Goal: Information Seeking & Learning: Compare options

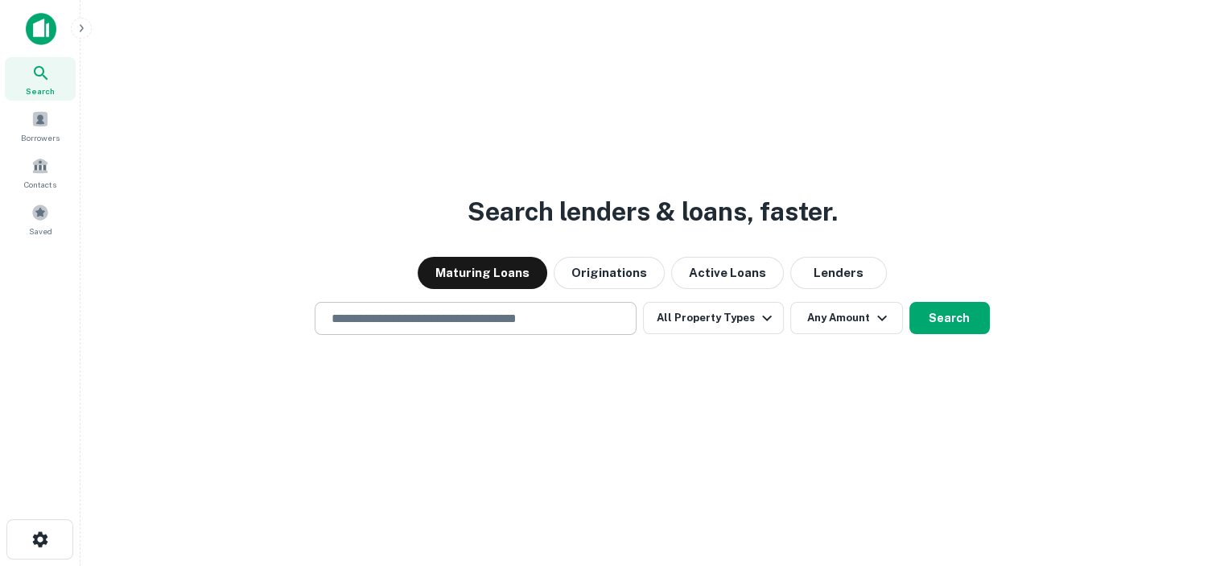
click at [474, 321] on input "text" at bounding box center [475, 318] width 307 height 19
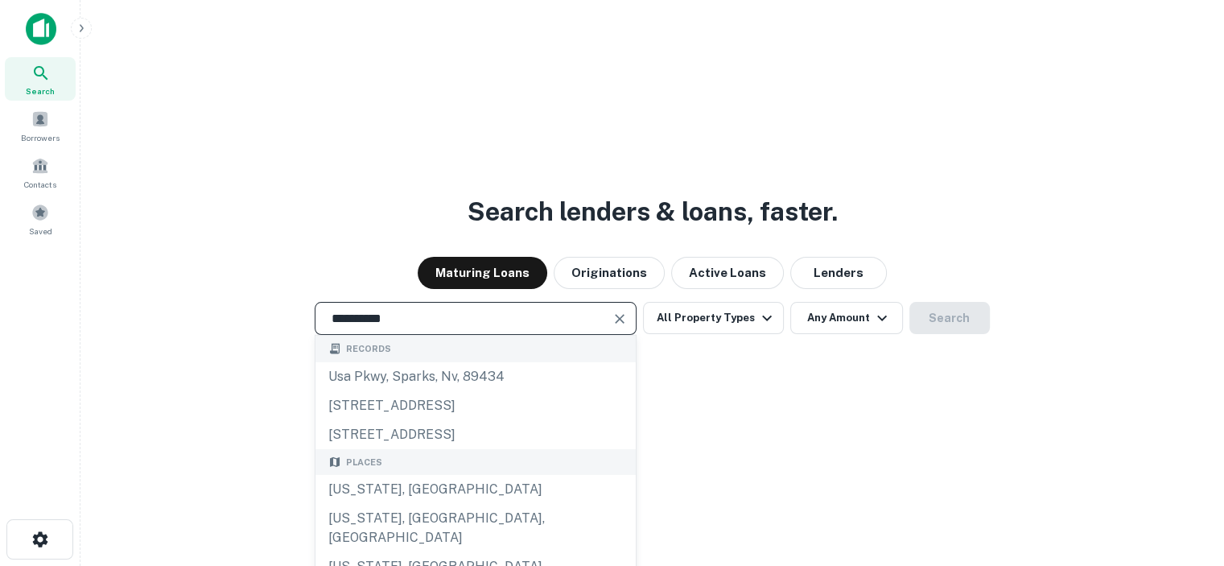
click at [370, 315] on input "**********" at bounding box center [463, 318] width 283 height 19
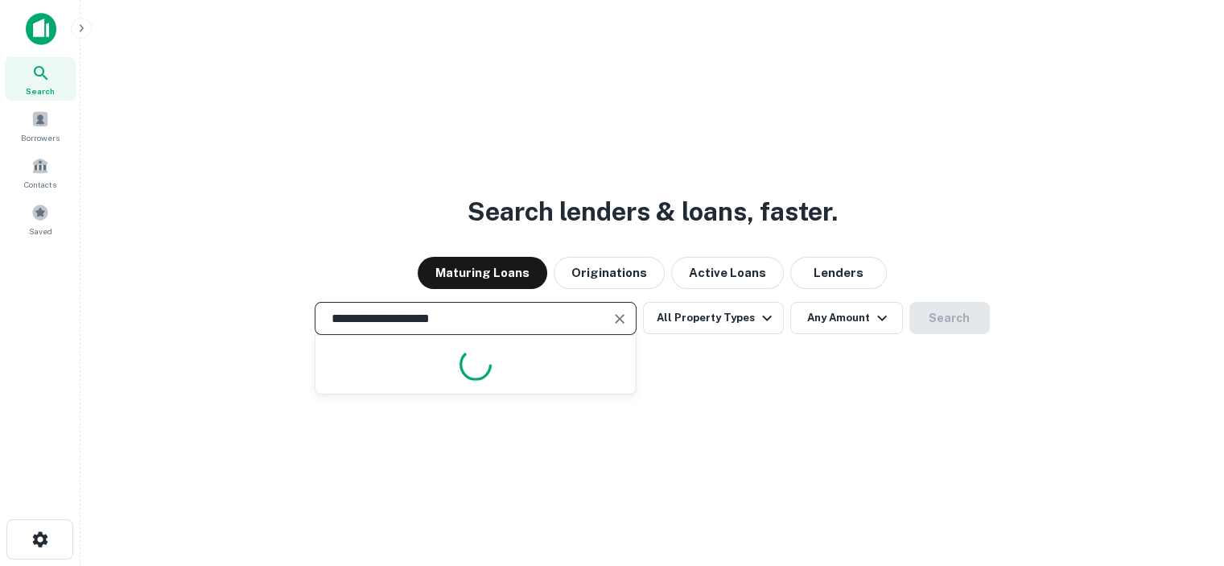
click at [484, 322] on input "**********" at bounding box center [463, 318] width 283 height 19
type input "**********"
click at [763, 318] on icon "button" at bounding box center [766, 317] width 19 height 19
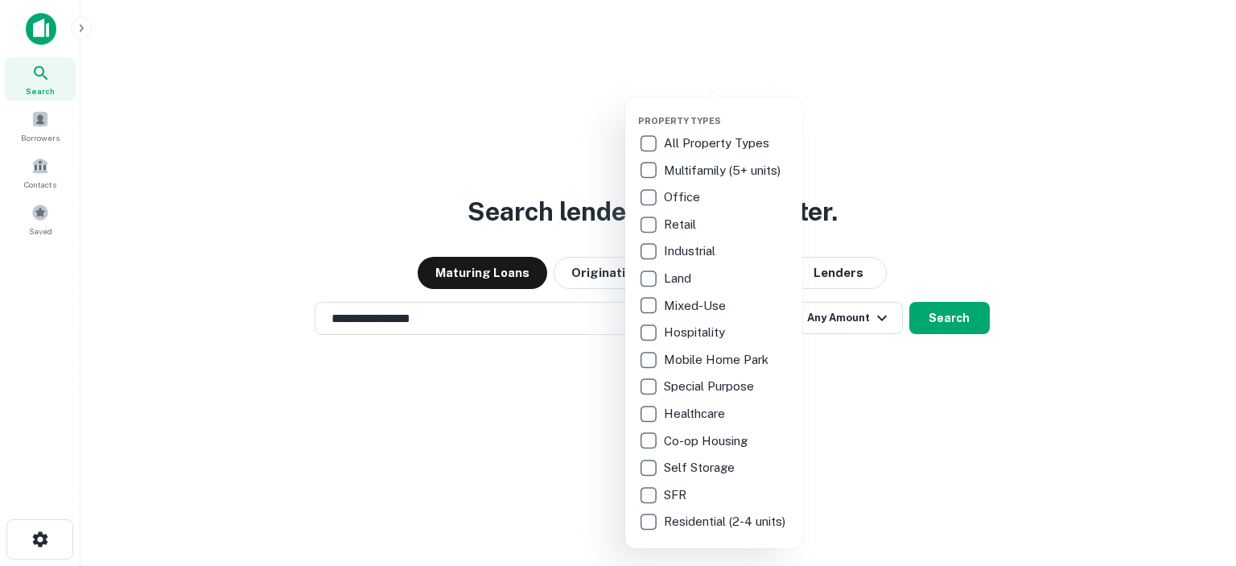
click at [680, 167] on p "Multifamily (5+ units)" at bounding box center [724, 170] width 120 height 19
click at [835, 366] on div at bounding box center [618, 283] width 1236 height 566
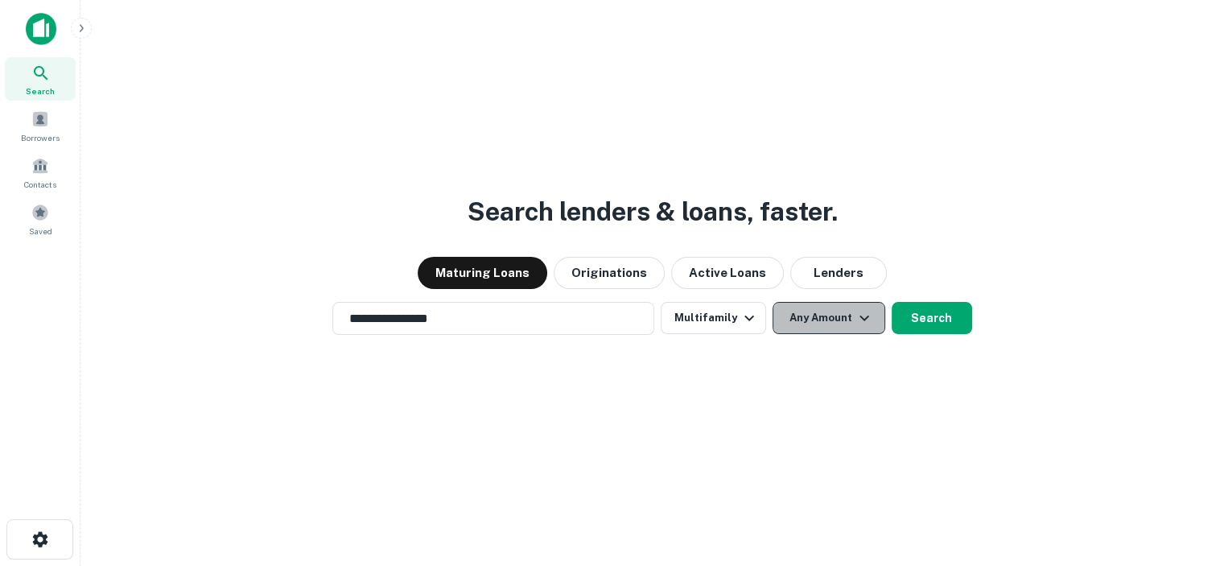
click at [861, 313] on icon "button" at bounding box center [863, 317] width 19 height 19
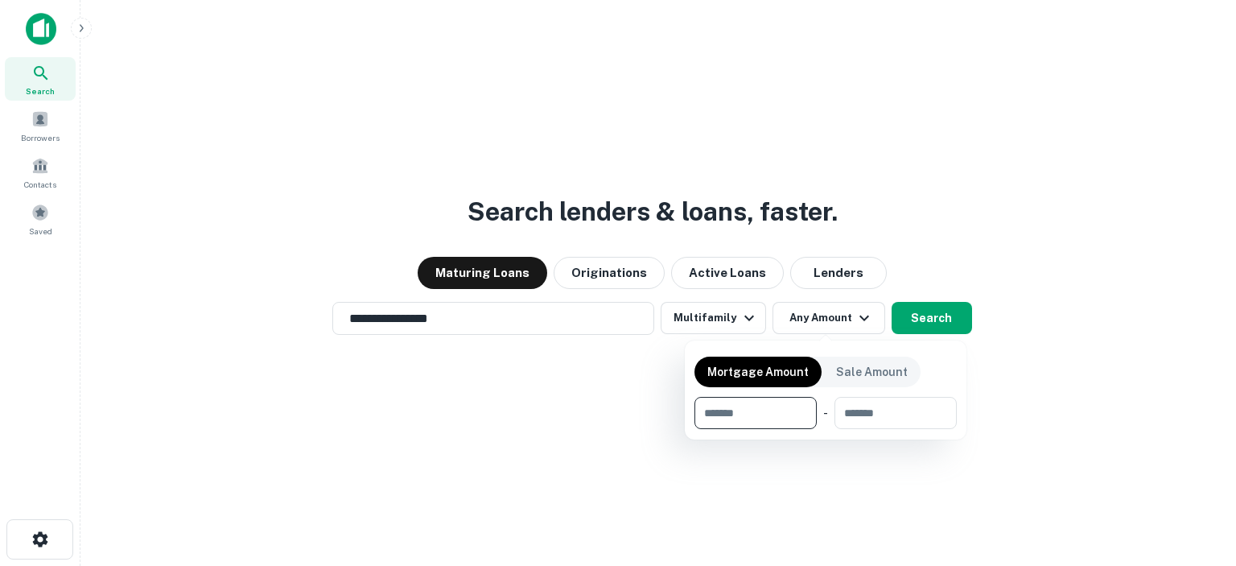
click at [768, 410] on input "number" at bounding box center [749, 413] width 111 height 32
click at [750, 418] on input "number" at bounding box center [749, 413] width 111 height 32
type input "******"
click at [897, 416] on input "number" at bounding box center [895, 413] width 99 height 32
type input "*******"
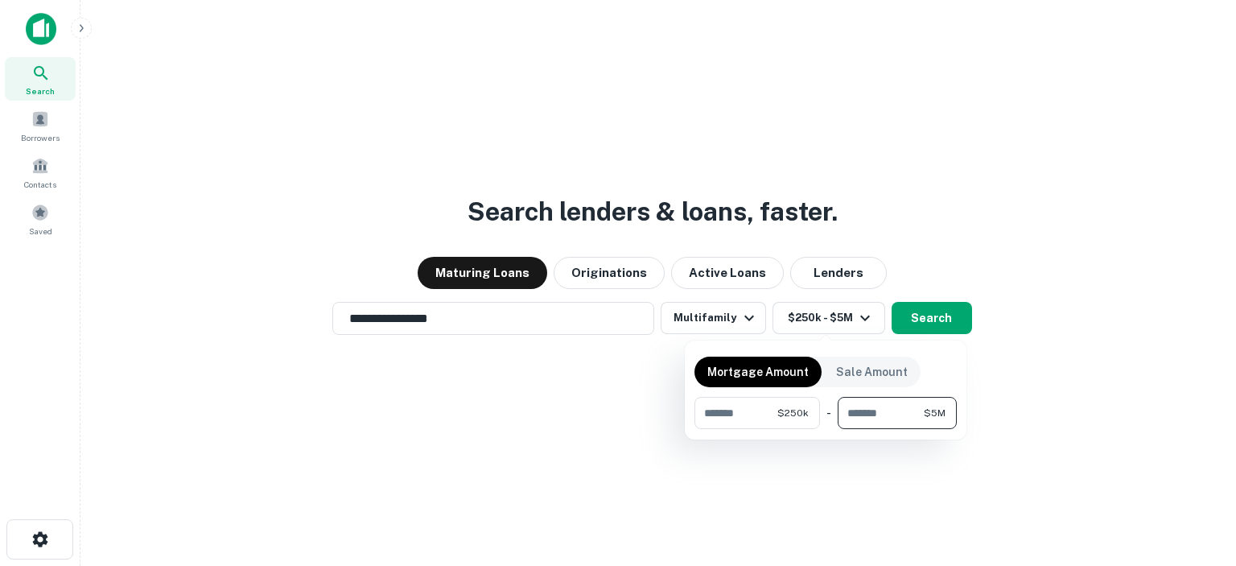
click at [915, 315] on div at bounding box center [618, 283] width 1236 height 566
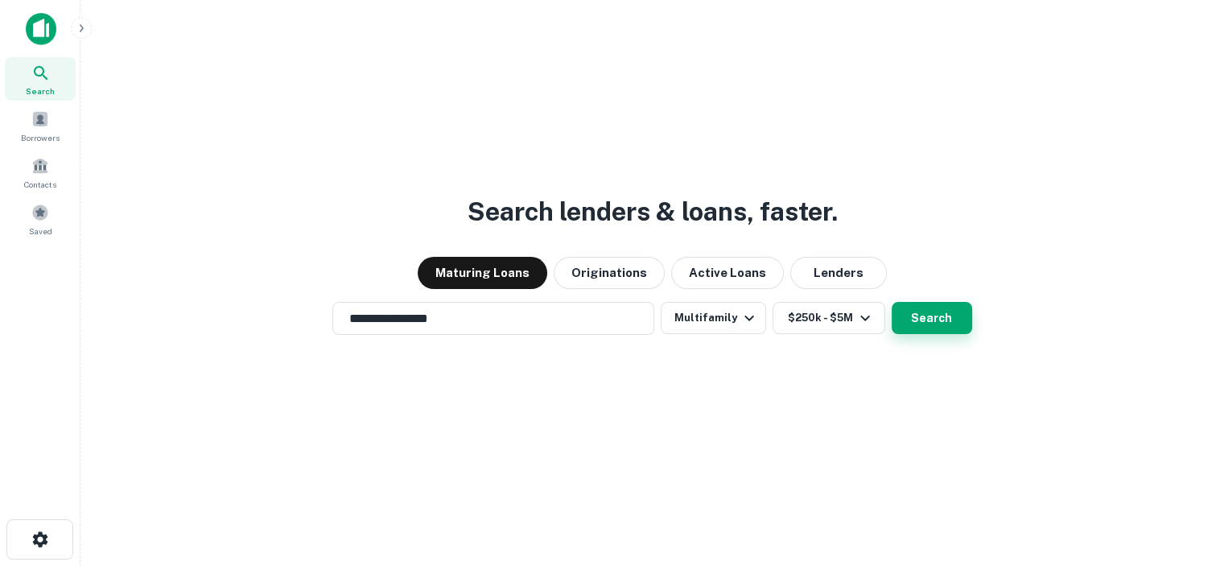
click at [928, 318] on button "Search" at bounding box center [931, 318] width 80 height 32
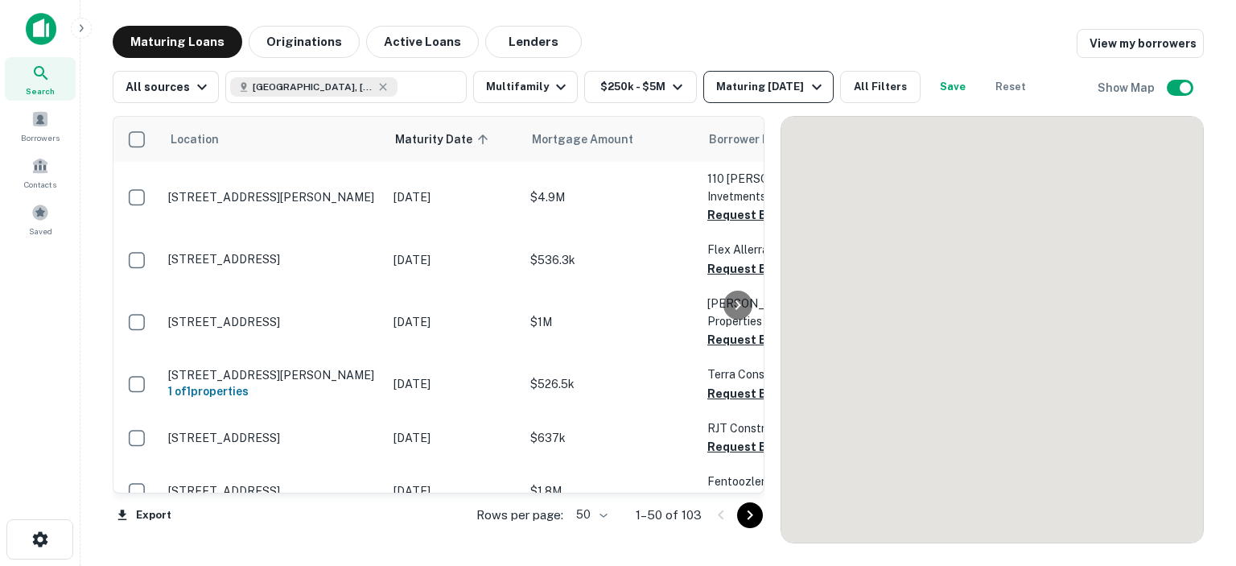
click at [808, 85] on icon "button" at bounding box center [816, 86] width 19 height 19
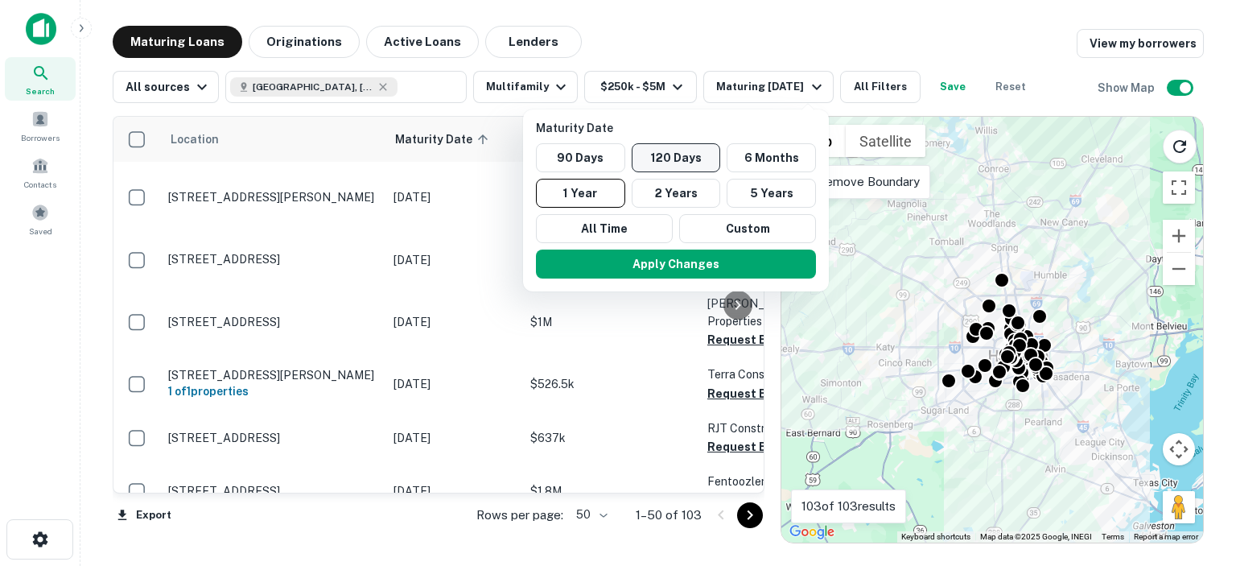
click at [683, 158] on button "120 Days" at bounding box center [675, 157] width 89 height 29
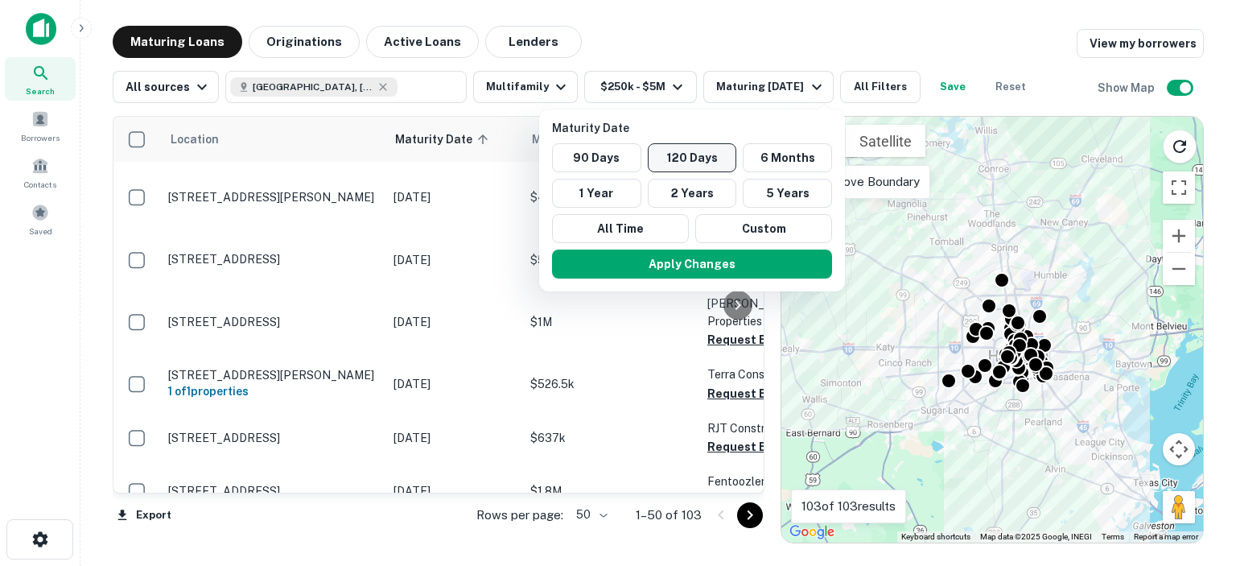
click at [683, 158] on button "120 Days" at bounding box center [692, 157] width 89 height 29
click at [760, 225] on button "Custom" at bounding box center [763, 228] width 137 height 29
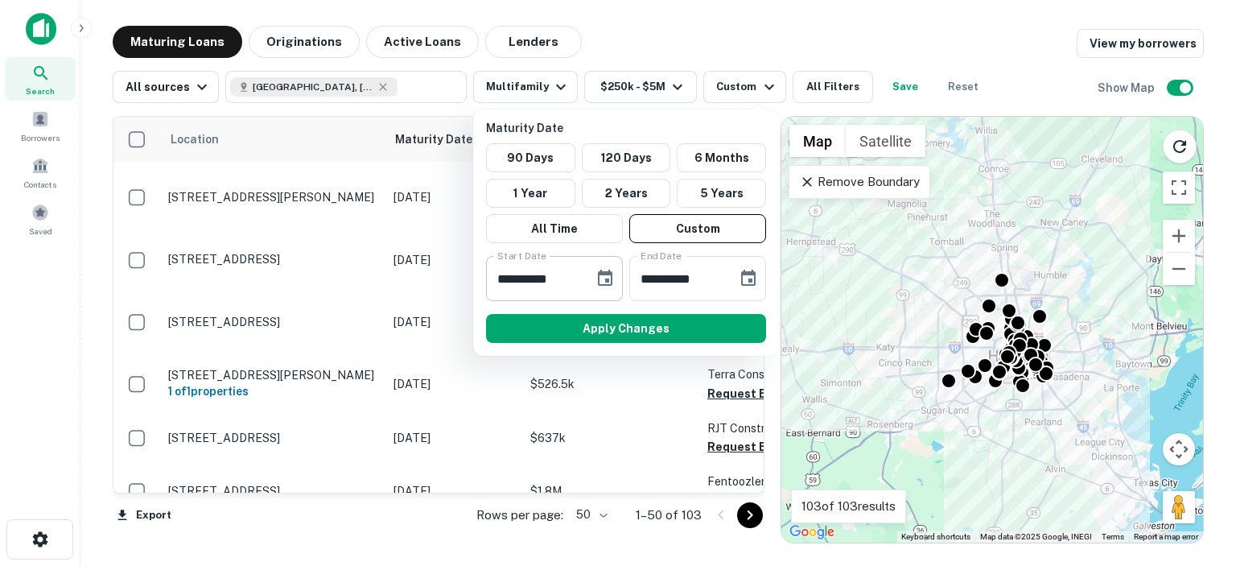
click at [605, 284] on icon "Choose date, selected date is Sep 17, 2025" at bounding box center [605, 277] width 14 height 16
click at [603, 276] on icon "Choose date, selected date is Sep 17, 2025" at bounding box center [604, 278] width 19 height 19
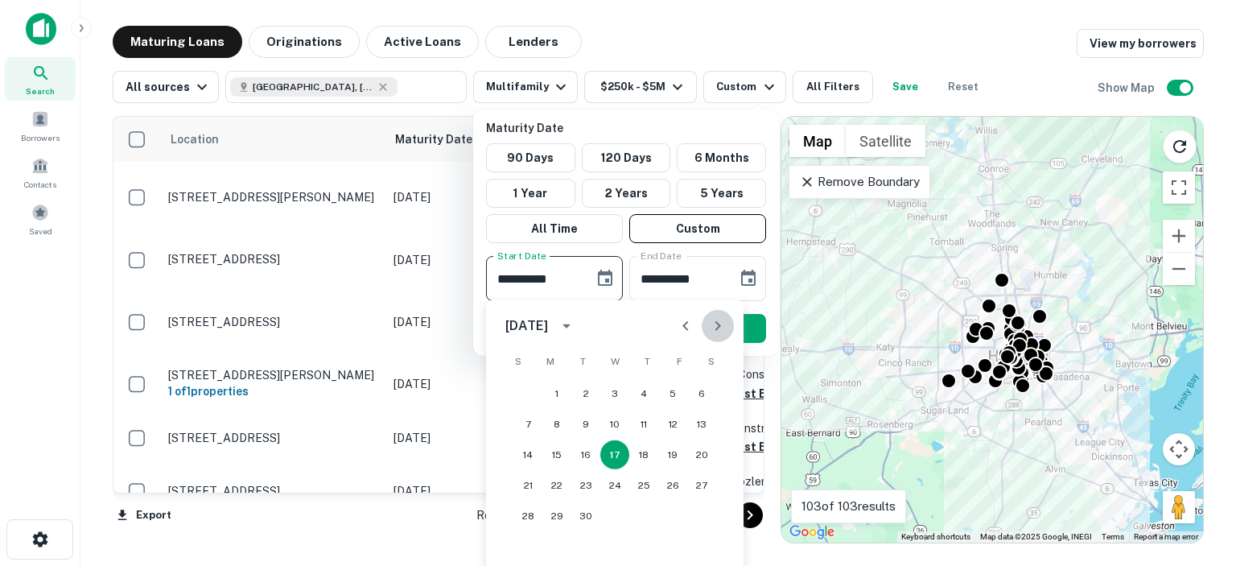
click at [718, 324] on icon "Next month" at bounding box center [718, 326] width 6 height 10
click at [684, 322] on icon "Previous month" at bounding box center [685, 325] width 19 height 19
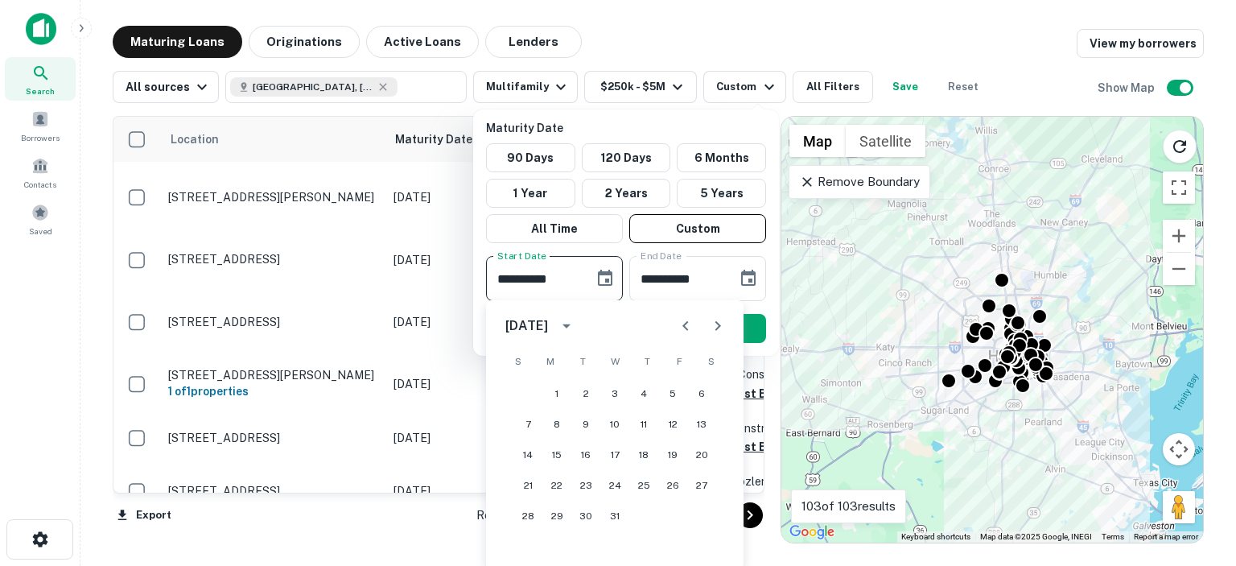
click at [684, 325] on icon "Previous month" at bounding box center [685, 326] width 6 height 10
click at [701, 391] on button "1" at bounding box center [701, 393] width 29 height 29
type input "**********"
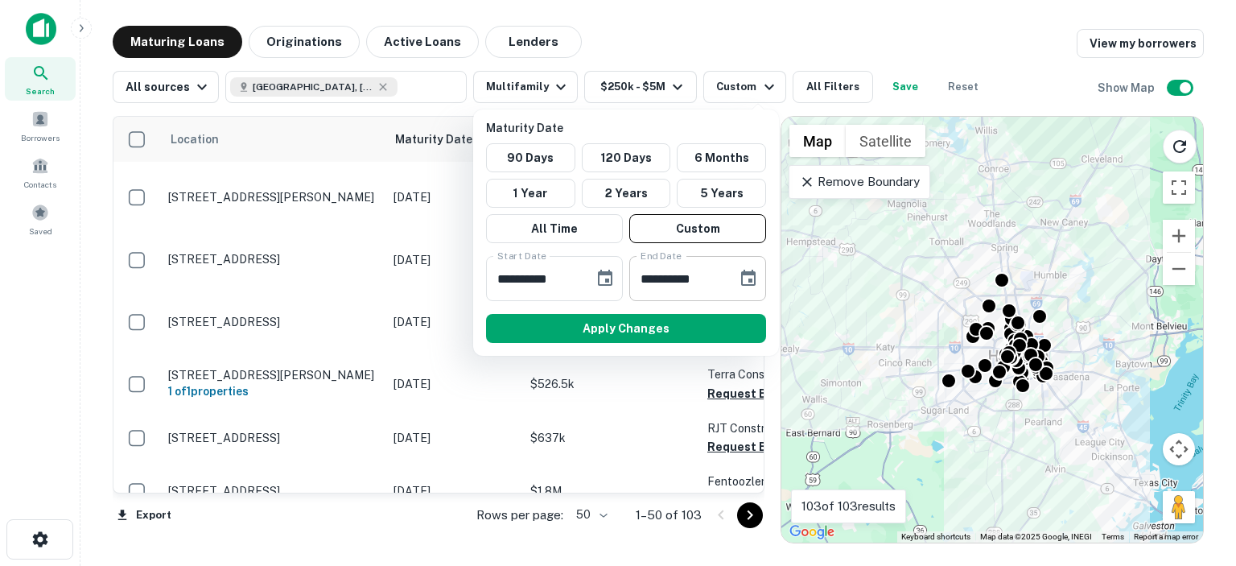
click at [747, 278] on icon "Choose date, selected date is Mar 16, 2026" at bounding box center [747, 278] width 19 height 19
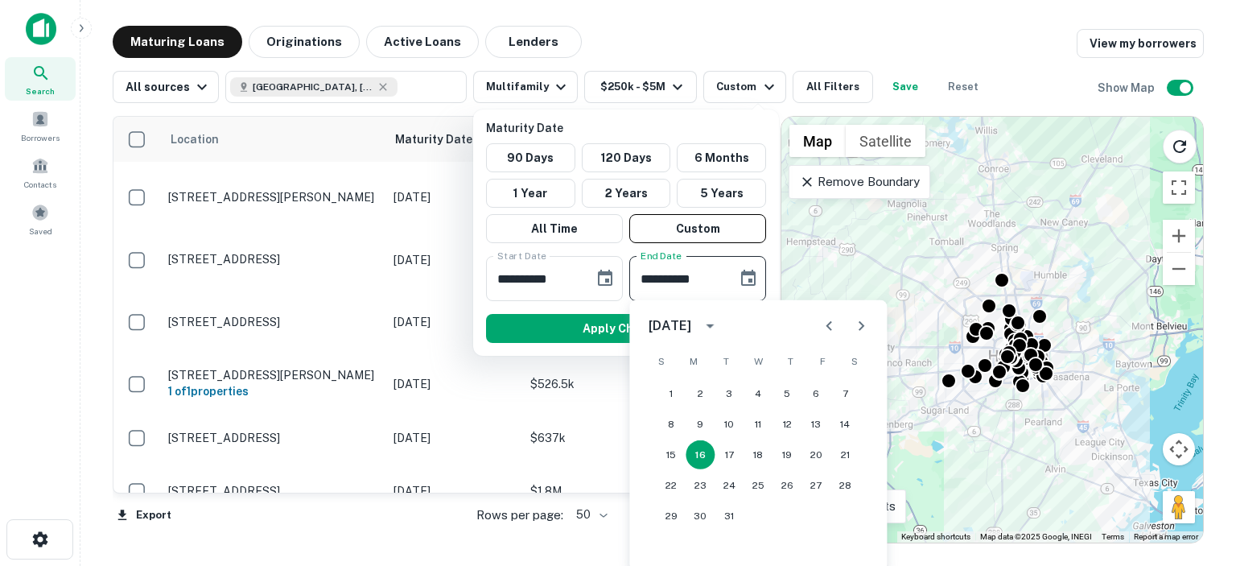
click at [830, 325] on icon "Previous month" at bounding box center [828, 325] width 19 height 19
click at [844, 477] on button "28" at bounding box center [844, 485] width 29 height 29
type input "**********"
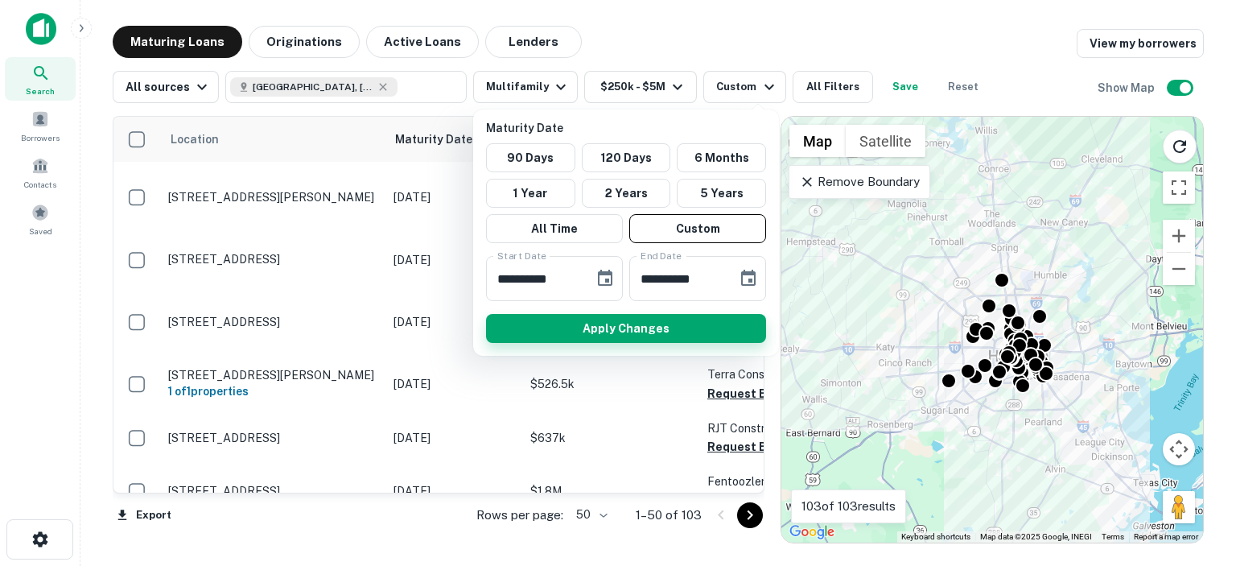
click at [623, 327] on button "Apply Changes" at bounding box center [626, 328] width 280 height 29
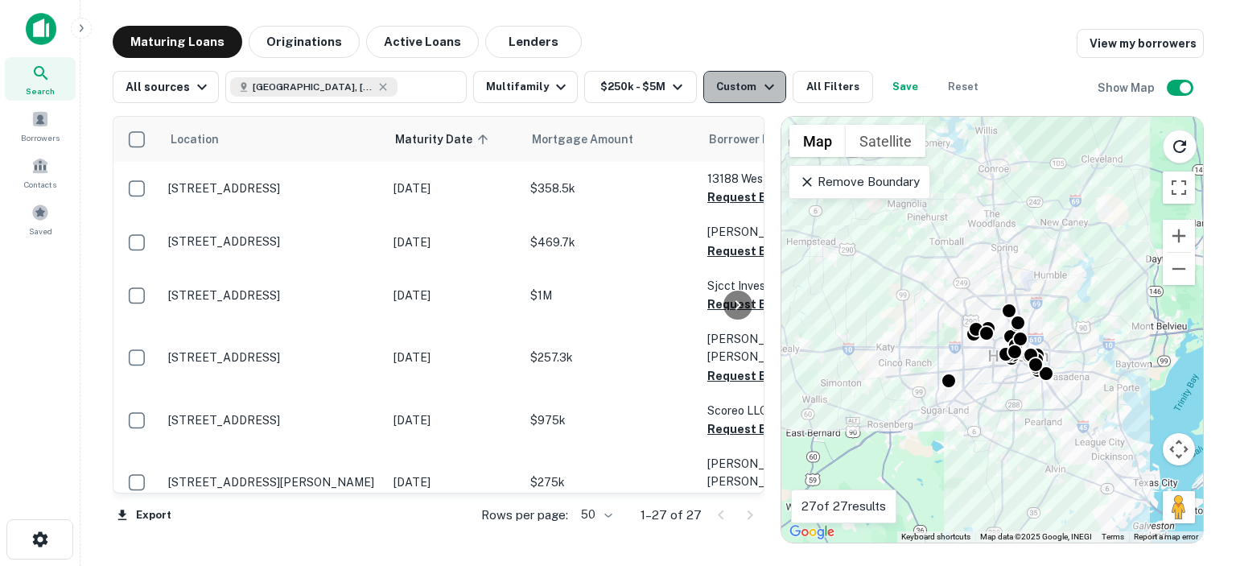
click at [737, 83] on div "Custom" at bounding box center [747, 86] width 62 height 19
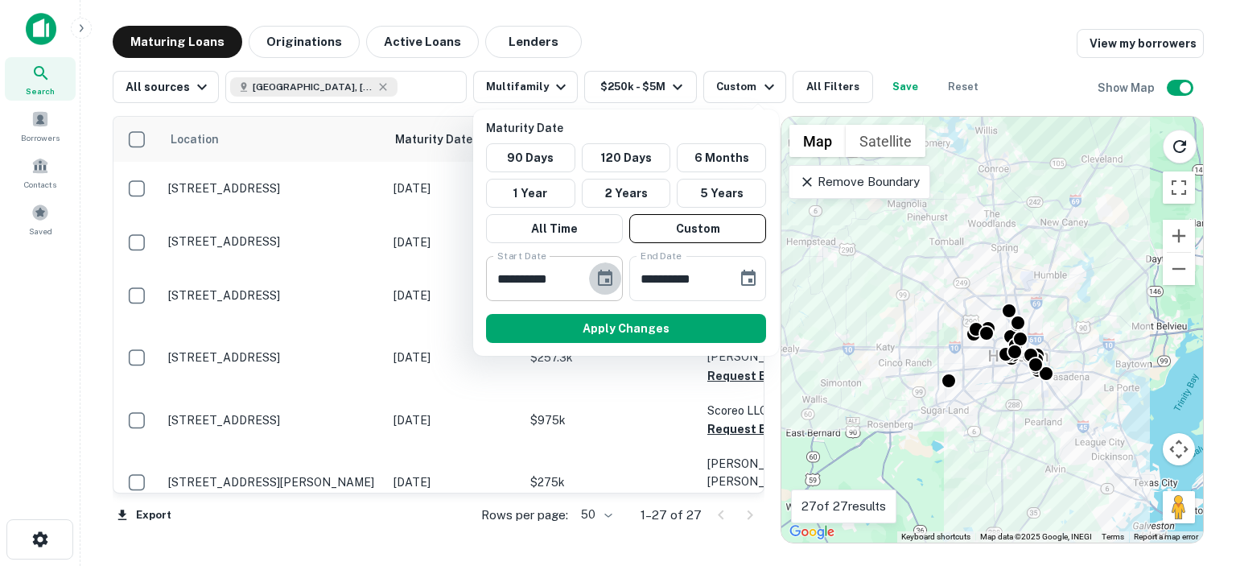
click at [602, 275] on icon "Choose date, selected date is Nov 1, 2025" at bounding box center [604, 278] width 19 height 19
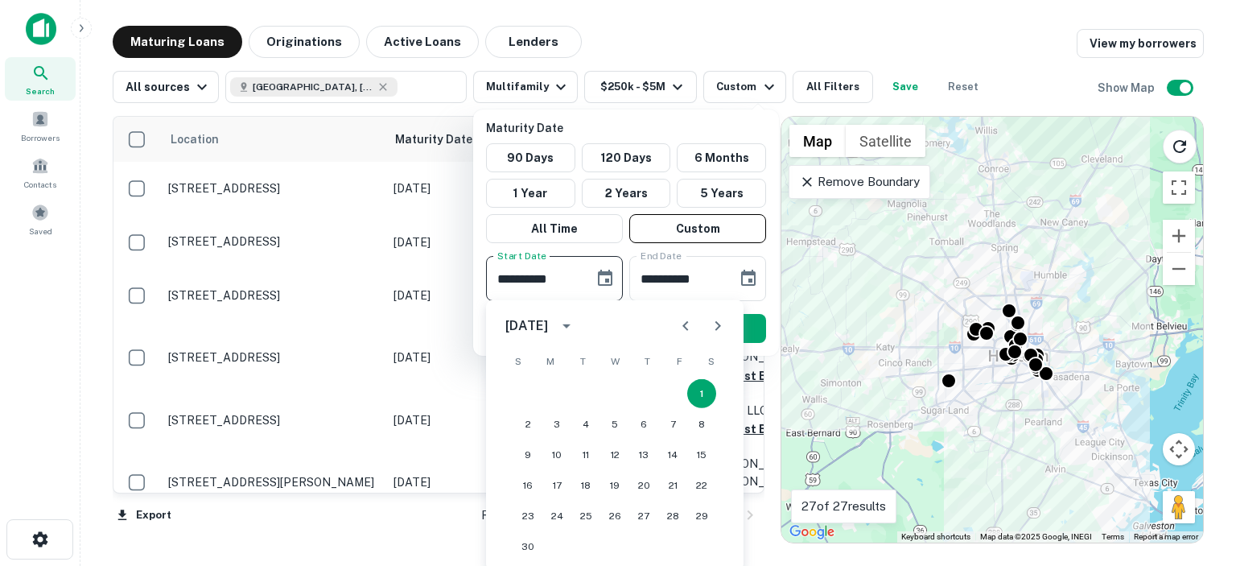
click at [685, 327] on icon "Previous month" at bounding box center [685, 326] width 6 height 10
click at [673, 511] on button "31" at bounding box center [672, 515] width 29 height 29
type input "**********"
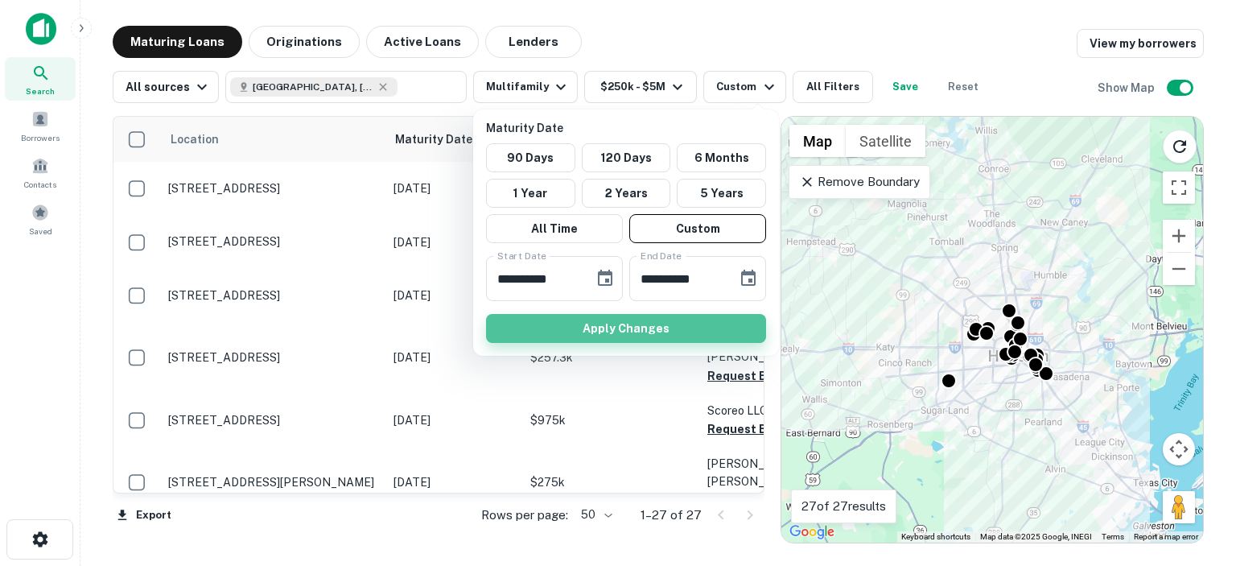
click at [631, 327] on button "Apply Changes" at bounding box center [626, 328] width 280 height 29
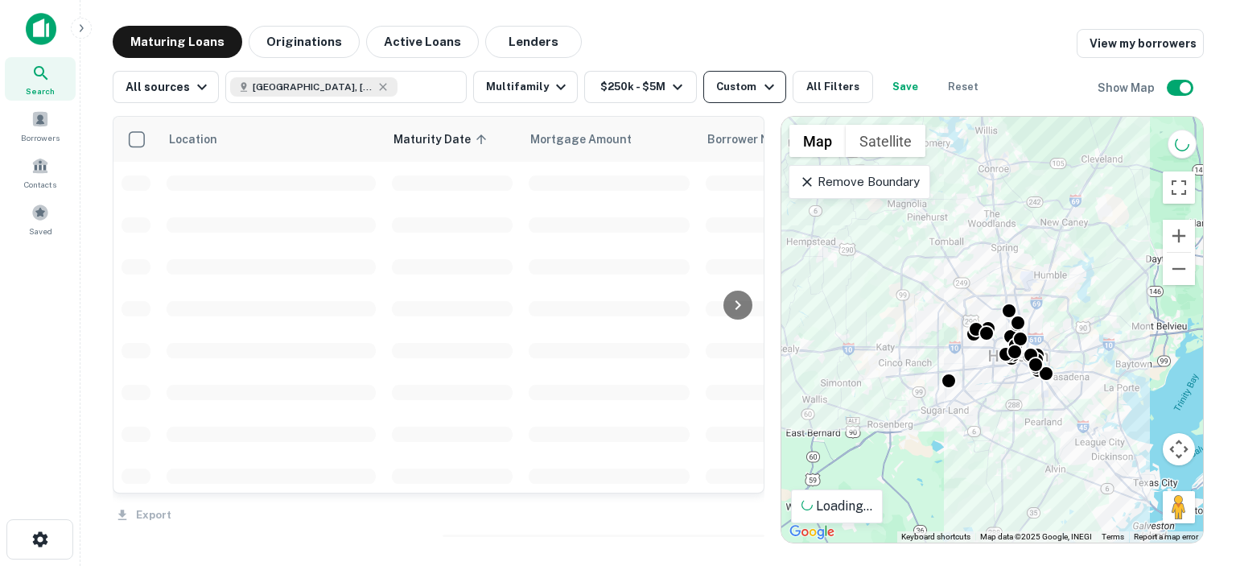
click at [744, 93] on div "Custom" at bounding box center [747, 86] width 62 height 19
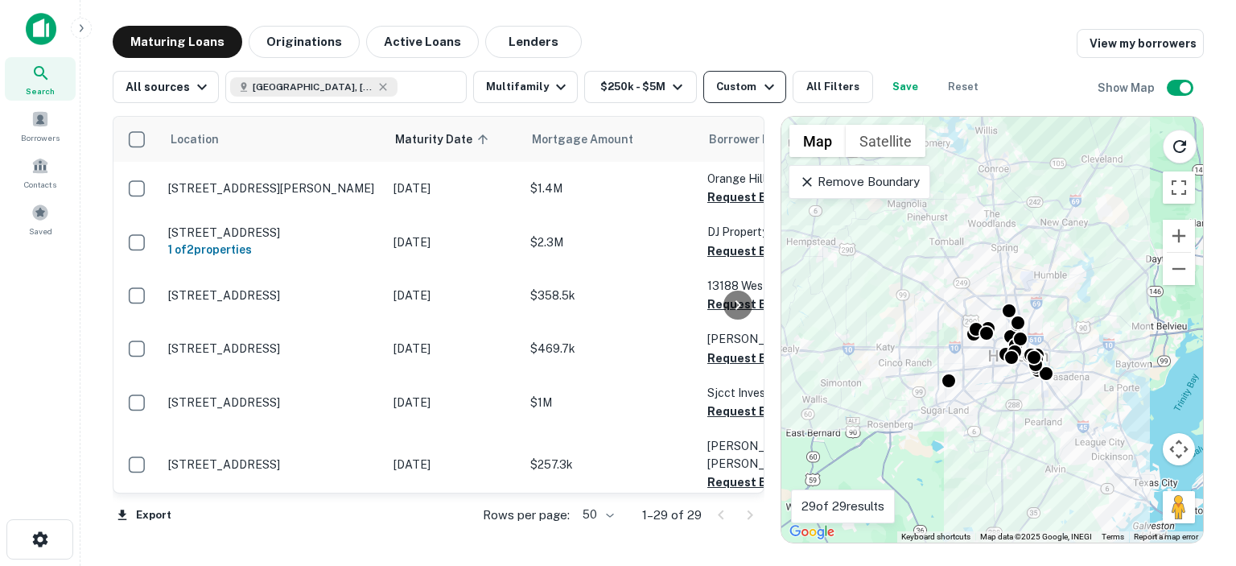
click at [759, 88] on icon "button" at bounding box center [768, 86] width 19 height 19
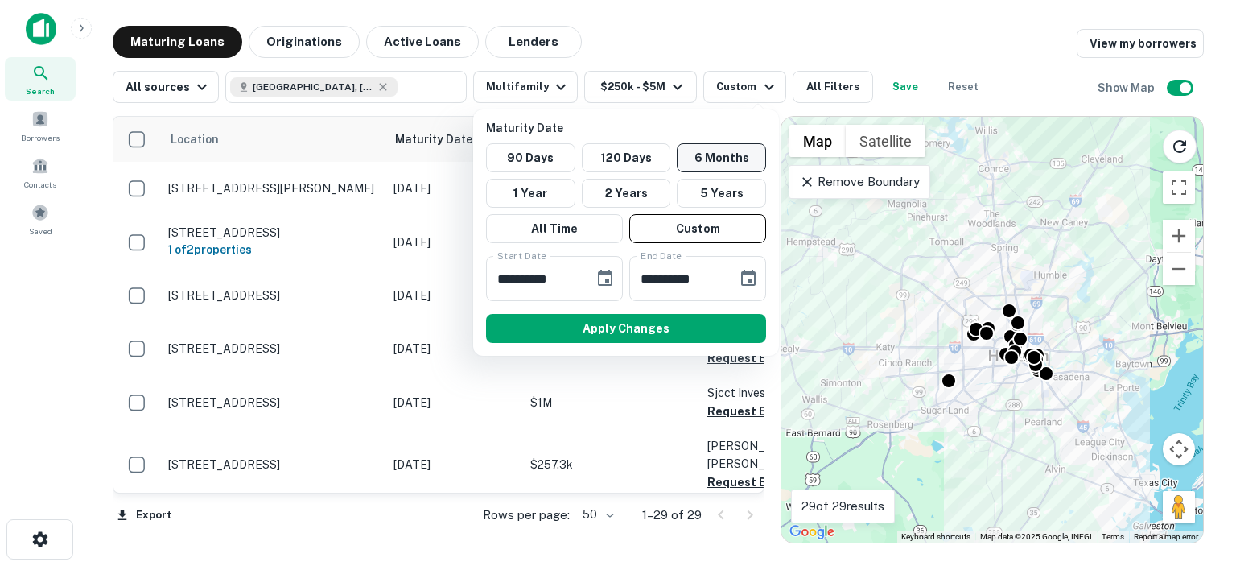
click at [715, 157] on button "6 Months" at bounding box center [721, 157] width 89 height 29
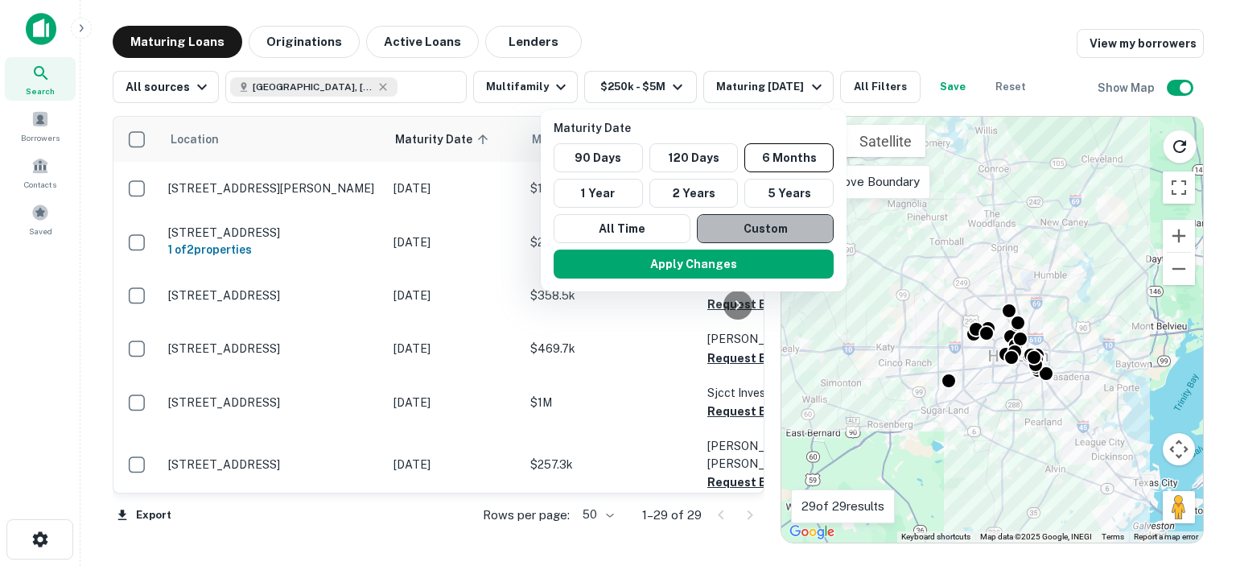
click at [756, 227] on button "Custom" at bounding box center [765, 228] width 137 height 29
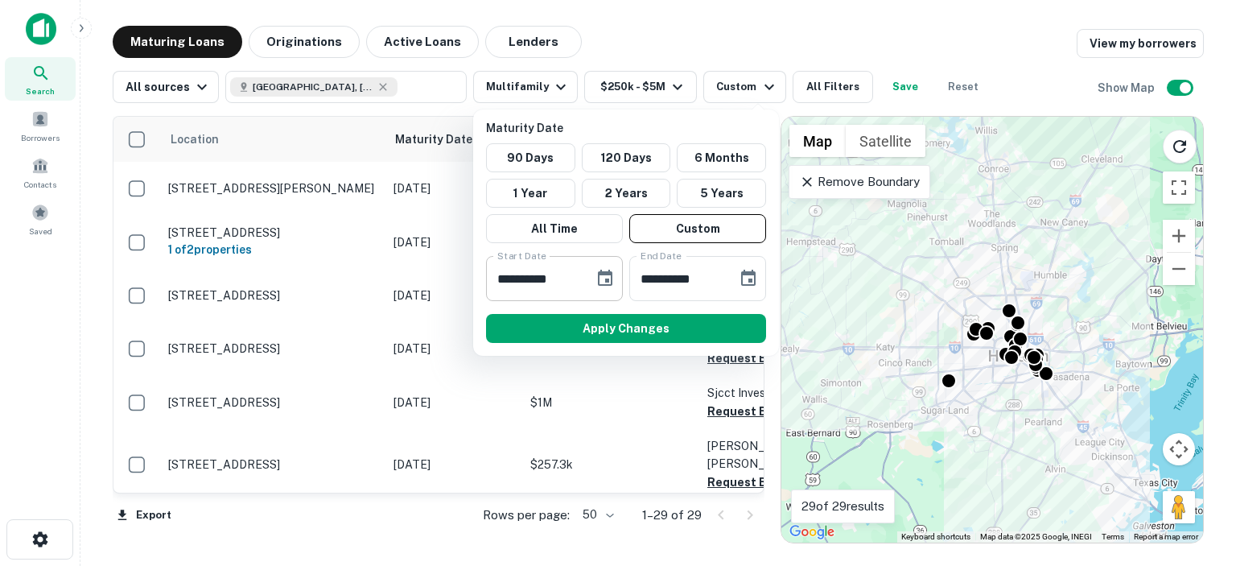
click at [603, 279] on icon "Choose date, selected date is Sep 17, 2025" at bounding box center [604, 278] width 19 height 19
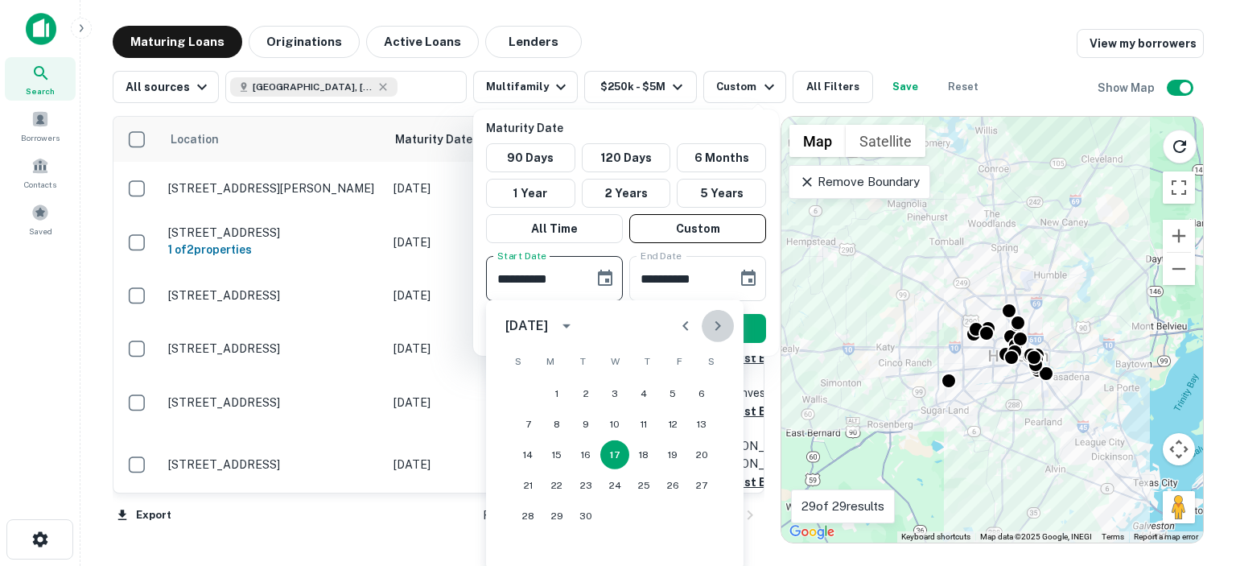
click at [717, 326] on icon "Next month" at bounding box center [717, 325] width 19 height 19
click at [701, 390] on button "1" at bounding box center [701, 393] width 29 height 29
type input "**********"
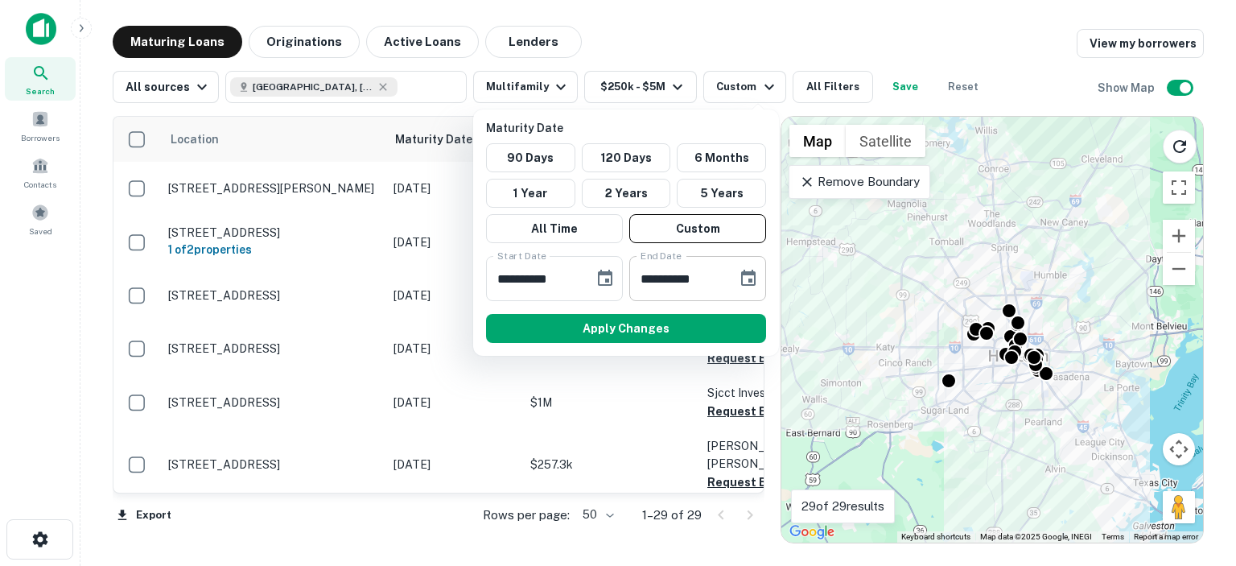
click at [747, 274] on icon "Choose date, selected date is Mar 16, 2026" at bounding box center [748, 277] width 14 height 16
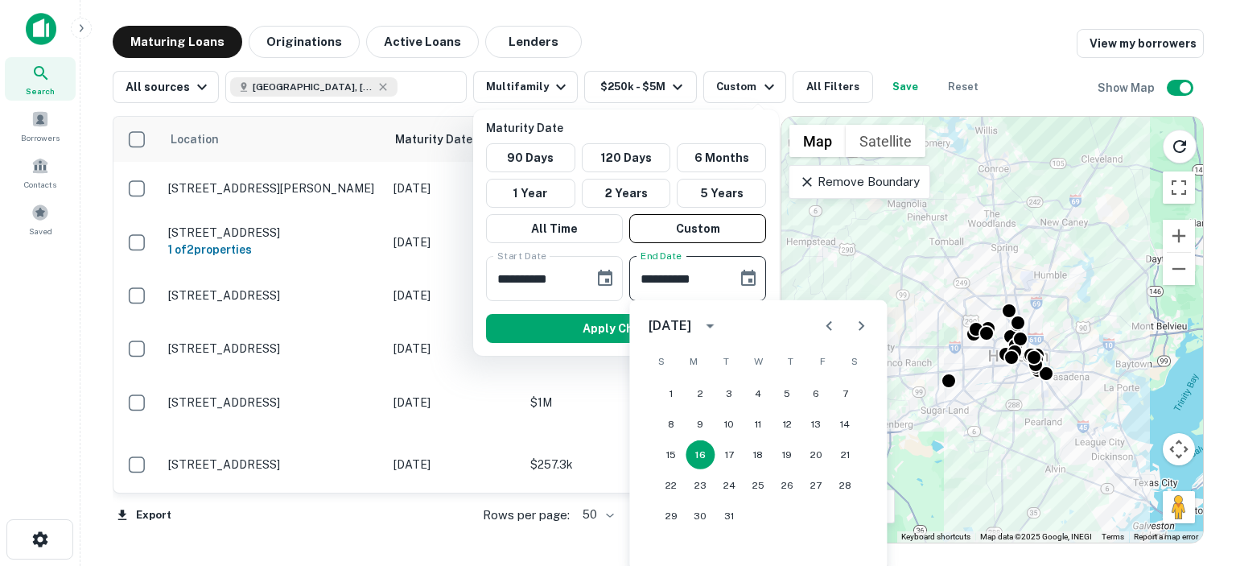
click at [859, 324] on icon "Next month" at bounding box center [860, 325] width 19 height 19
click at [673, 540] on button "31" at bounding box center [670, 546] width 29 height 29
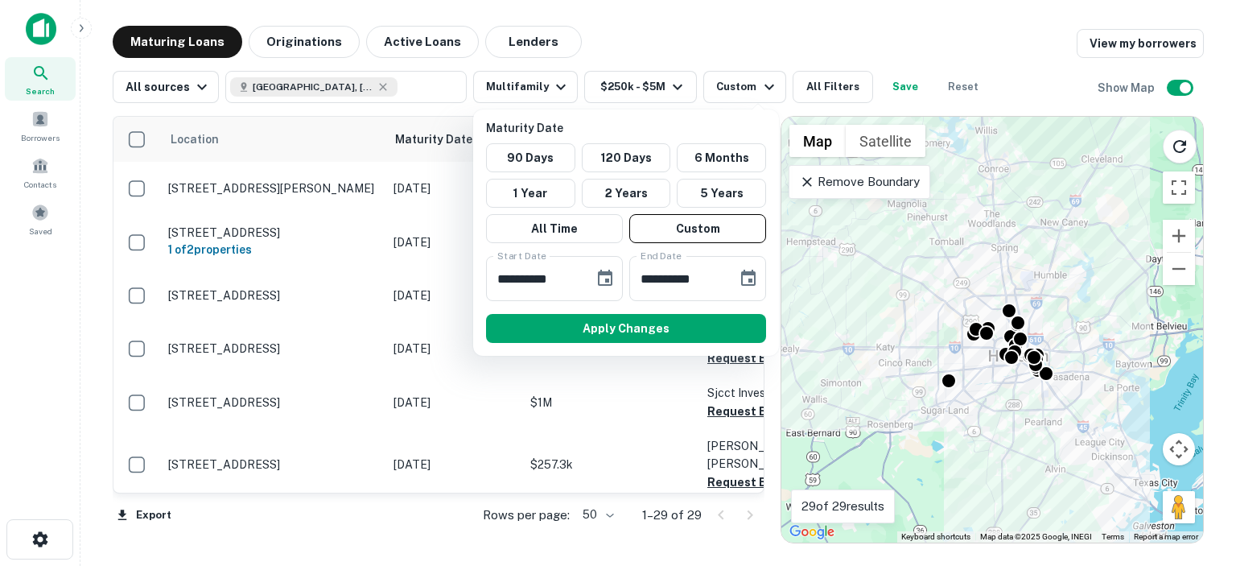
type input "**********"
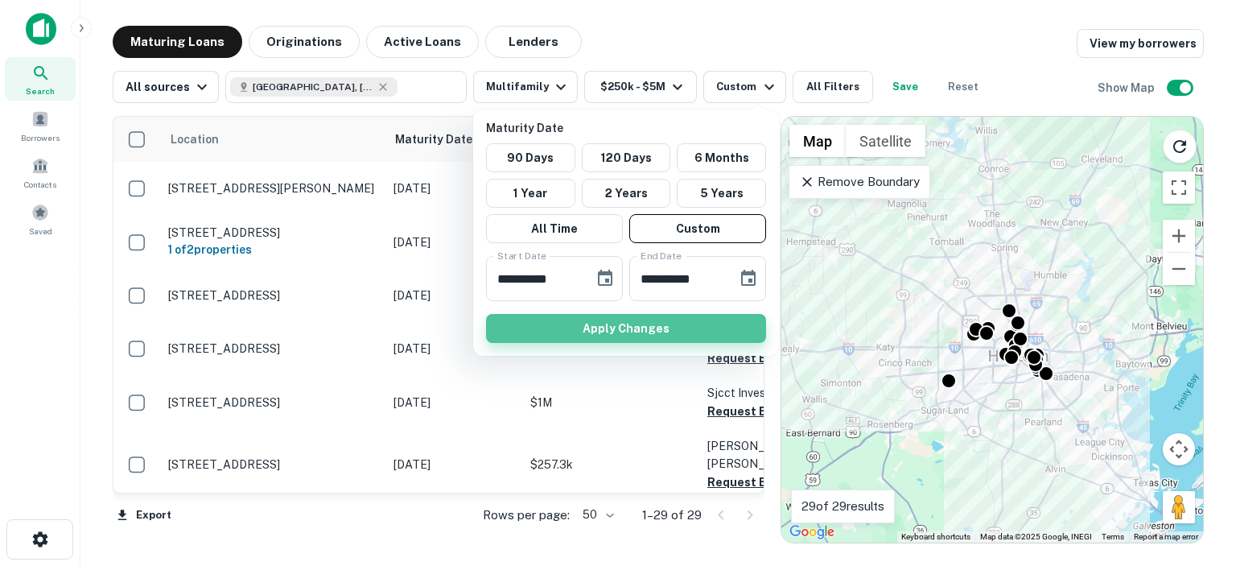
click at [631, 326] on button "Apply Changes" at bounding box center [626, 328] width 280 height 29
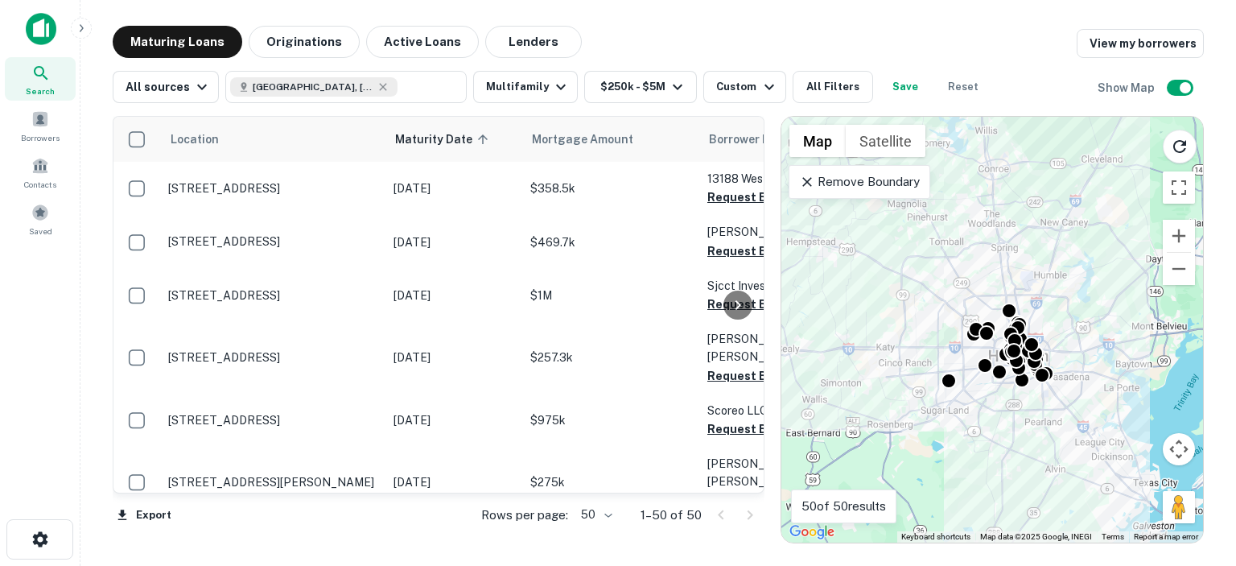
click at [722, 196] on div at bounding box center [738, 305] width 32 height 376
click at [728, 199] on div at bounding box center [738, 305] width 32 height 376
click at [734, 199] on div at bounding box center [738, 305] width 32 height 376
click at [607, 516] on body "Search Borrowers Contacts Saved Maturing Loans Originations Active Loans Lender…" at bounding box center [618, 283] width 1236 height 566
click at [592, 501] on li "50" at bounding box center [597, 502] width 47 height 29
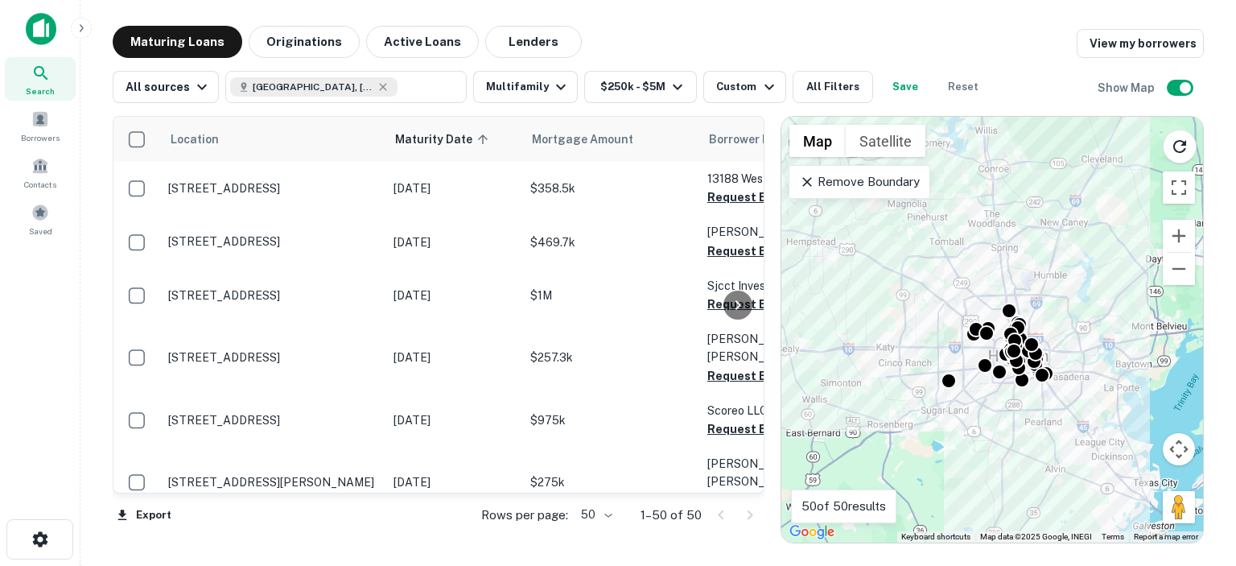
click at [607, 513] on body "Search Borrowers Contacts Saved Maturing Loans Originations Active Loans Lender…" at bounding box center [618, 283] width 1236 height 566
click at [602, 530] on li "100" at bounding box center [597, 531] width 47 height 29
click at [602, 530] on div "Location Maturity Date sorted ascending Mortgage Amount Borrower Name Lender Pu…" at bounding box center [439, 329] width 652 height 427
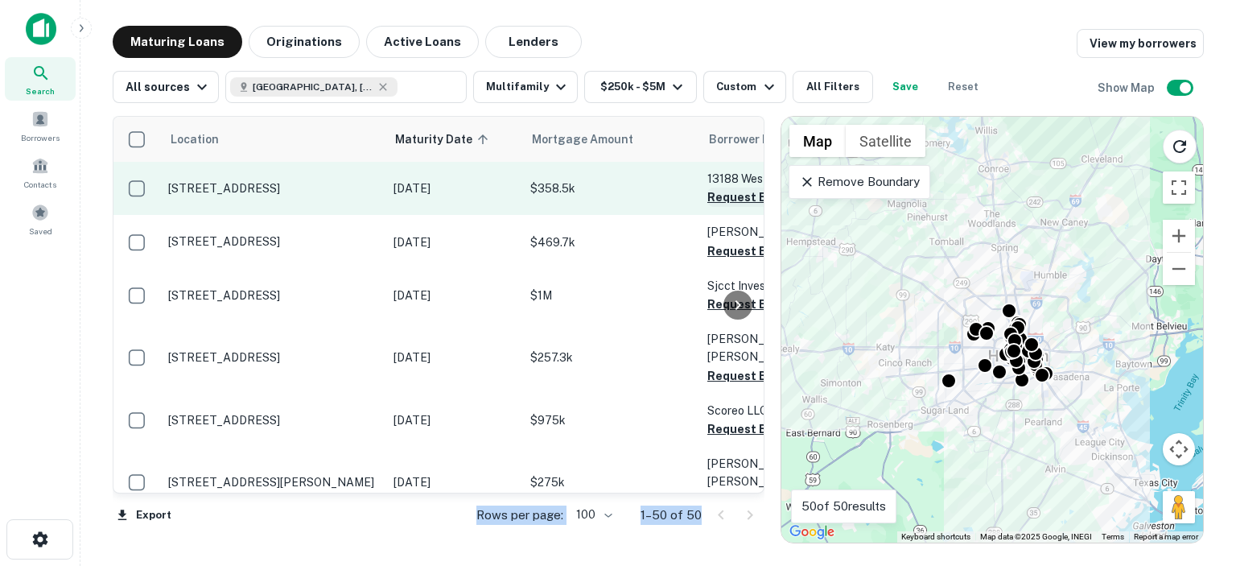
click at [720, 198] on button "Request Borrower Info" at bounding box center [772, 196] width 130 height 19
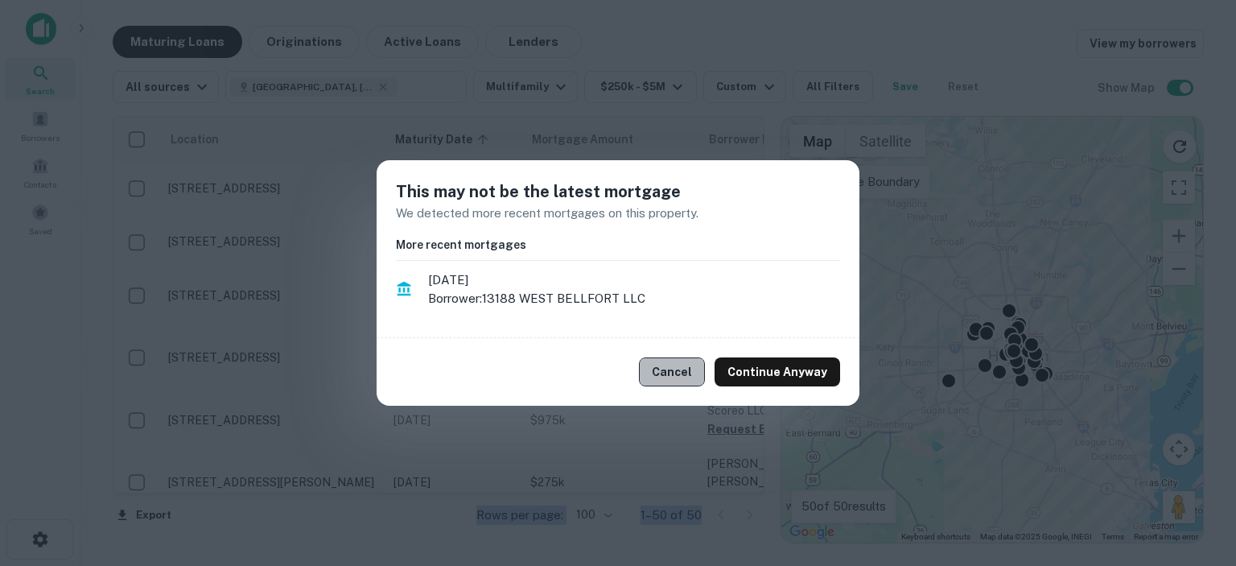
click at [683, 371] on button "Cancel" at bounding box center [672, 371] width 66 height 29
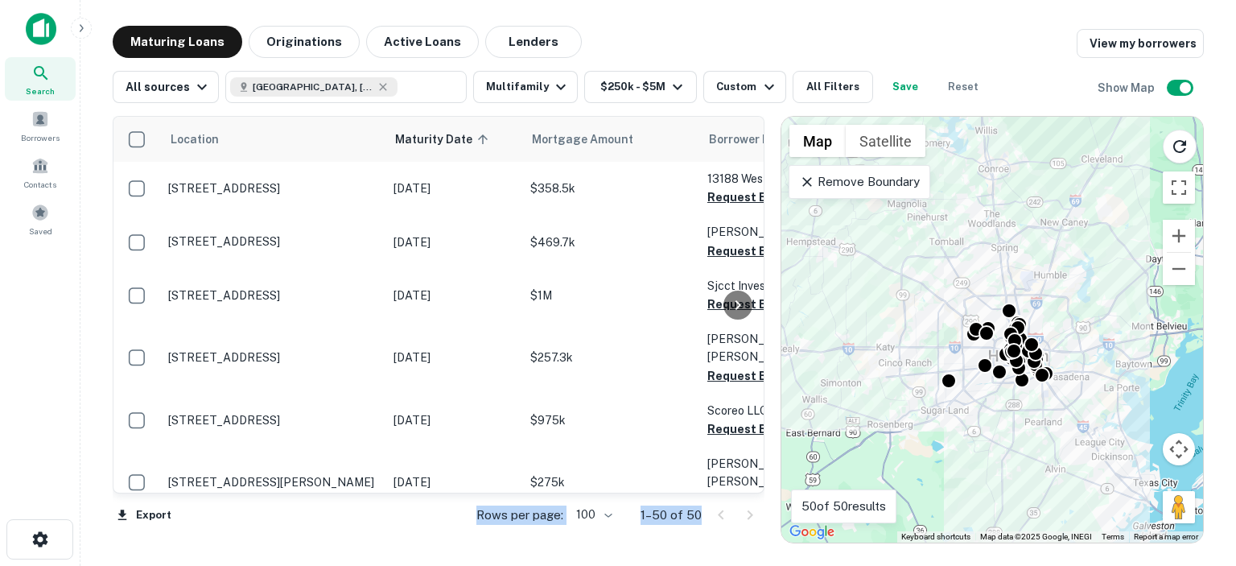
click at [727, 249] on div at bounding box center [738, 305] width 32 height 376
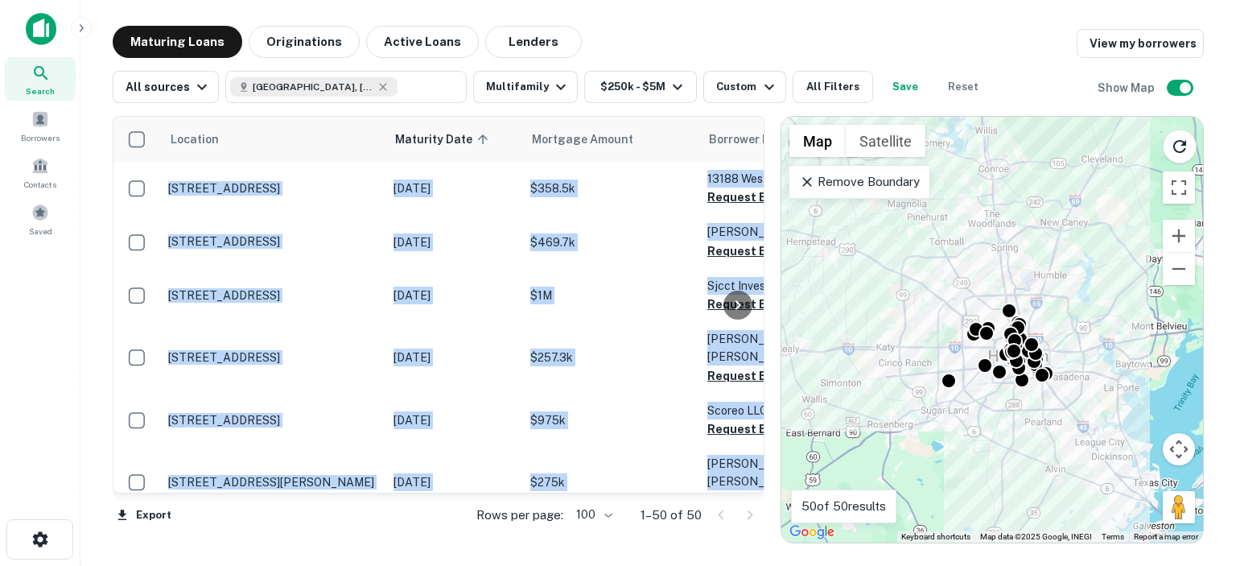
click at [727, 249] on div at bounding box center [738, 305] width 32 height 376
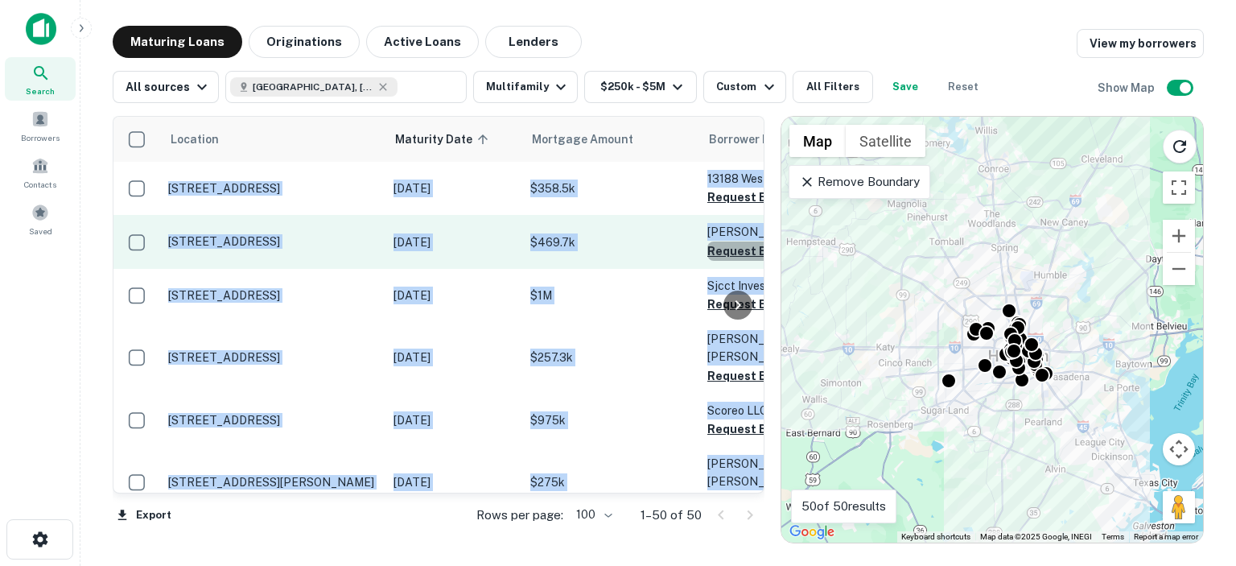
click at [717, 250] on button "Request Borrower Info" at bounding box center [772, 250] width 130 height 19
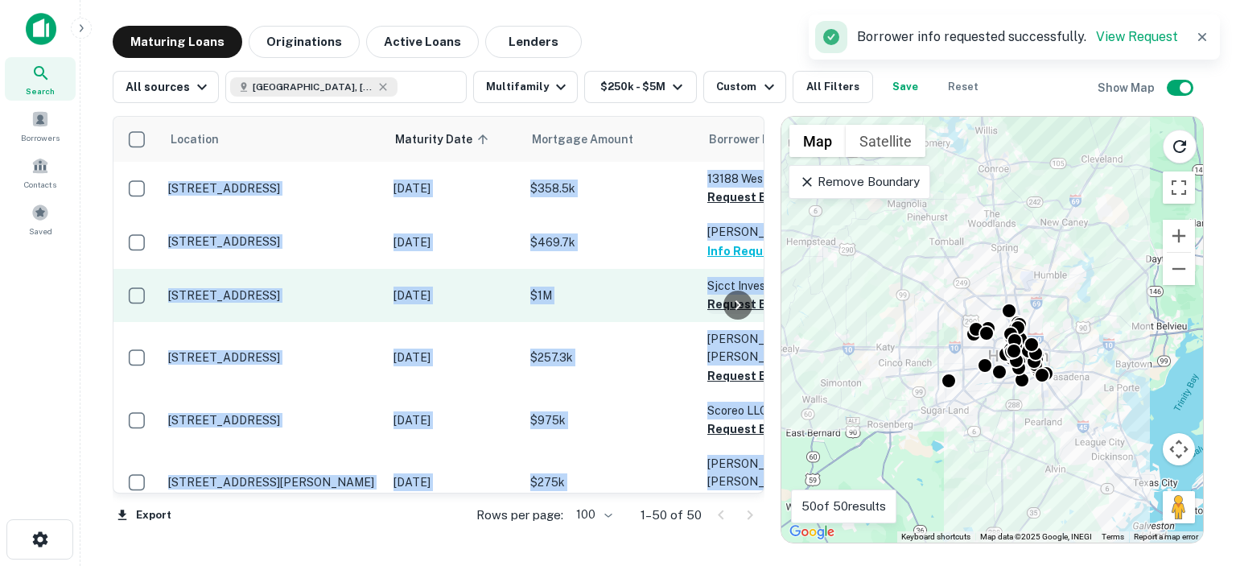
click at [714, 305] on button "Request Borrower Info" at bounding box center [772, 303] width 130 height 19
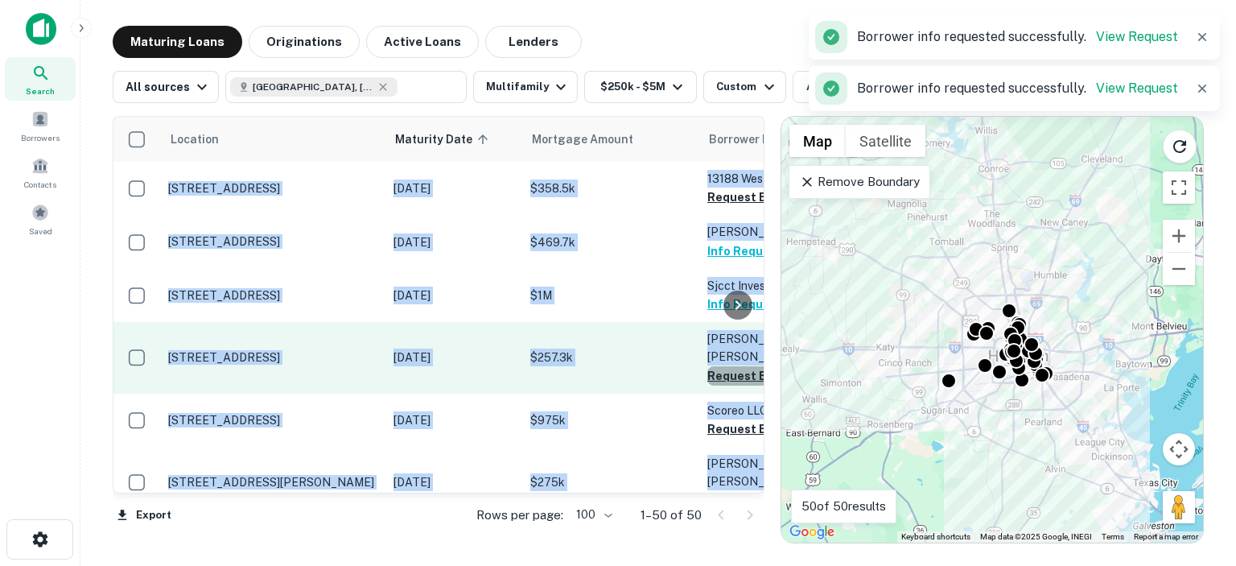
click at [717, 366] on button "Request Borrower Info" at bounding box center [772, 375] width 130 height 19
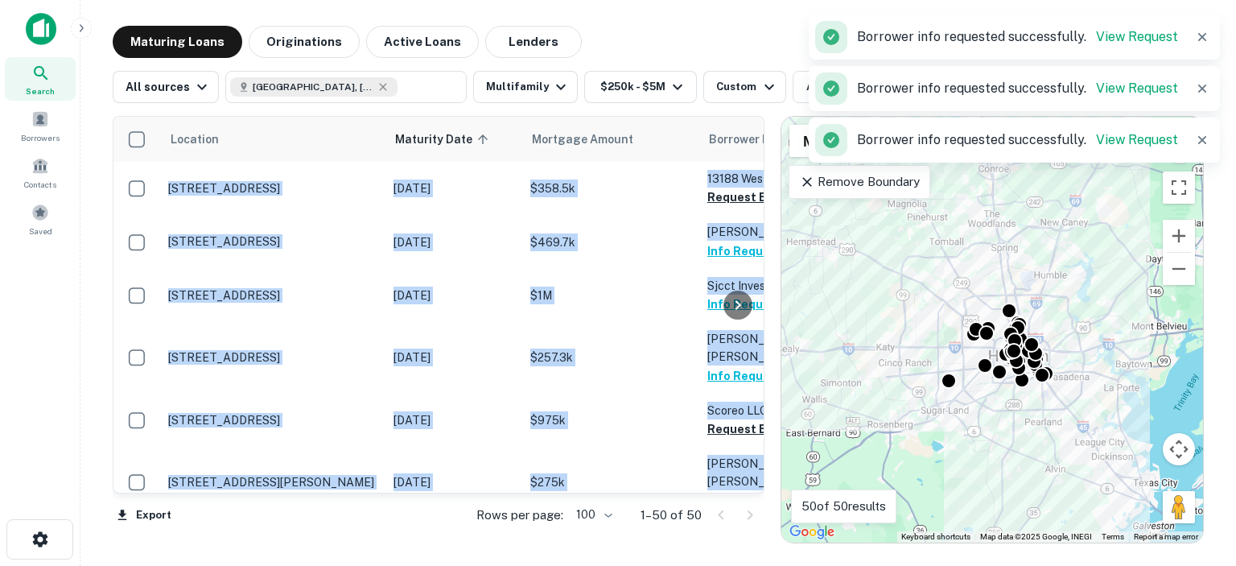
click at [723, 406] on div at bounding box center [738, 305] width 32 height 376
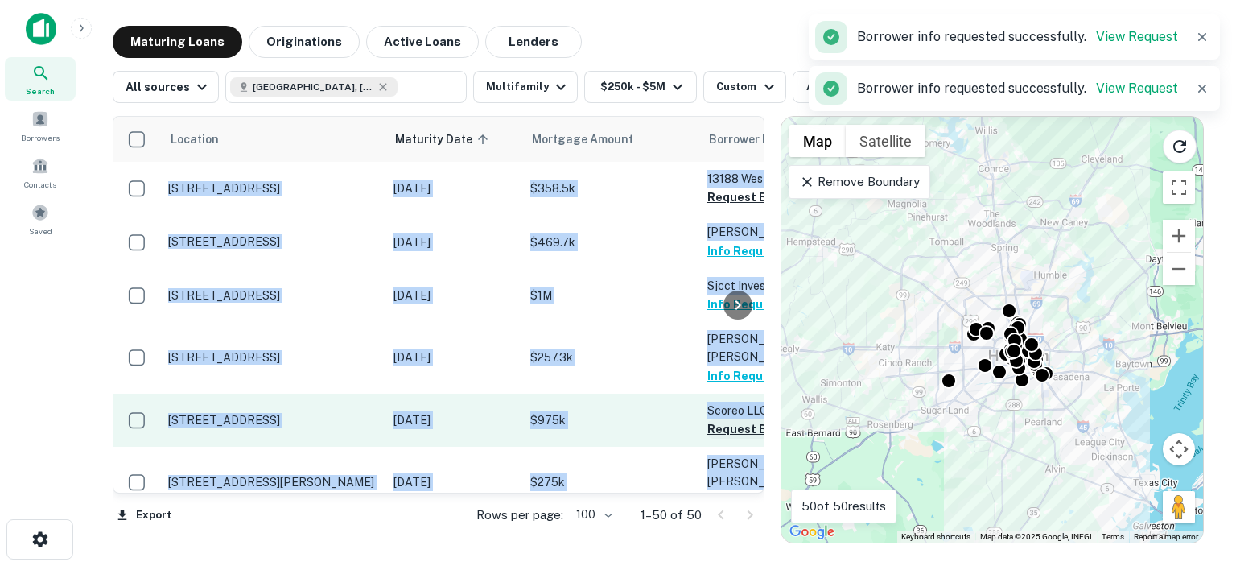
click at [719, 419] on button "Request Borrower Info" at bounding box center [772, 428] width 130 height 19
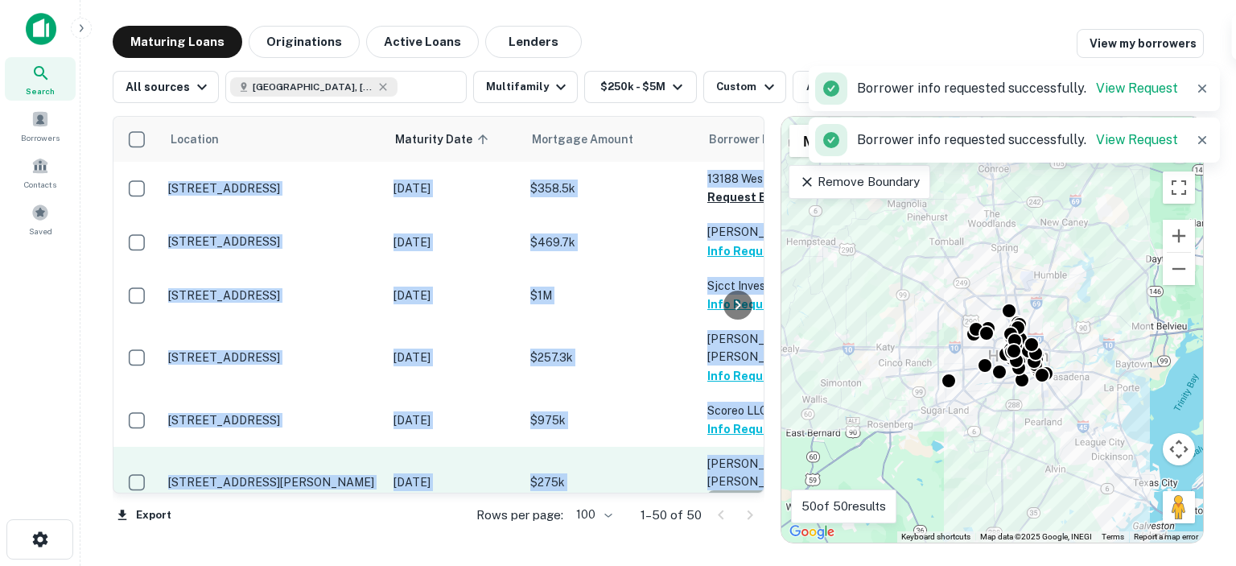
click at [718, 490] on button "Request Borrower Info" at bounding box center [772, 499] width 130 height 19
click at [718, 466] on td "LAM Lynn Xuan Request Borrower Info" at bounding box center [787, 481] width 177 height 71
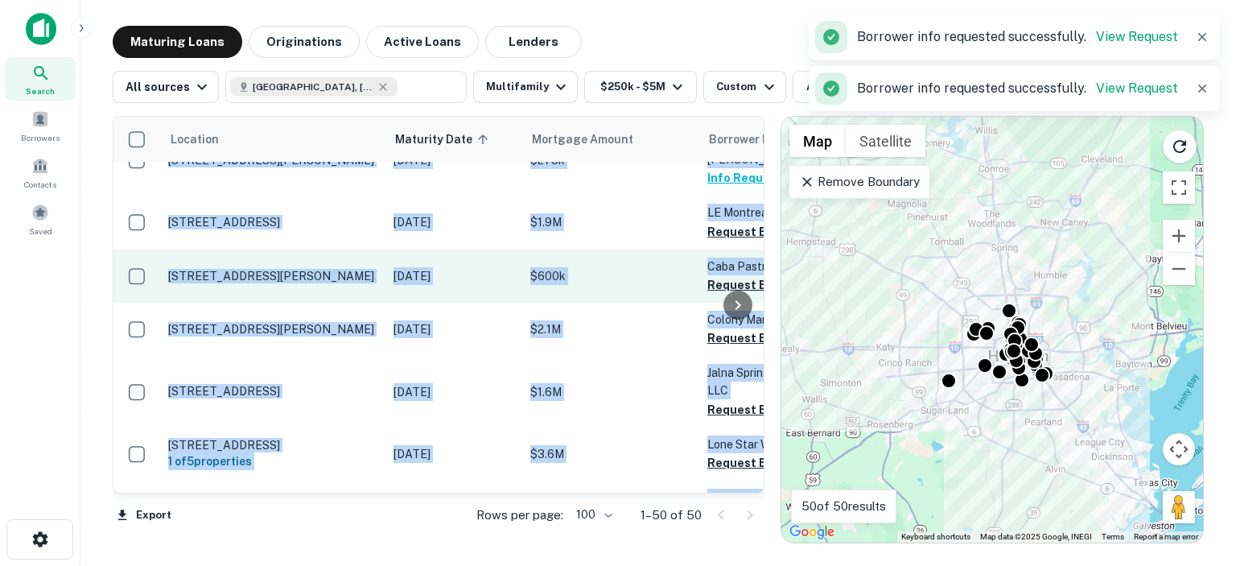
scroll to position [241, 0]
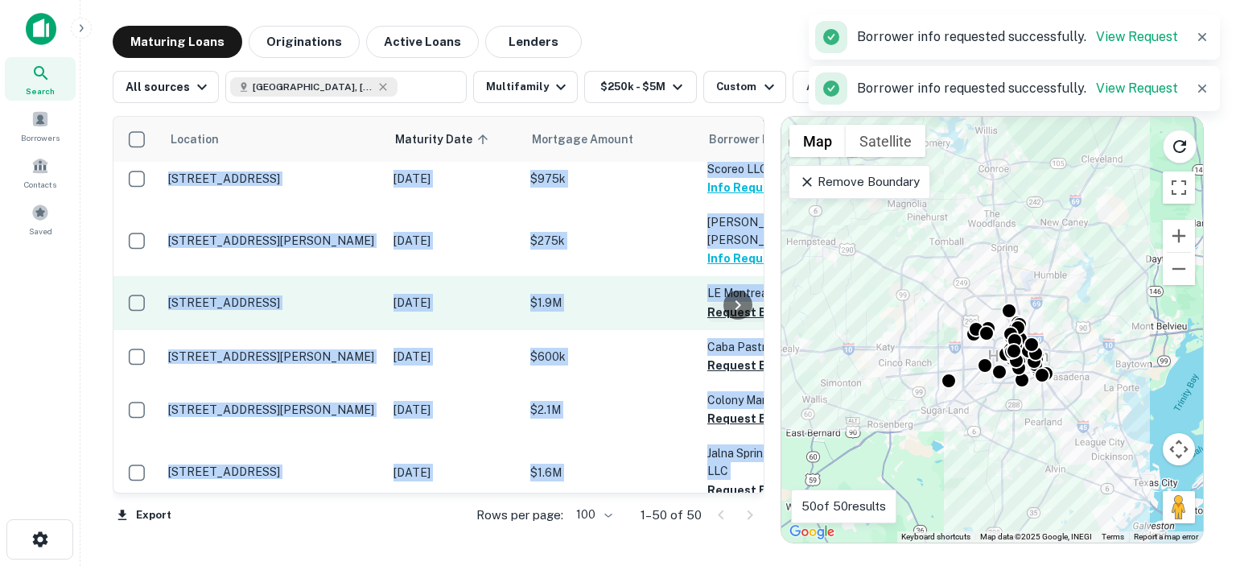
click at [711, 302] on button "Request Borrower Info" at bounding box center [772, 311] width 130 height 19
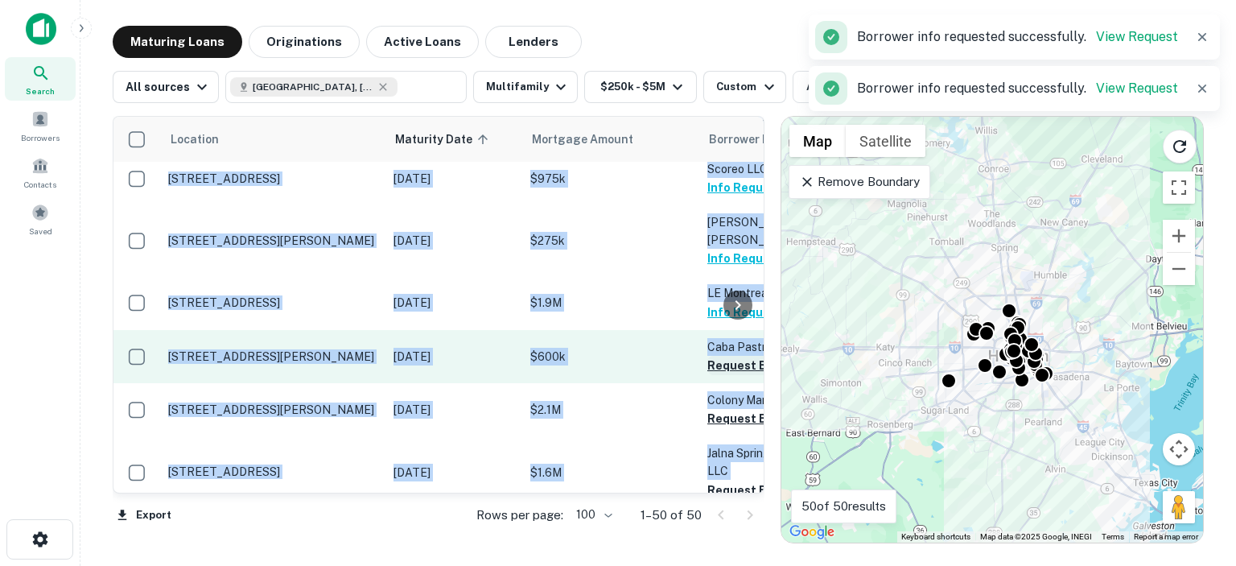
click at [715, 356] on button "Request Borrower Info" at bounding box center [772, 365] width 130 height 19
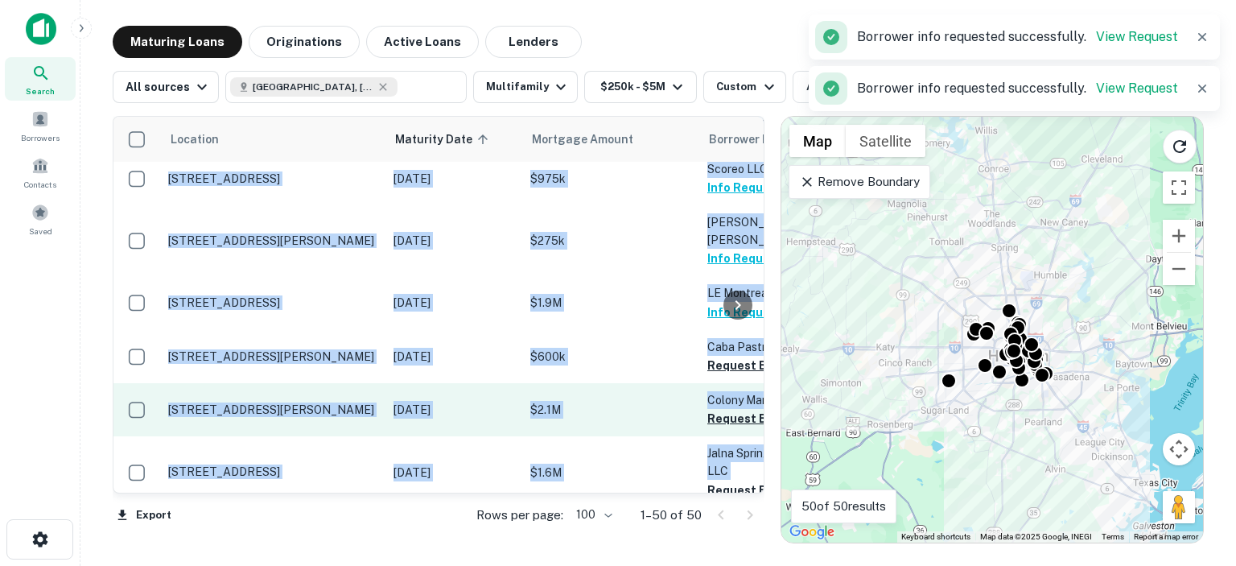
drag, startPoint x: 715, startPoint y: 323, endPoint x: 712, endPoint y: 355, distance: 31.5
click at [715, 356] on button "Request Borrower Info" at bounding box center [772, 365] width 130 height 19
click at [720, 409] on button "Request Borrower Info" at bounding box center [772, 418] width 130 height 19
click at [720, 383] on td "Colony Manor Apartment LLC Request Borrower Info" at bounding box center [787, 409] width 177 height 53
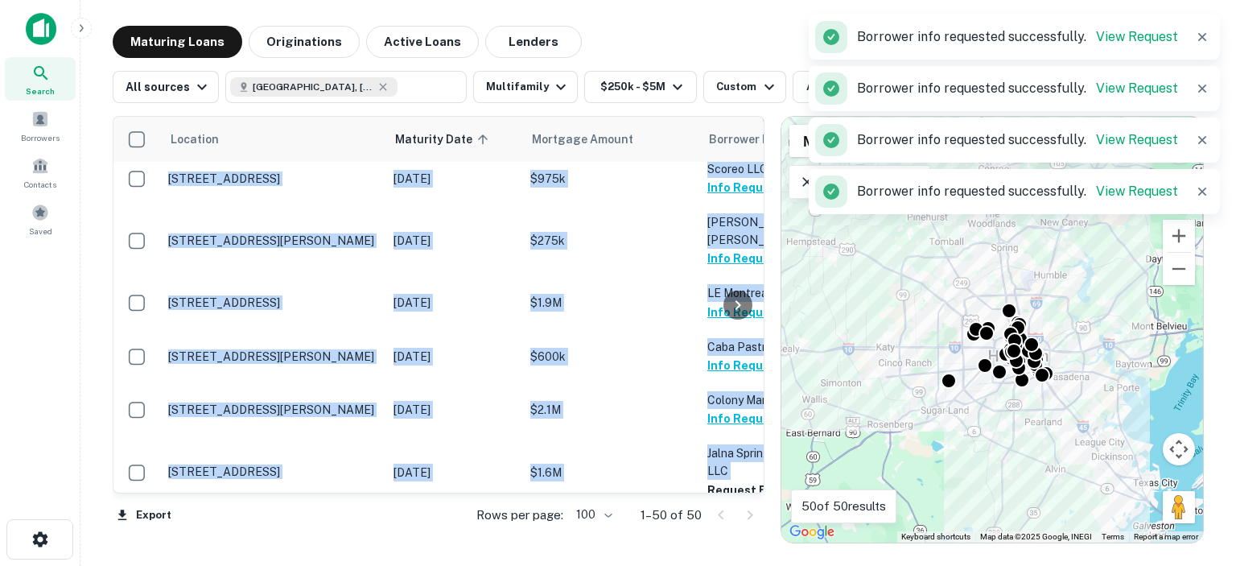
click at [727, 450] on div at bounding box center [738, 305] width 32 height 376
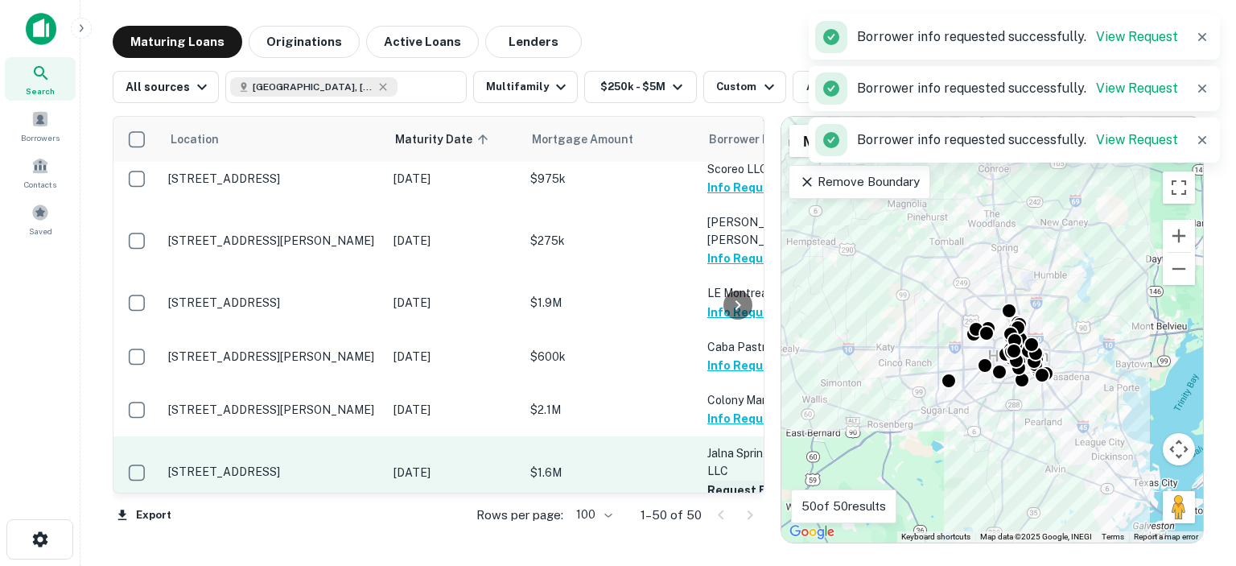
click at [710, 480] on button "Request Borrower Info" at bounding box center [772, 489] width 130 height 19
click at [710, 451] on td "Jalna Spring Branch Holdings LLC Request Borrower Info" at bounding box center [787, 471] width 177 height 71
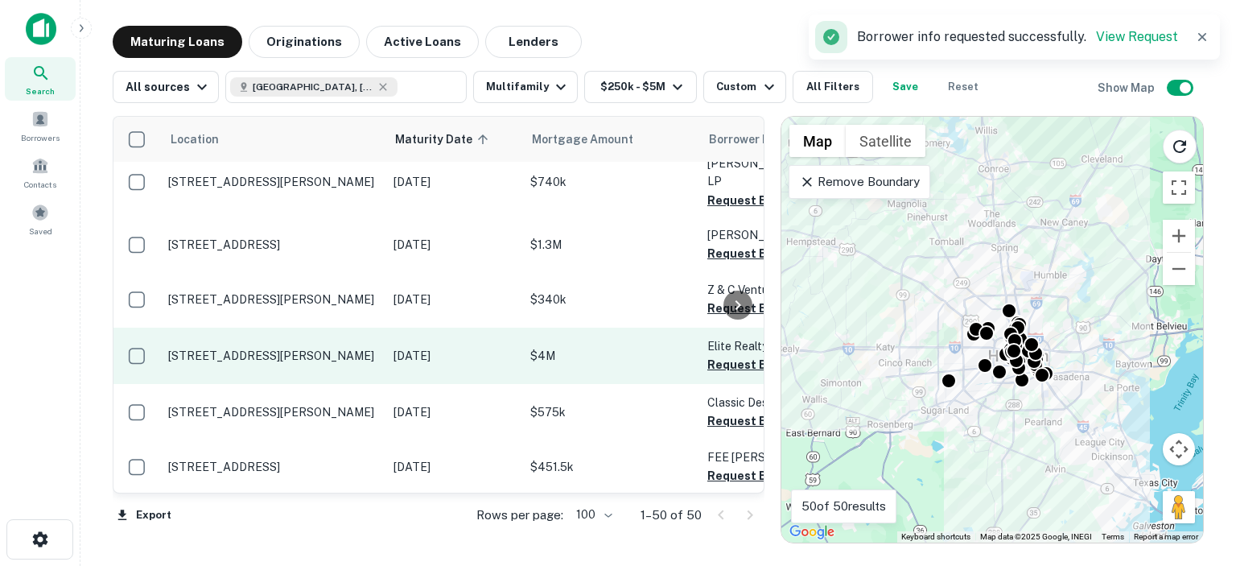
scroll to position [724, 0]
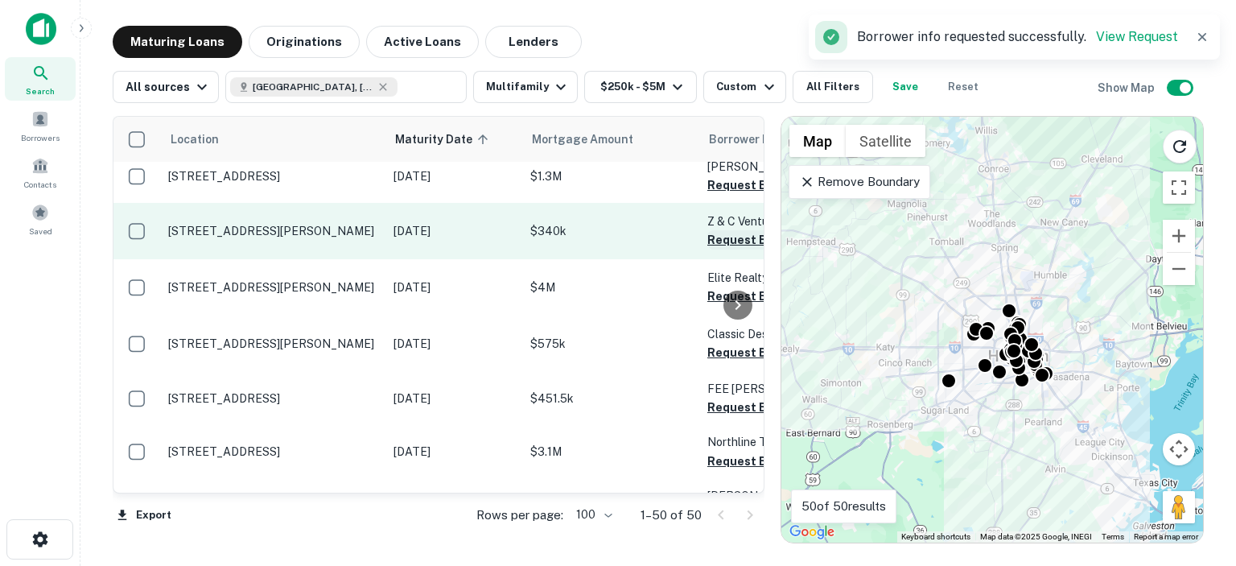
click at [718, 230] on button "Request Borrower Info" at bounding box center [772, 239] width 130 height 19
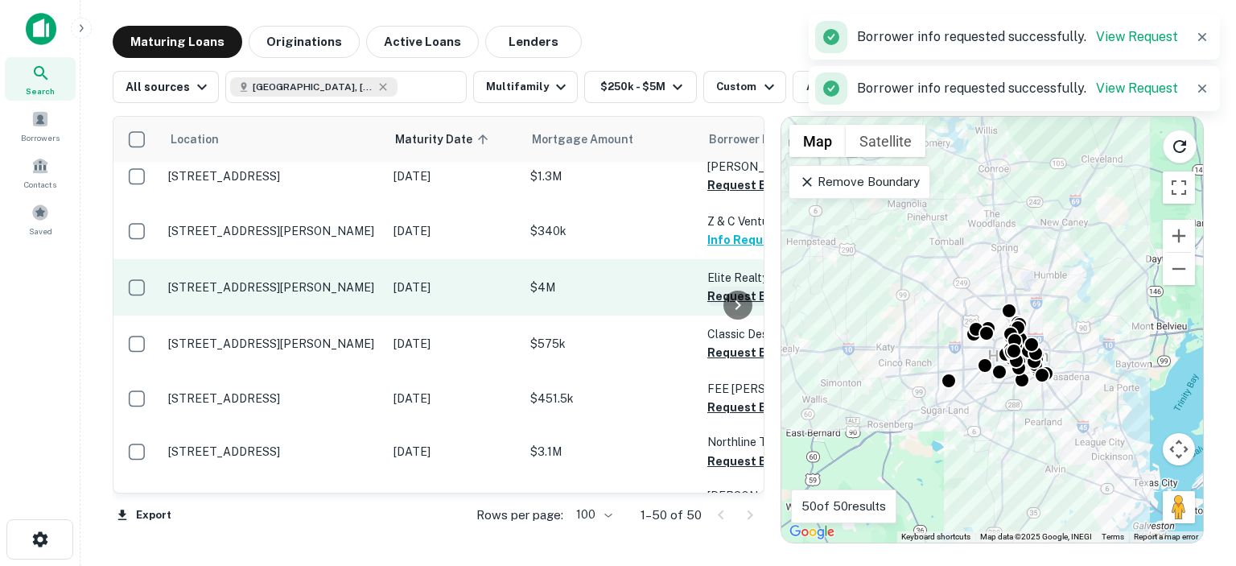
click at [716, 286] on button "Request Borrower Info" at bounding box center [772, 295] width 130 height 19
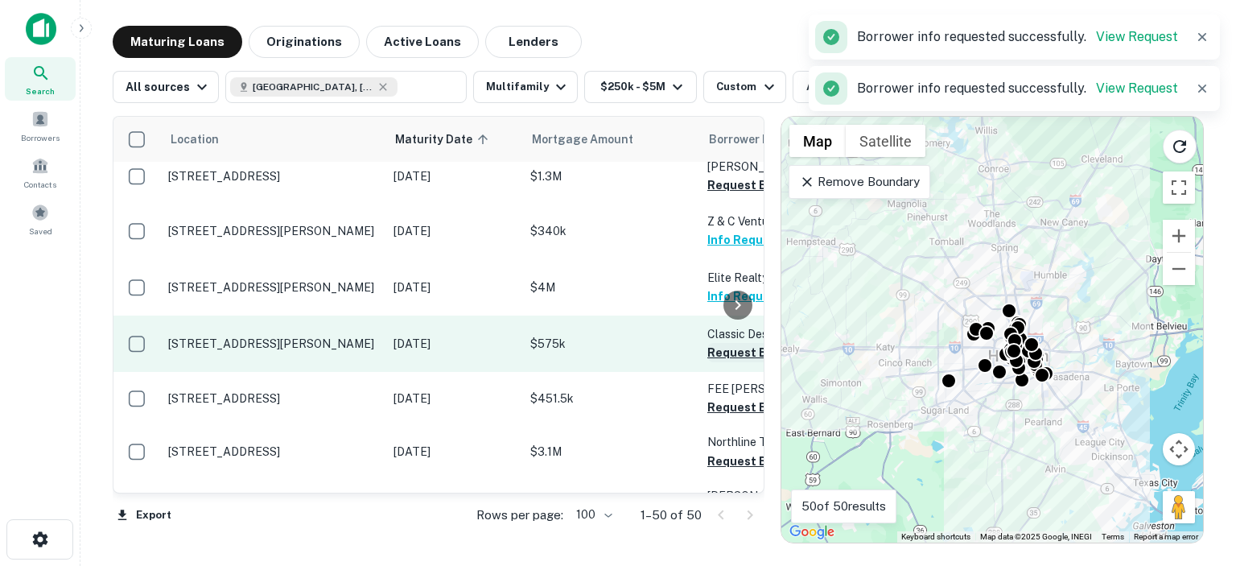
click at [707, 343] on button "Request Borrower Info" at bounding box center [772, 352] width 130 height 19
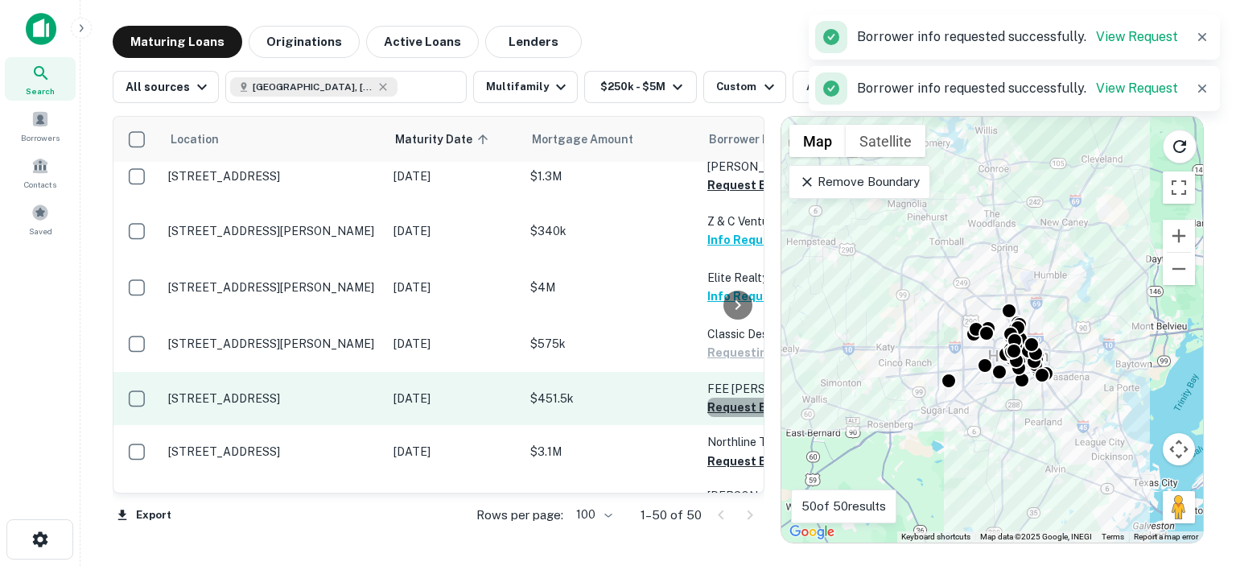
click at [719, 397] on button "Request Borrower Info" at bounding box center [772, 406] width 130 height 19
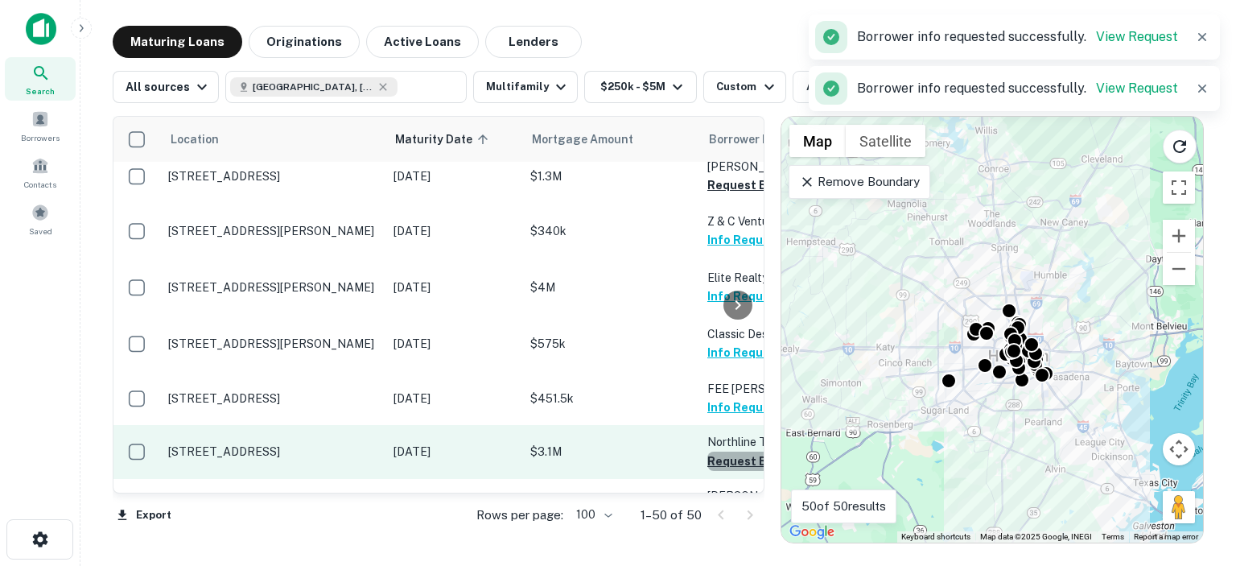
click at [715, 451] on button "Request Borrower Info" at bounding box center [772, 460] width 130 height 19
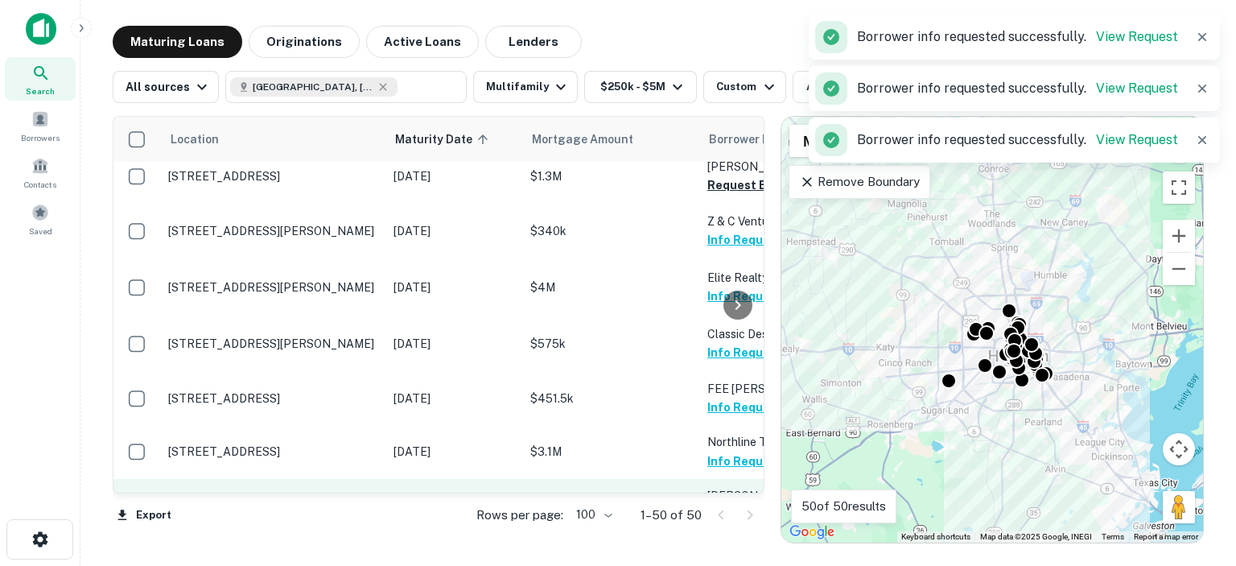
click at [730, 461] on div at bounding box center [738, 305] width 32 height 376
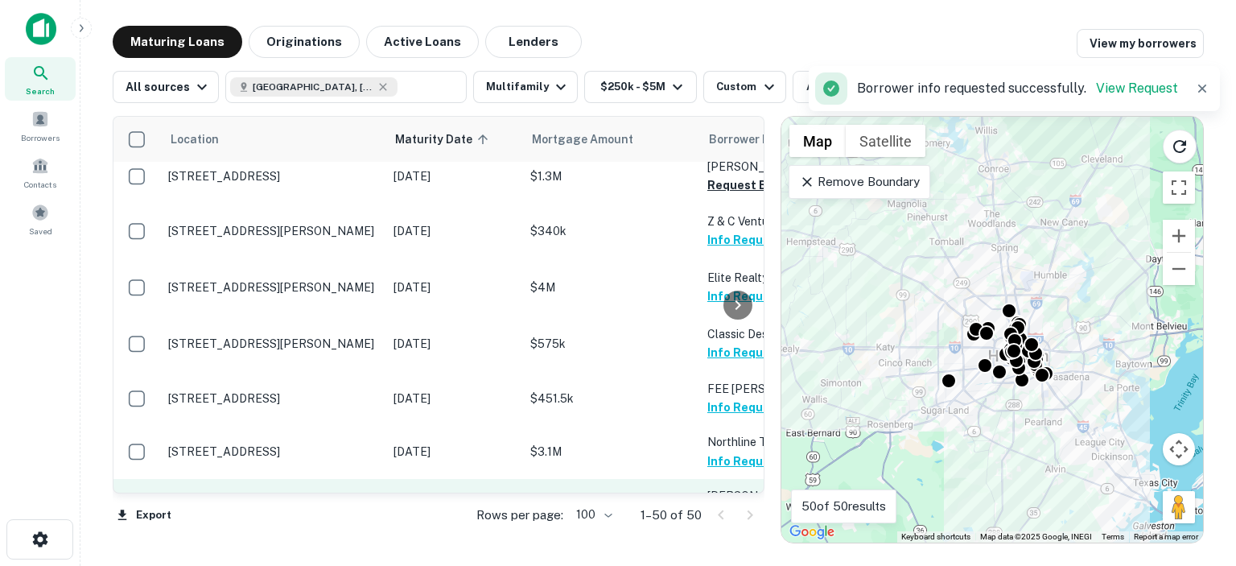
click at [714, 504] on button "Request Borrower Info" at bounding box center [772, 513] width 130 height 19
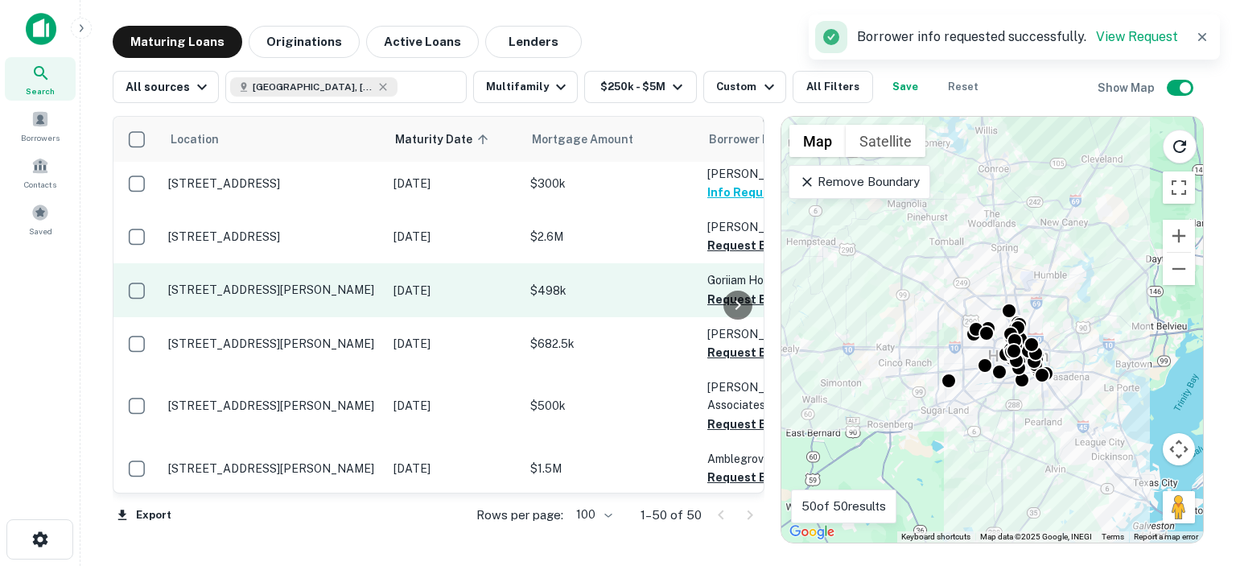
scroll to position [965, 0]
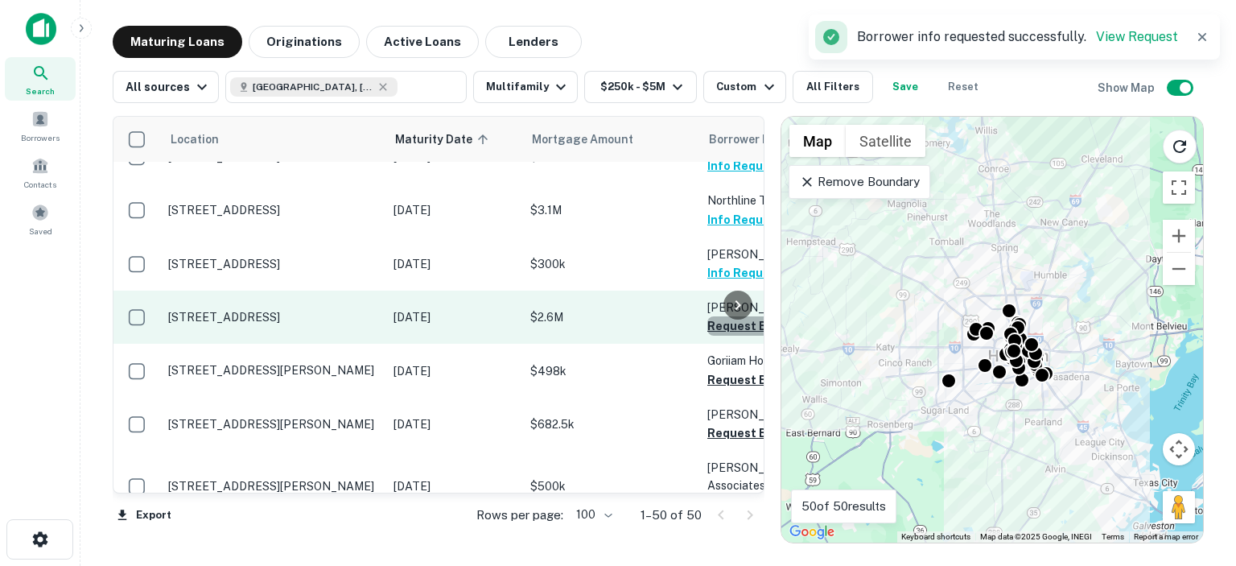
click at [716, 316] on button "Request Borrower Info" at bounding box center [772, 325] width 130 height 19
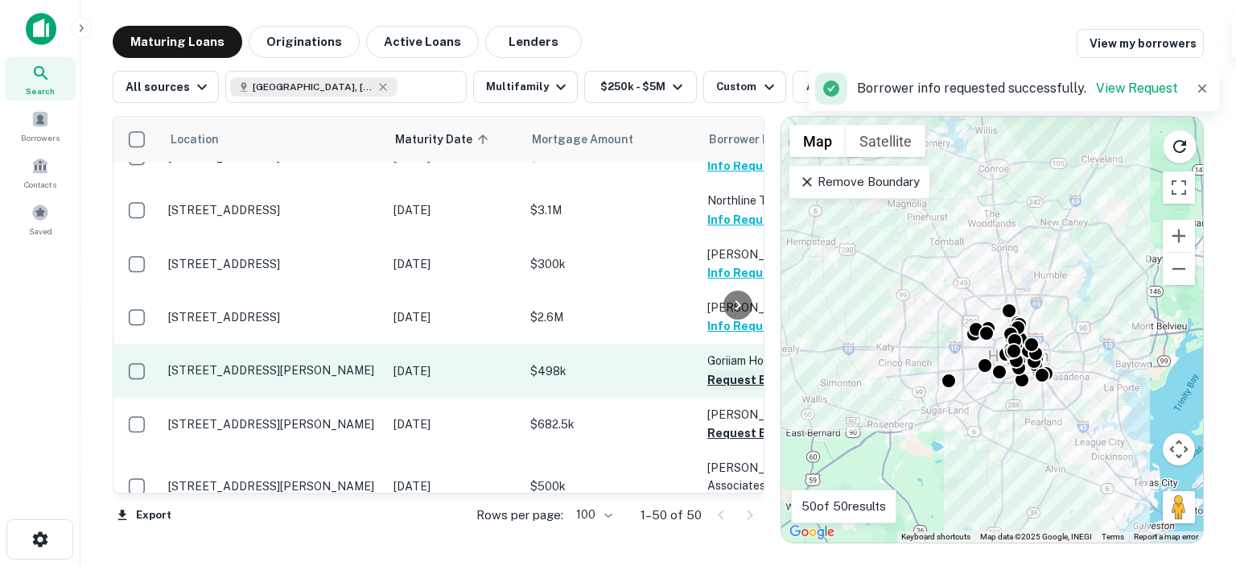
click at [714, 370] on button "Request Borrower Info" at bounding box center [772, 379] width 130 height 19
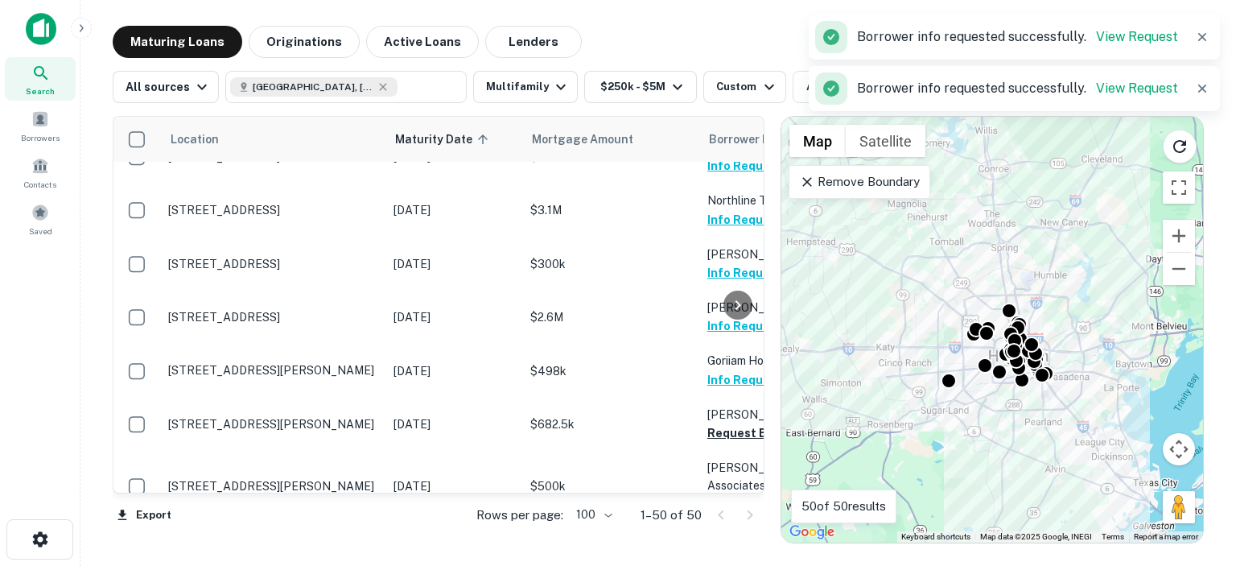
click at [722, 378] on div at bounding box center [738, 305] width 32 height 376
click at [732, 380] on div at bounding box center [738, 305] width 32 height 376
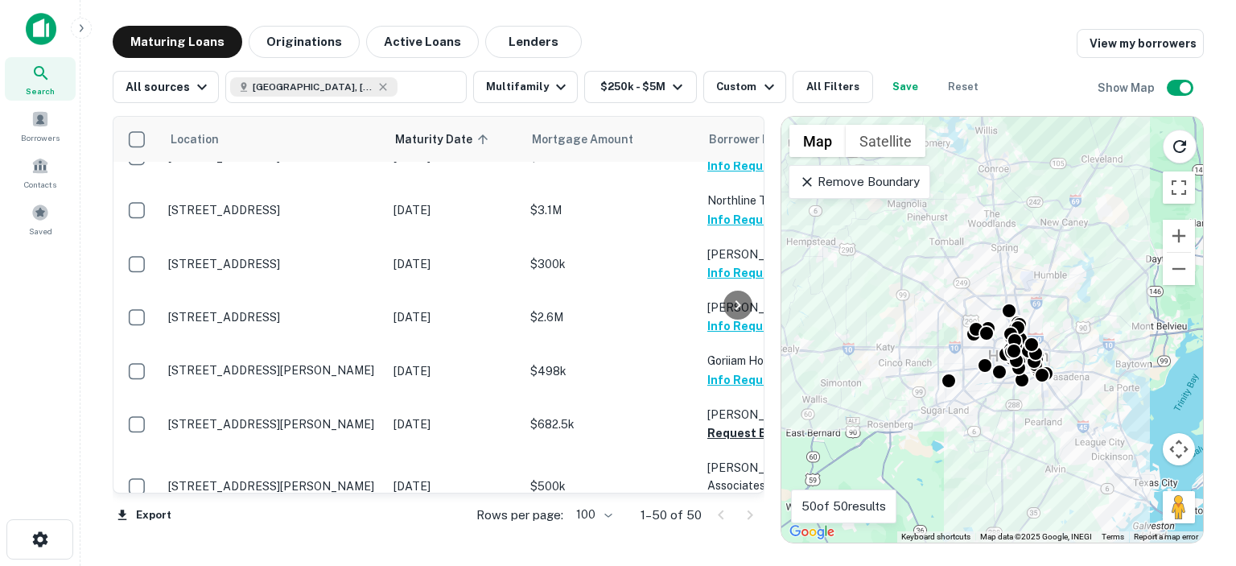
click at [722, 376] on div at bounding box center [738, 305] width 32 height 376
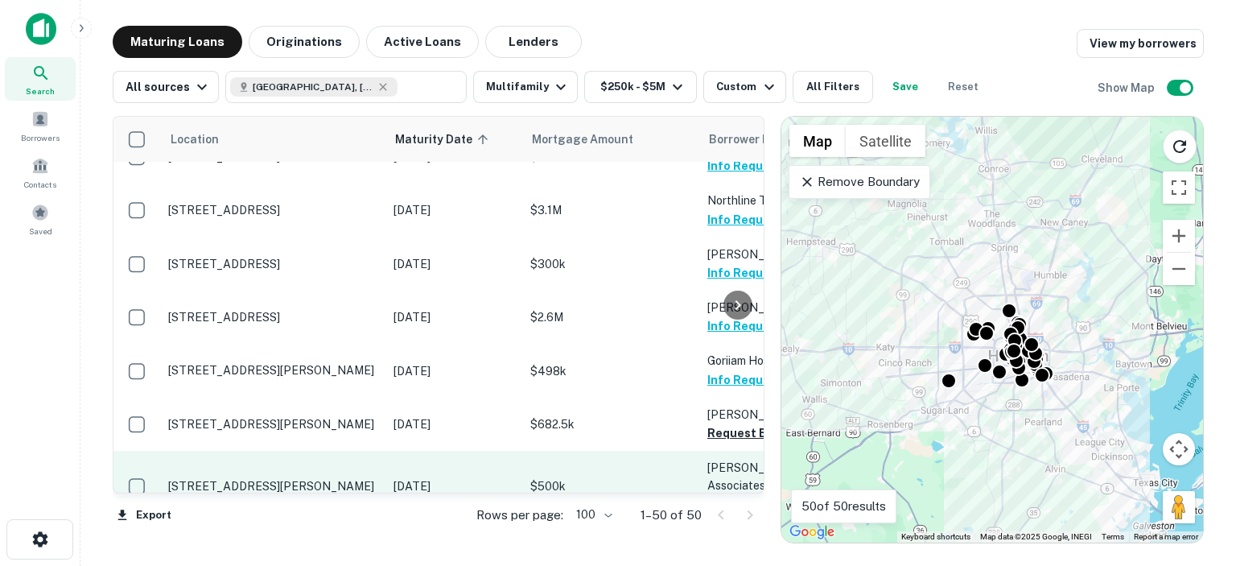
click at [720, 495] on button "Request Borrower Info" at bounding box center [772, 504] width 130 height 19
click at [720, 450] on td "Gammage Duval Realty Associates LLC Request Borrower Info" at bounding box center [787, 485] width 177 height 71
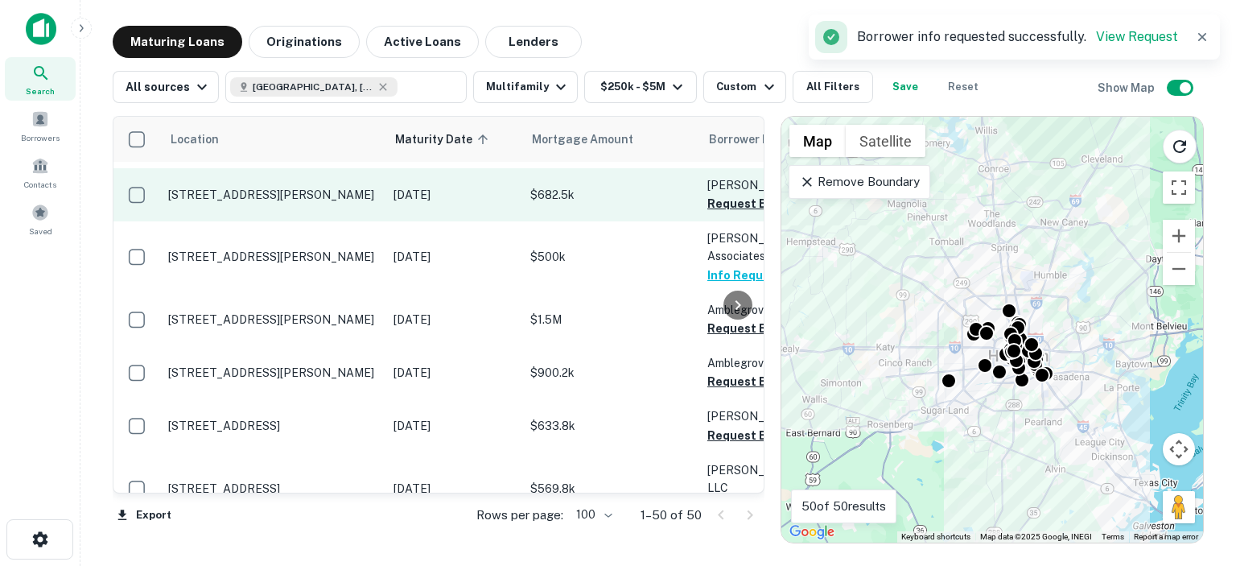
scroll to position [1207, 0]
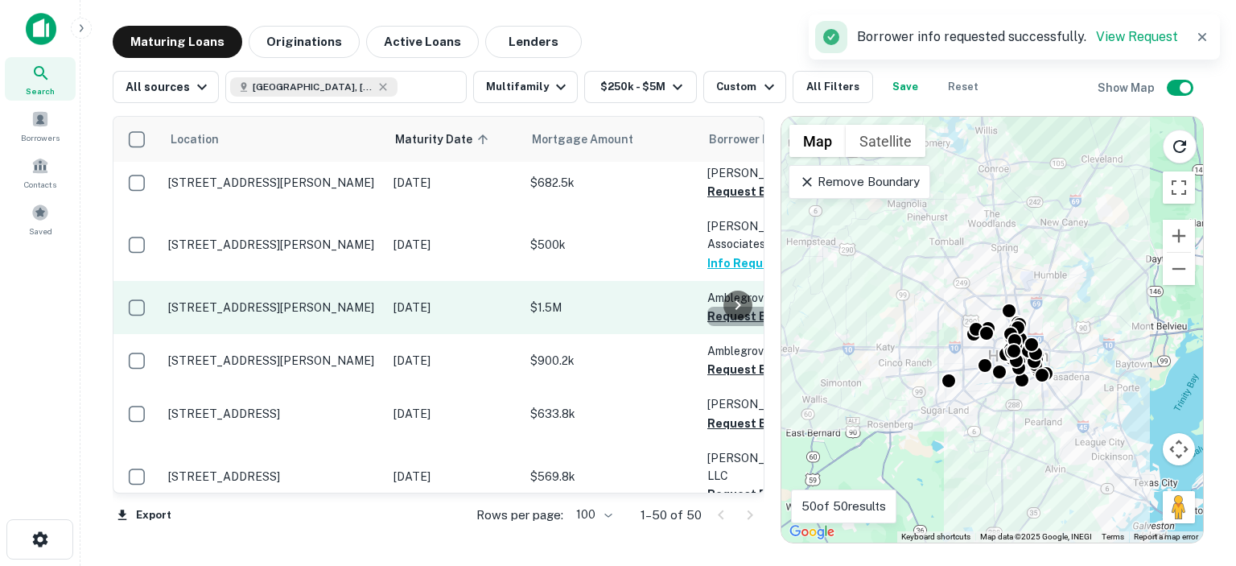
click at [718, 306] on button "Request Borrower Info" at bounding box center [772, 315] width 130 height 19
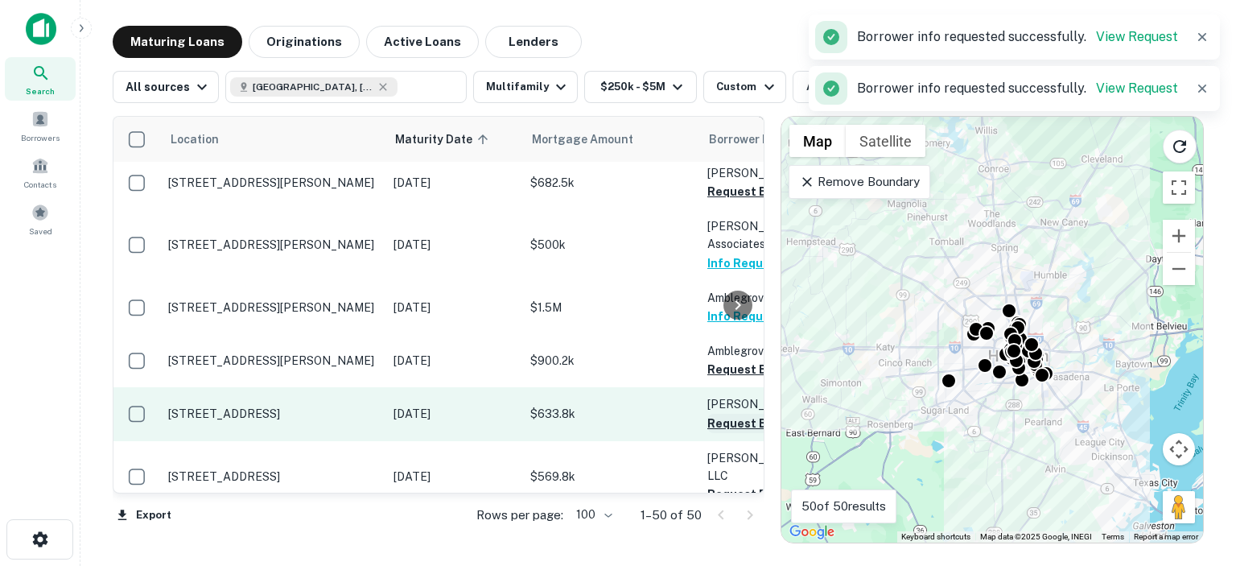
click at [714, 360] on button "Request Borrower Info" at bounding box center [772, 369] width 130 height 19
click at [714, 413] on button "Request Borrower Info" at bounding box center [772, 422] width 130 height 19
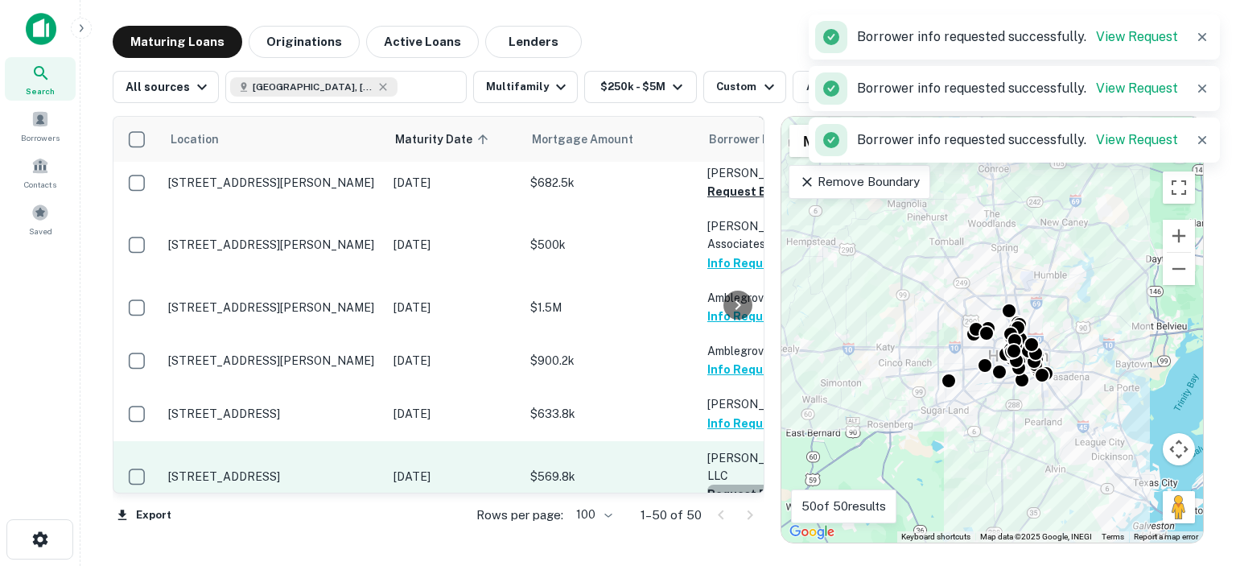
click at [720, 484] on button "Request Borrower Info" at bounding box center [772, 493] width 130 height 19
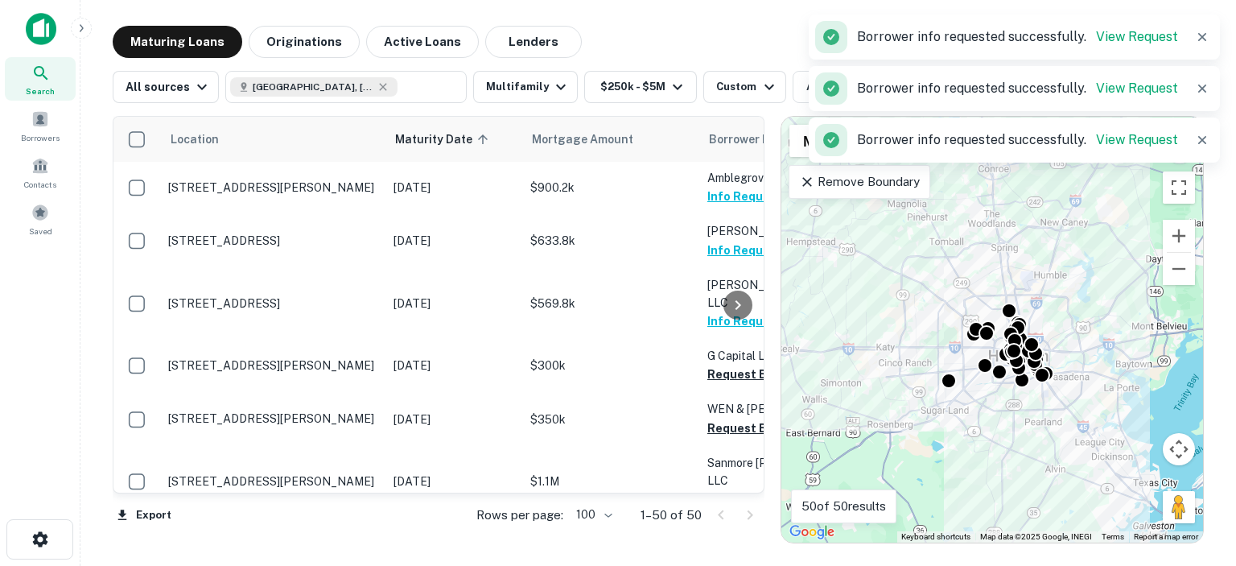
scroll to position [1368, 0]
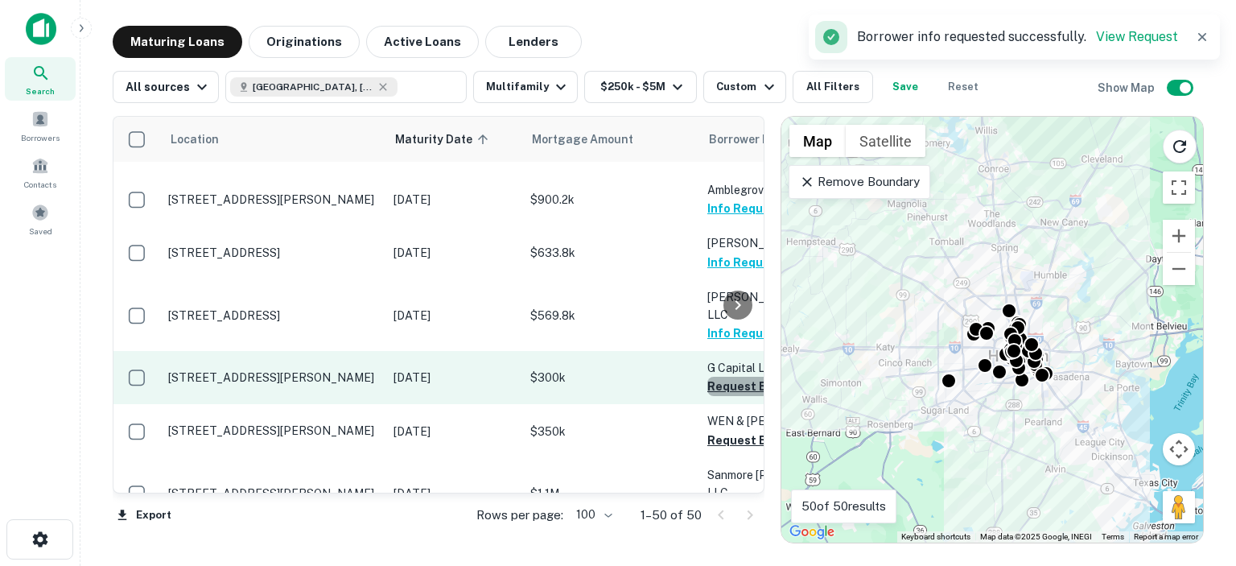
click at [712, 376] on button "Request Borrower Info" at bounding box center [772, 385] width 130 height 19
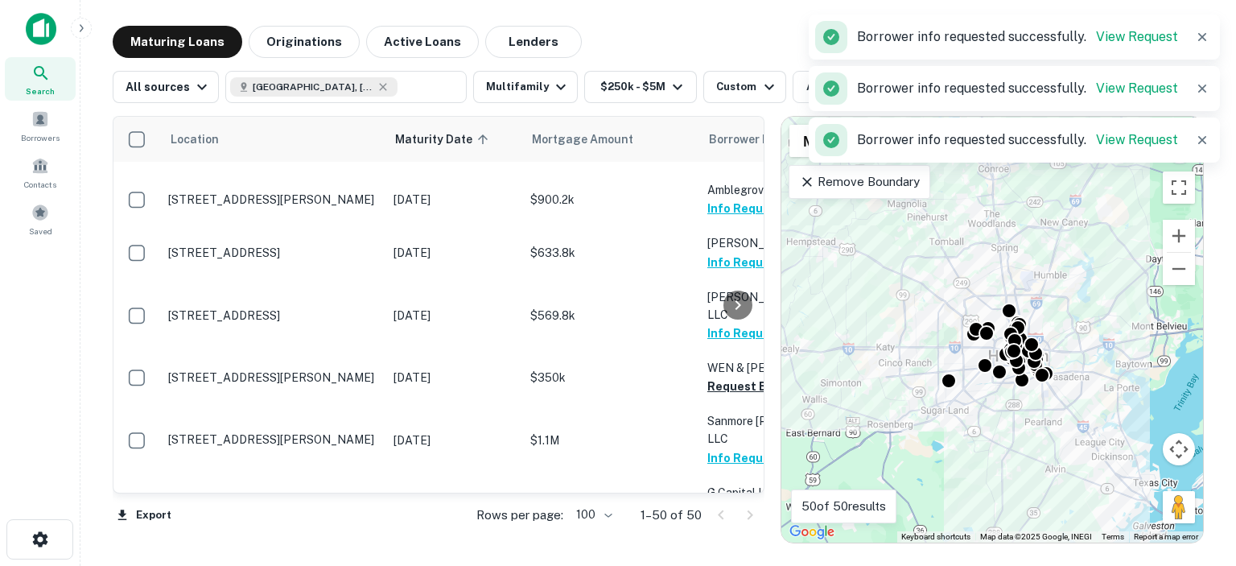
click at [725, 473] on div at bounding box center [738, 305] width 32 height 376
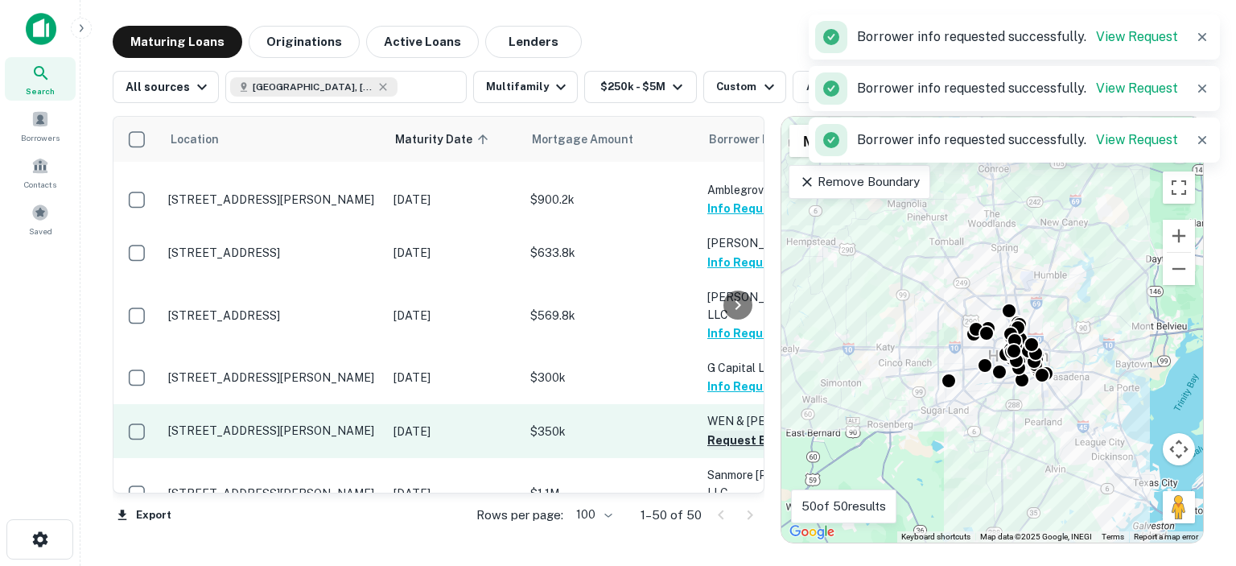
click at [716, 430] on button "Request Borrower Info" at bounding box center [772, 439] width 130 height 19
click at [716, 404] on td "WEN & Hunt LLC Request Borrower Info" at bounding box center [787, 430] width 177 height 53
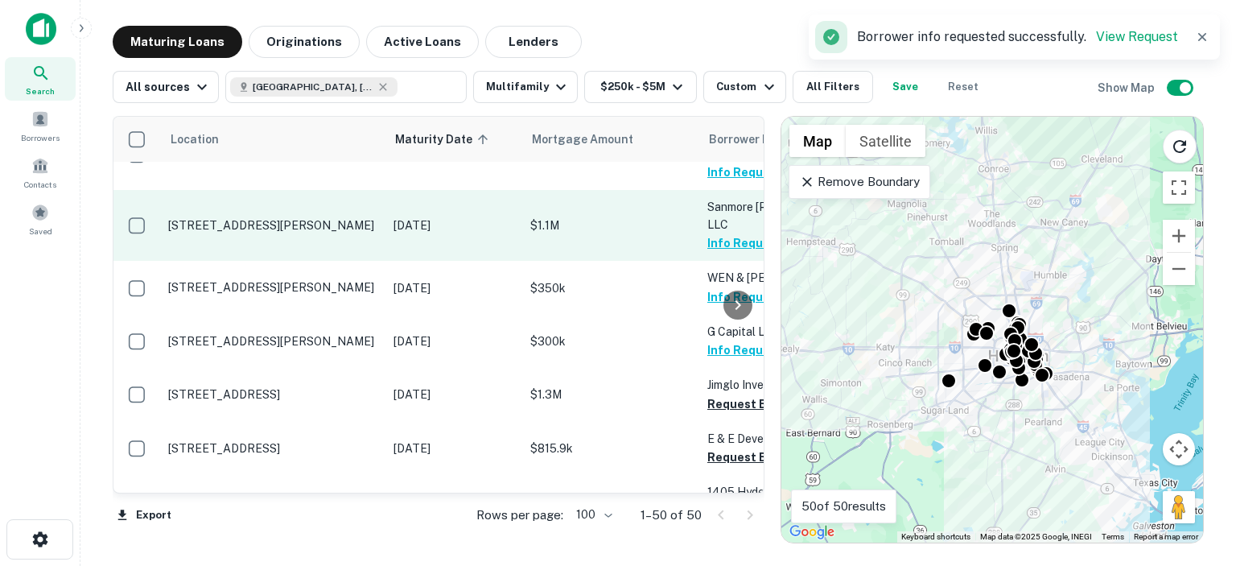
scroll to position [1448, 0]
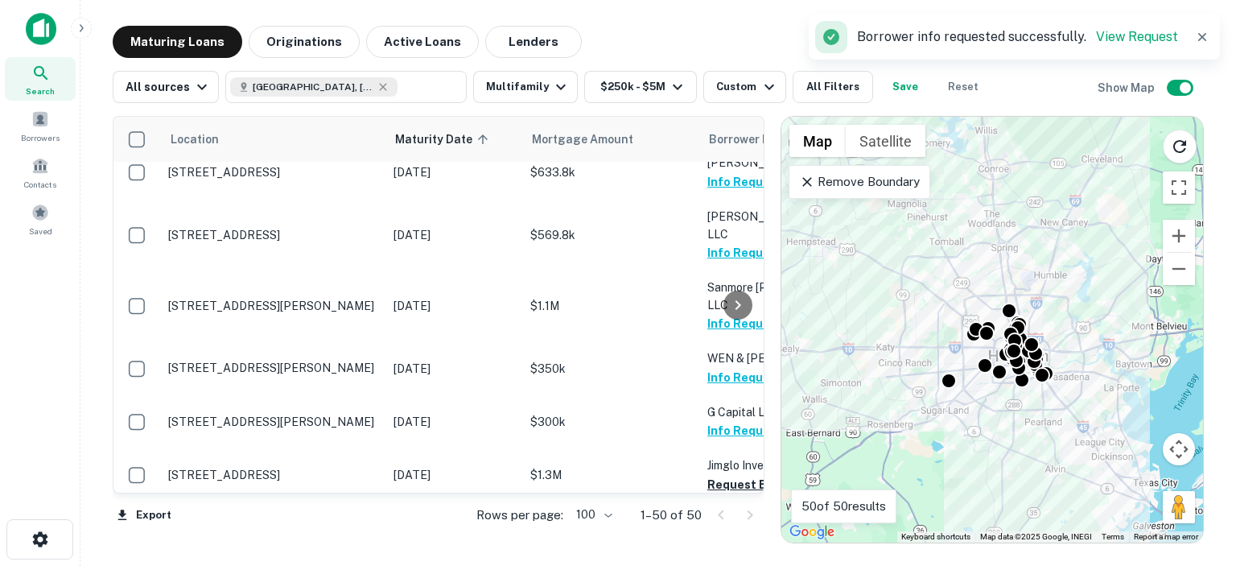
drag, startPoint x: 743, startPoint y: 395, endPoint x: 740, endPoint y: 385, distance: 10.2
click at [740, 393] on div at bounding box center [738, 305] width 32 height 376
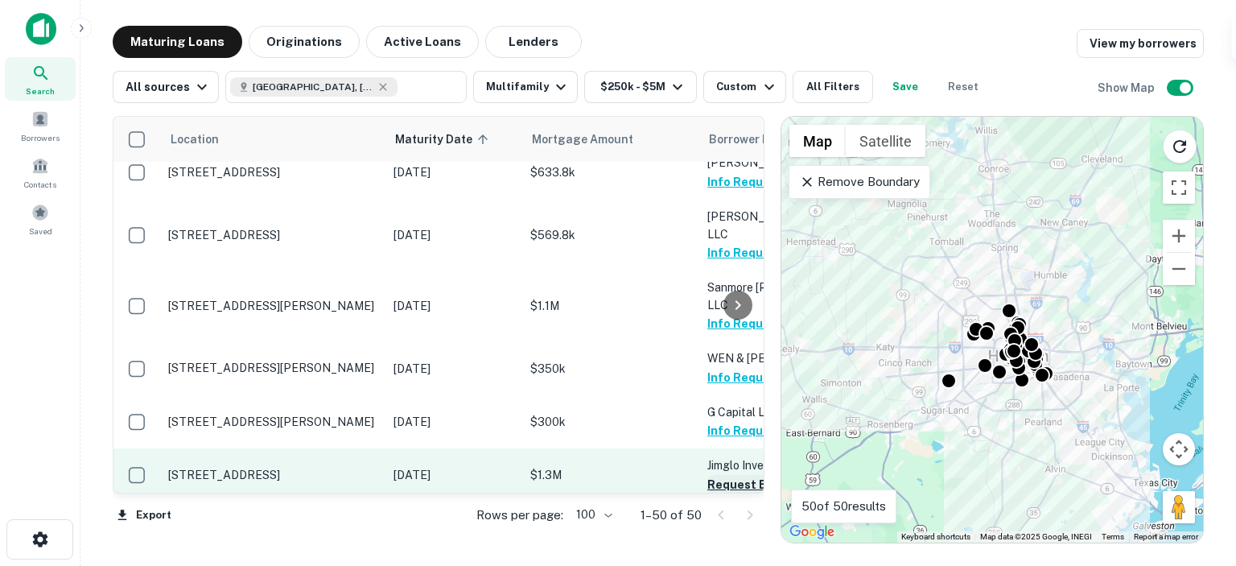
click at [711, 475] on button "Request Borrower Info" at bounding box center [772, 484] width 130 height 19
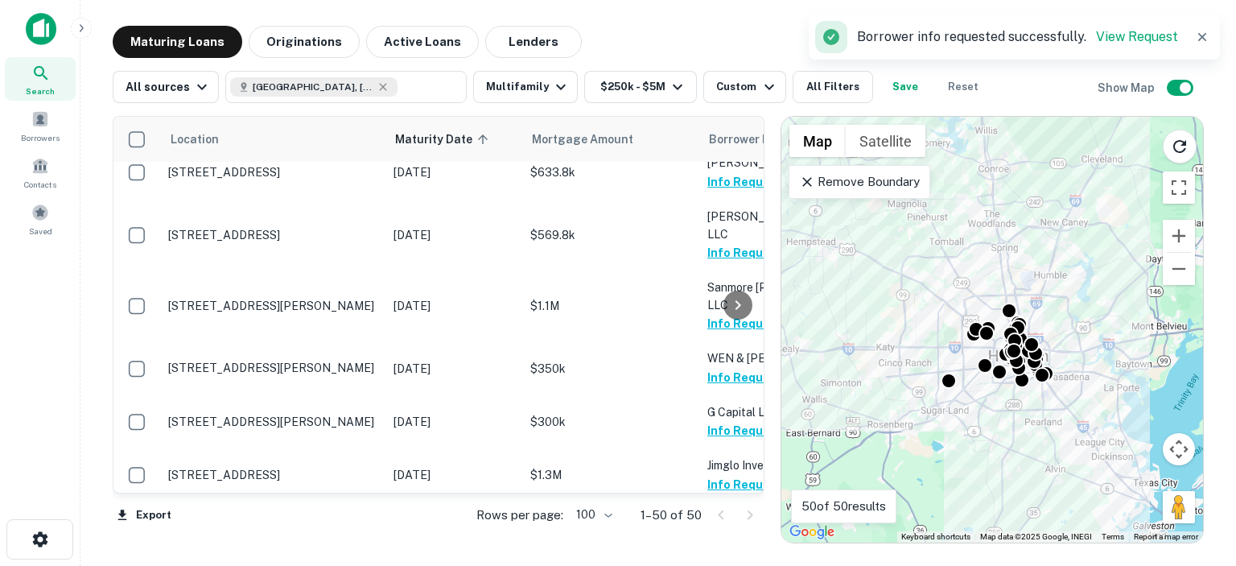
click at [714, 528] on button "Request Borrower Info" at bounding box center [772, 537] width 130 height 19
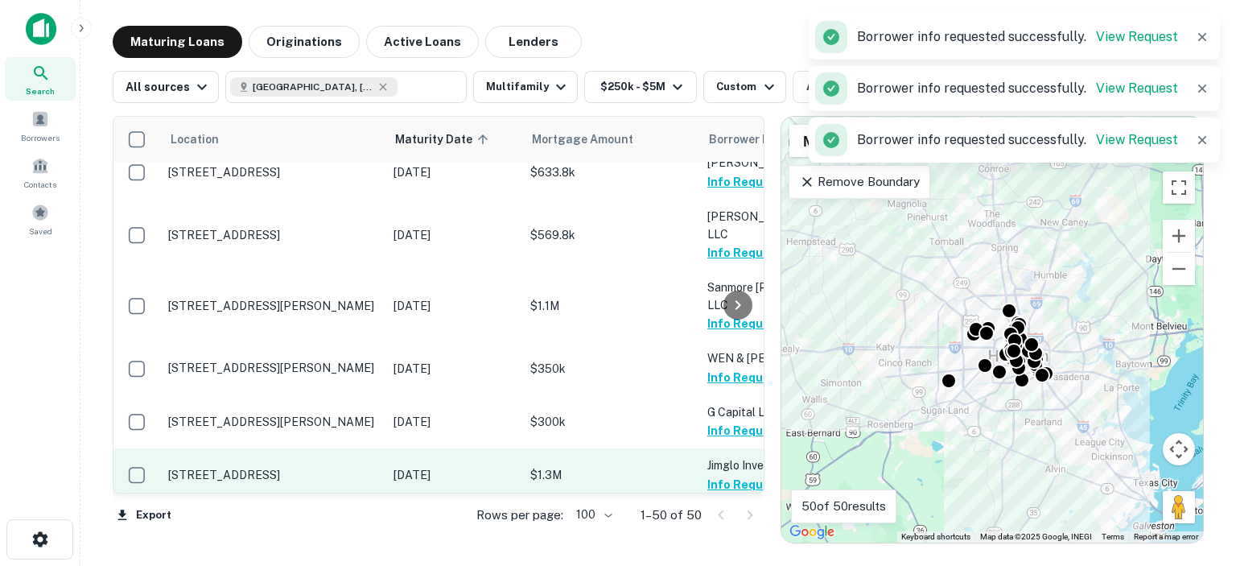
scroll to position [1609, 0]
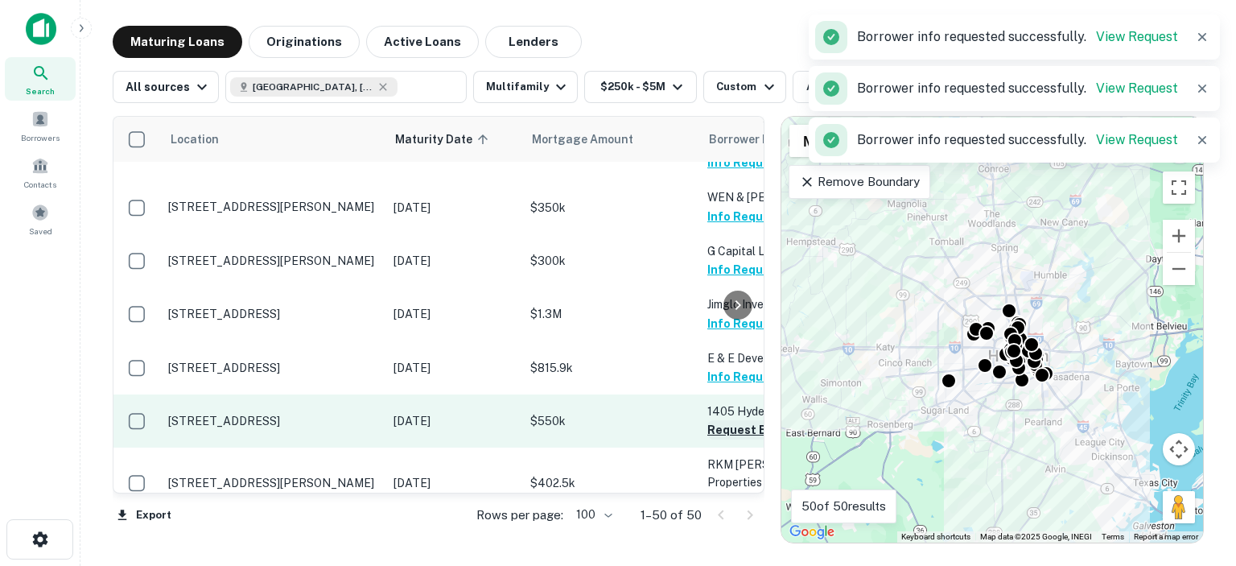
click at [718, 420] on button "Request Borrower Info" at bounding box center [772, 429] width 130 height 19
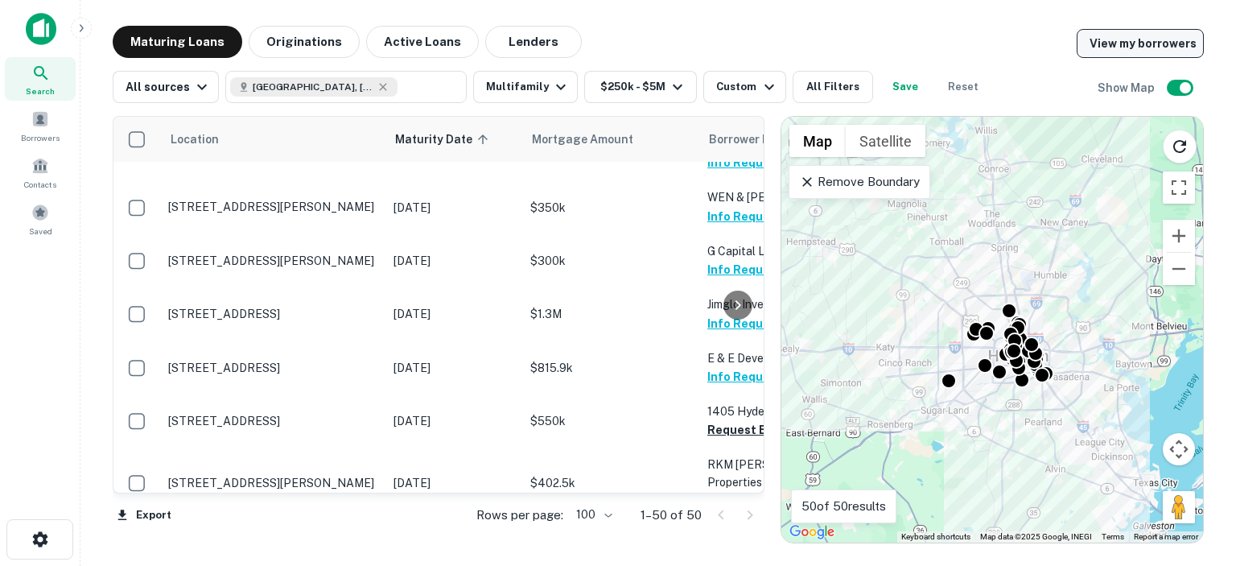
click at [1133, 50] on link "View my borrowers" at bounding box center [1139, 43] width 127 height 29
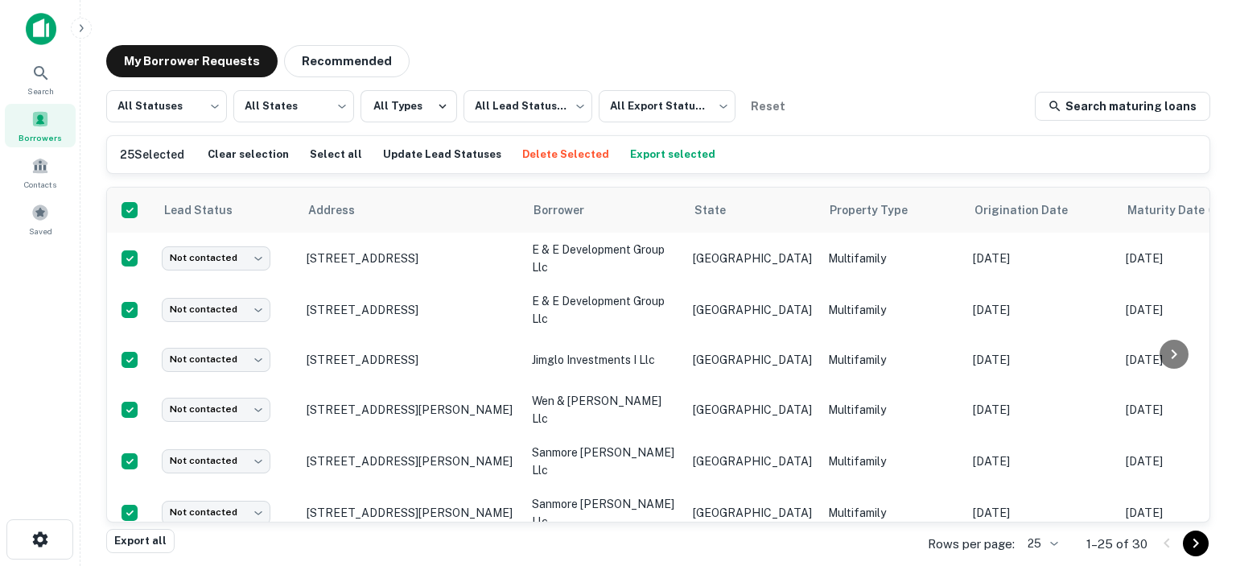
click at [631, 150] on button "Export selected" at bounding box center [672, 154] width 93 height 24
click at [1055, 541] on body "Export created successfully. Preparing download... Search Borrowers Contacts Sa…" at bounding box center [618, 283] width 1236 height 566
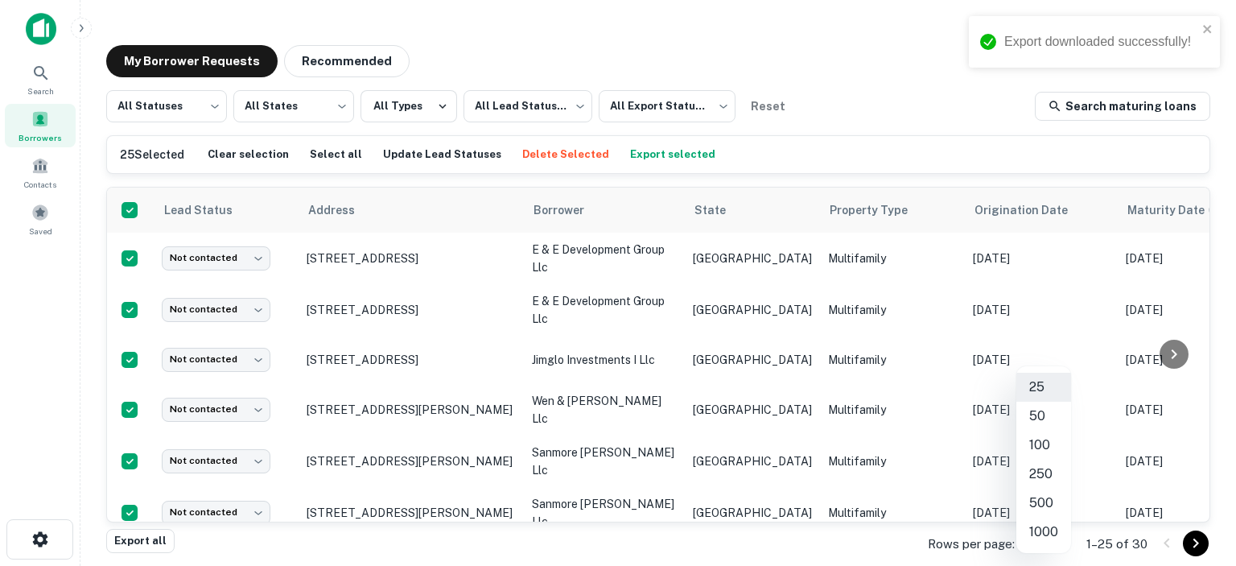
click at [1039, 446] on li "100" at bounding box center [1043, 444] width 55 height 29
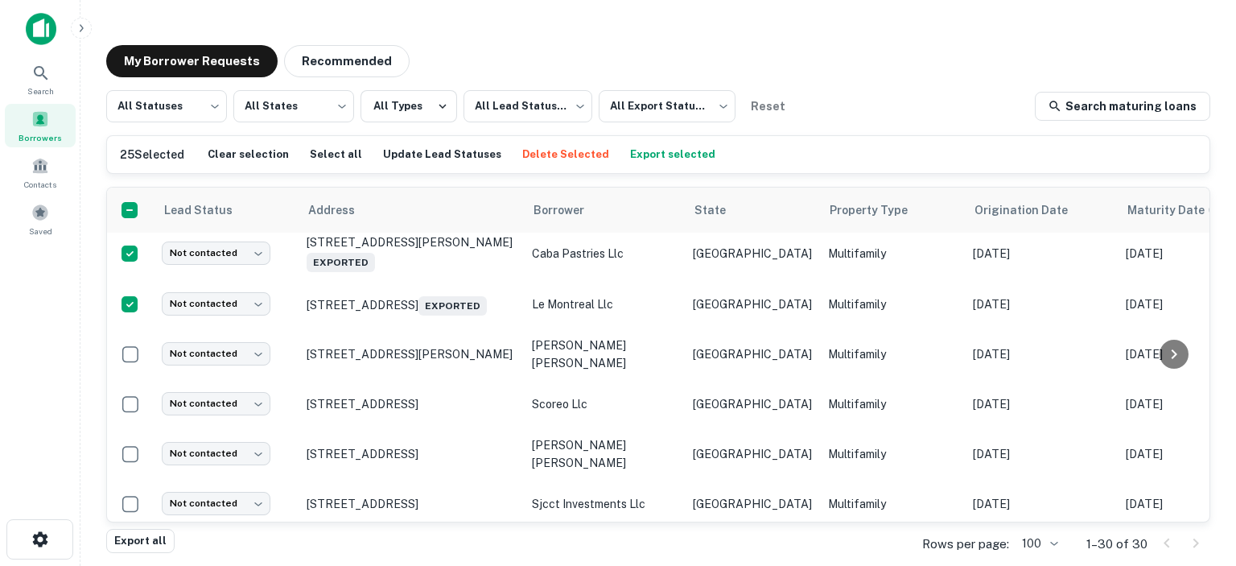
scroll to position [1339, 0]
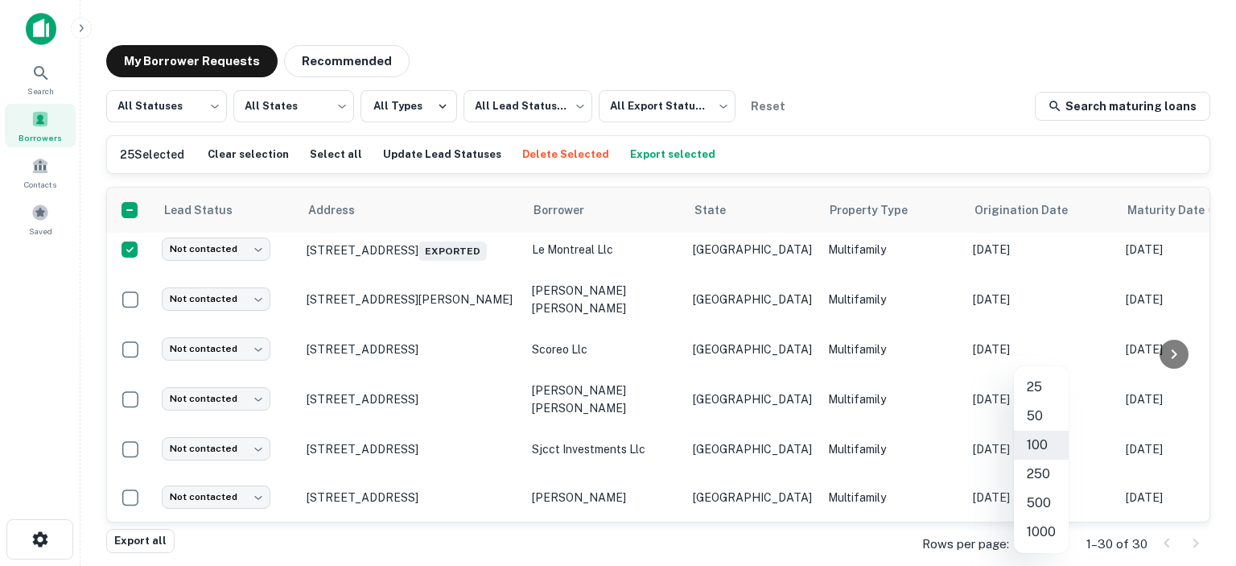
click at [1059, 543] on body "Search Borrowers Contacts Saved My Borrower Requests Recommended All Statuses *…" at bounding box center [618, 283] width 1236 height 566
click at [1042, 446] on li "100" at bounding box center [1041, 444] width 55 height 29
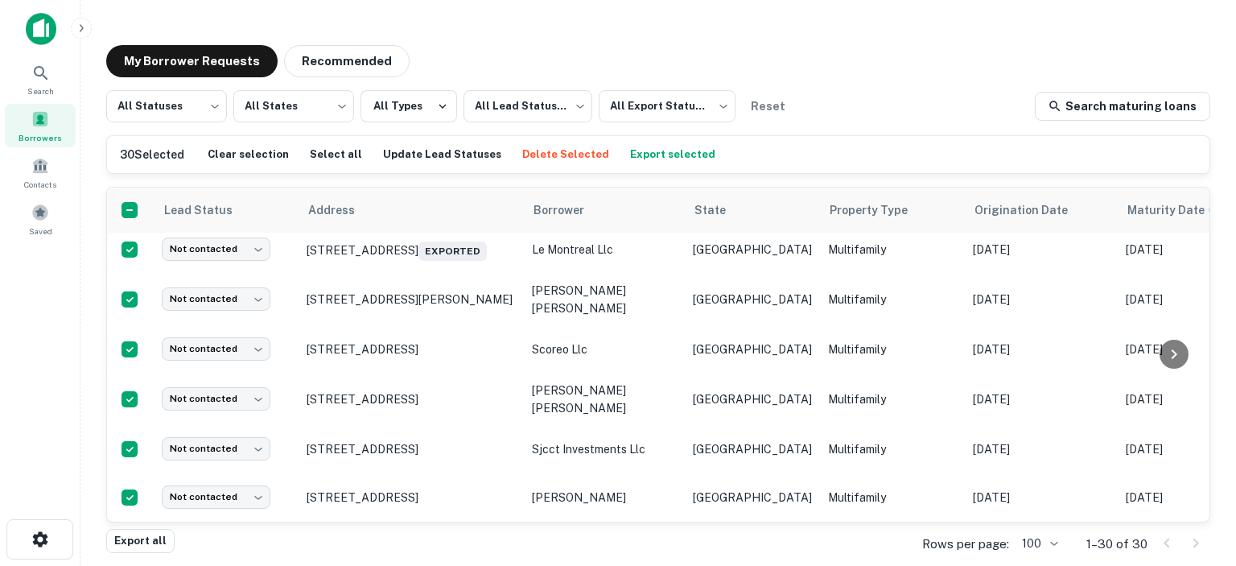
click at [648, 154] on button "Export selected" at bounding box center [672, 154] width 93 height 24
click at [648, 154] on div "30 Selected Clear selection Select all Update Lead Statuses Delete Selected Exp…" at bounding box center [658, 154] width 1076 height 24
click at [724, 542] on div "Export all Rows per page: 100 *** 1–30 of 30" at bounding box center [658, 543] width 1104 height 43
drag, startPoint x: 787, startPoint y: 555, endPoint x: 809, endPoint y: 540, distance: 27.2
click at [834, 559] on div "Export all Rows per page: 100 *** 1–30 of 30" at bounding box center [658, 543] width 1104 height 43
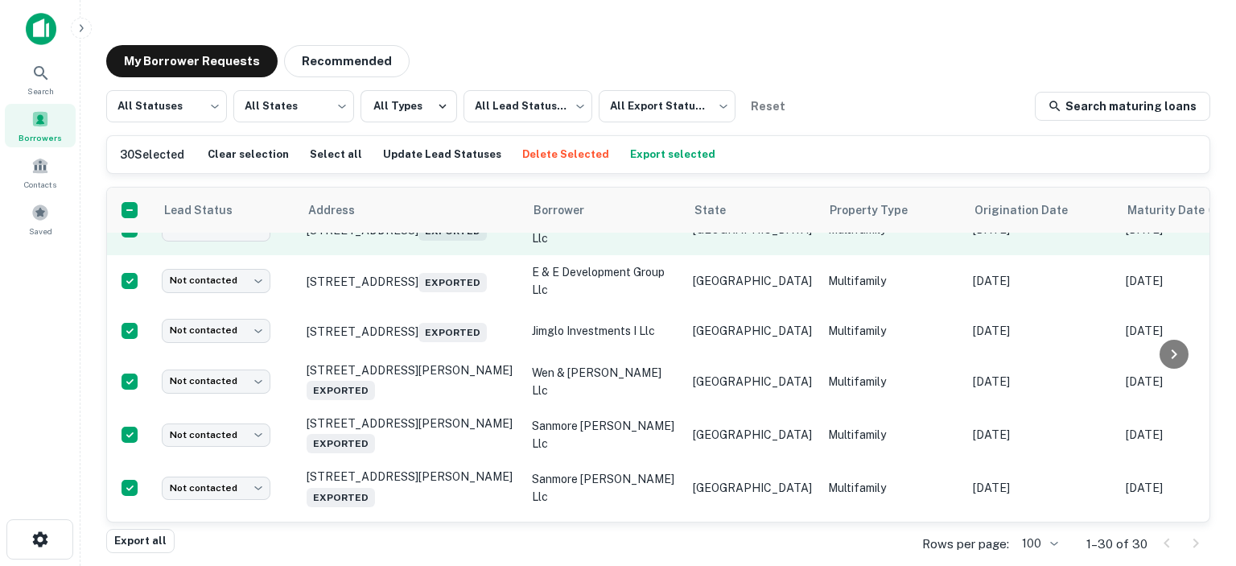
scroll to position [0, 0]
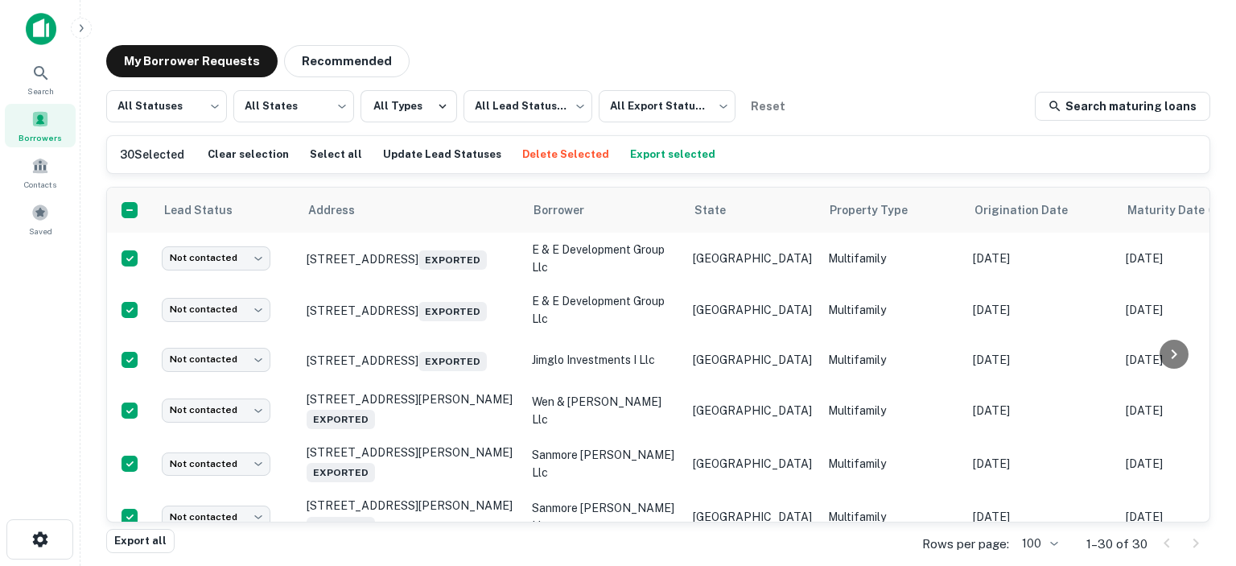
click at [545, 150] on button "Delete Selected" at bounding box center [565, 154] width 95 height 24
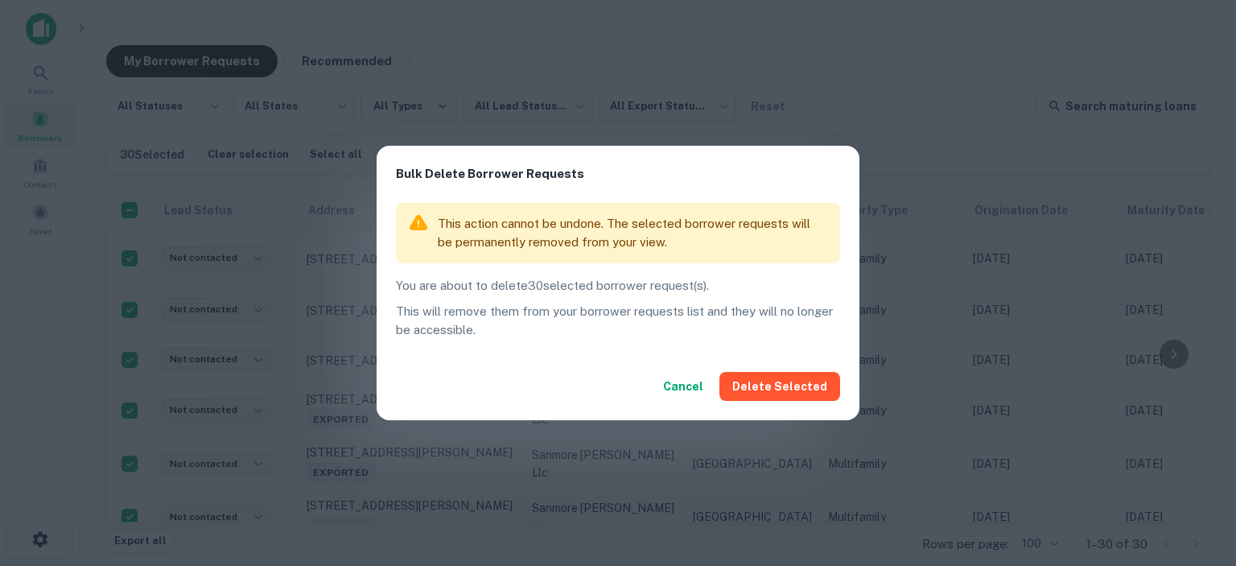
click at [780, 379] on button "Delete Selected" at bounding box center [779, 386] width 121 height 29
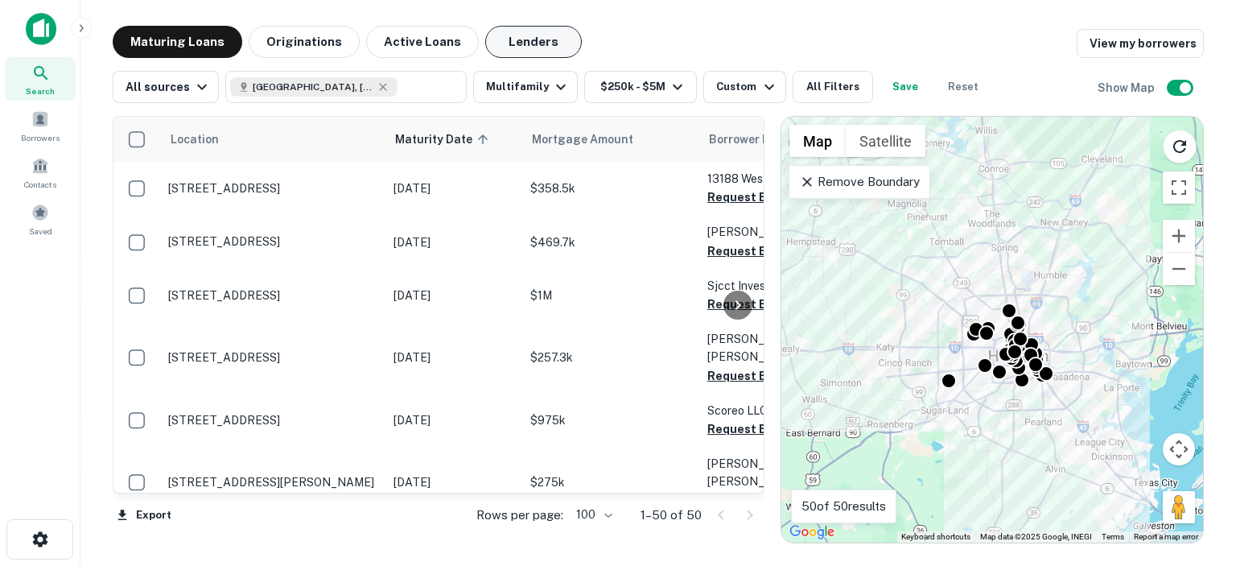
click at [518, 44] on button "Lenders" at bounding box center [533, 42] width 97 height 32
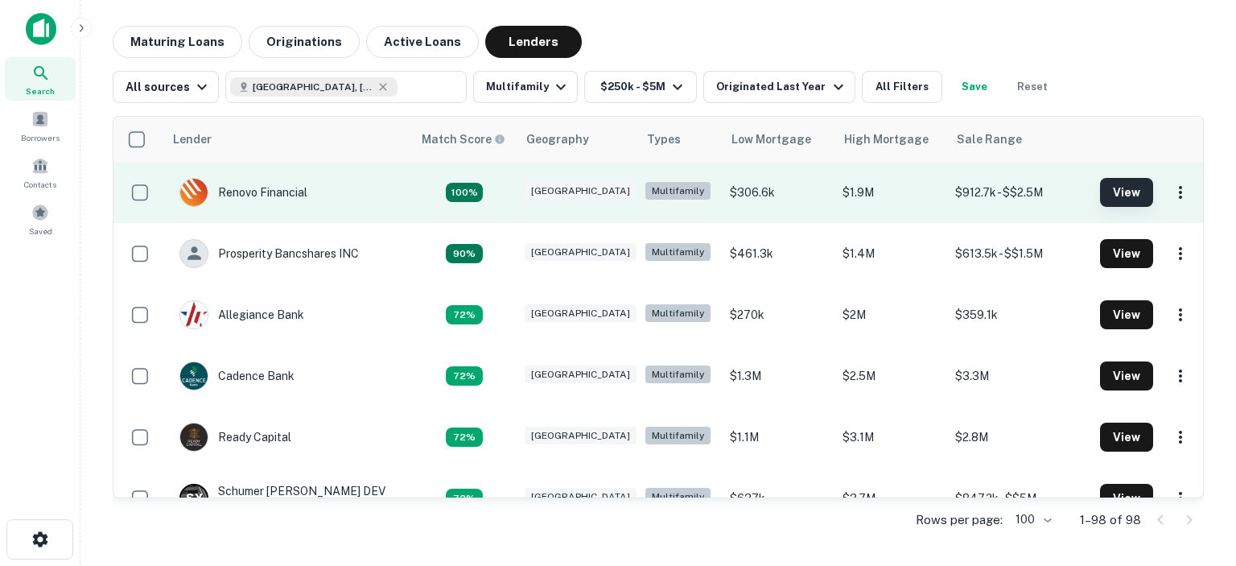
click at [1122, 190] on button "View" at bounding box center [1126, 192] width 53 height 29
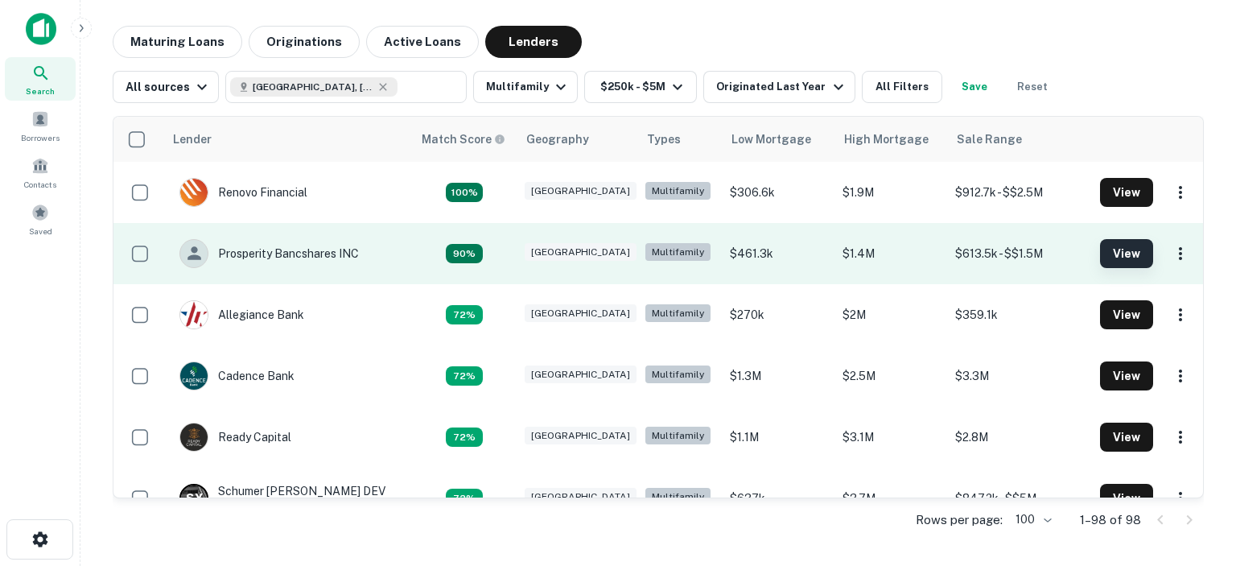
click at [1116, 256] on button "View" at bounding box center [1126, 253] width 53 height 29
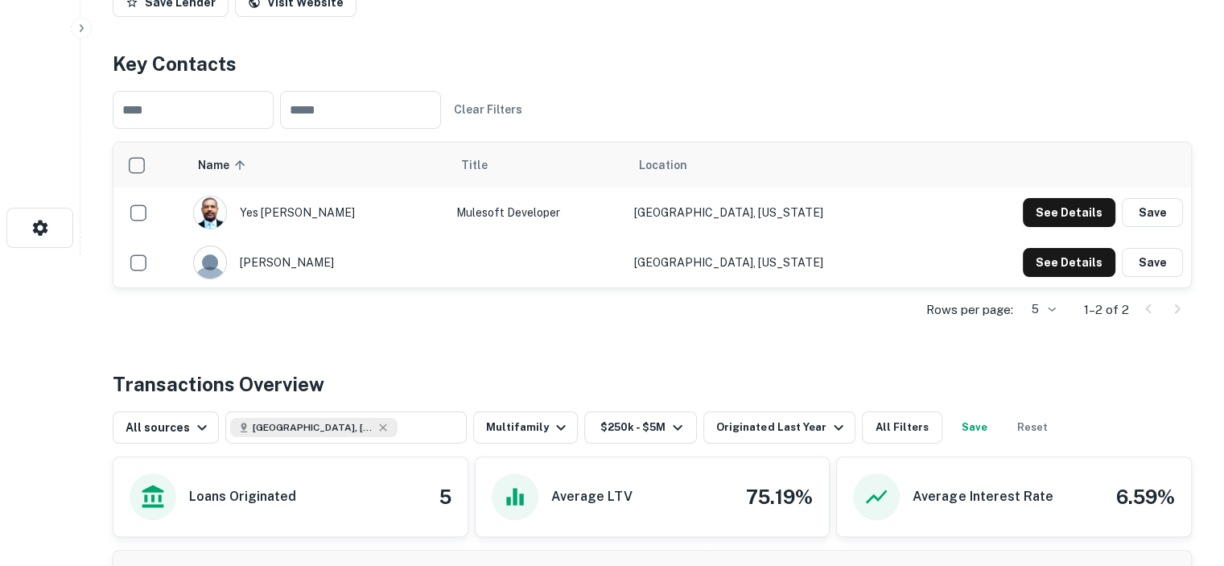
scroll to position [322, 0]
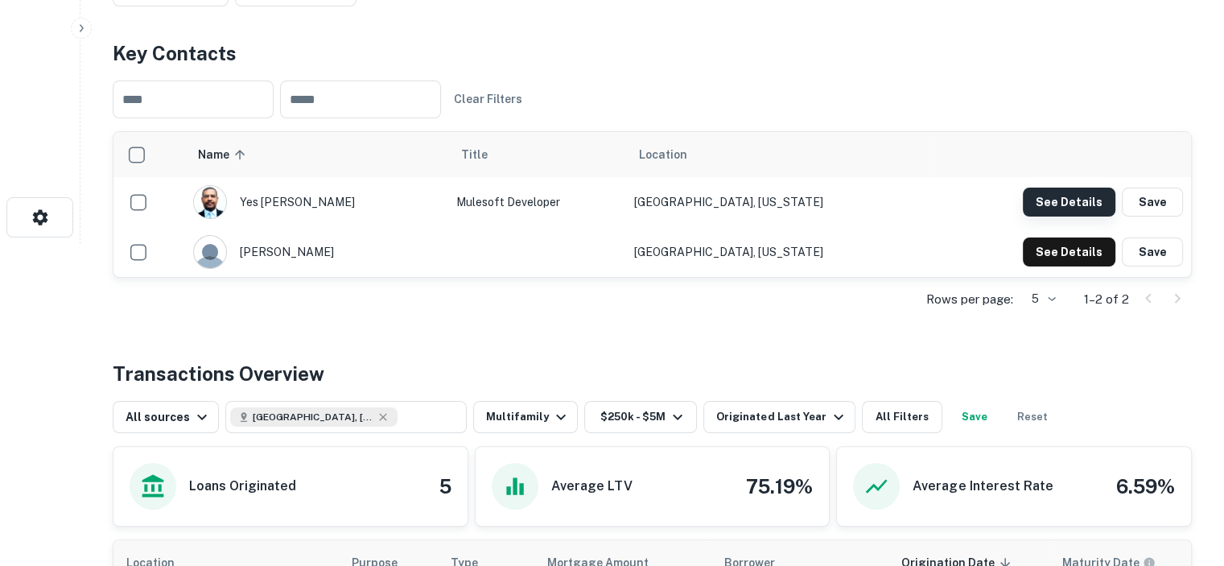
click at [1085, 203] on button "See Details" at bounding box center [1068, 201] width 93 height 29
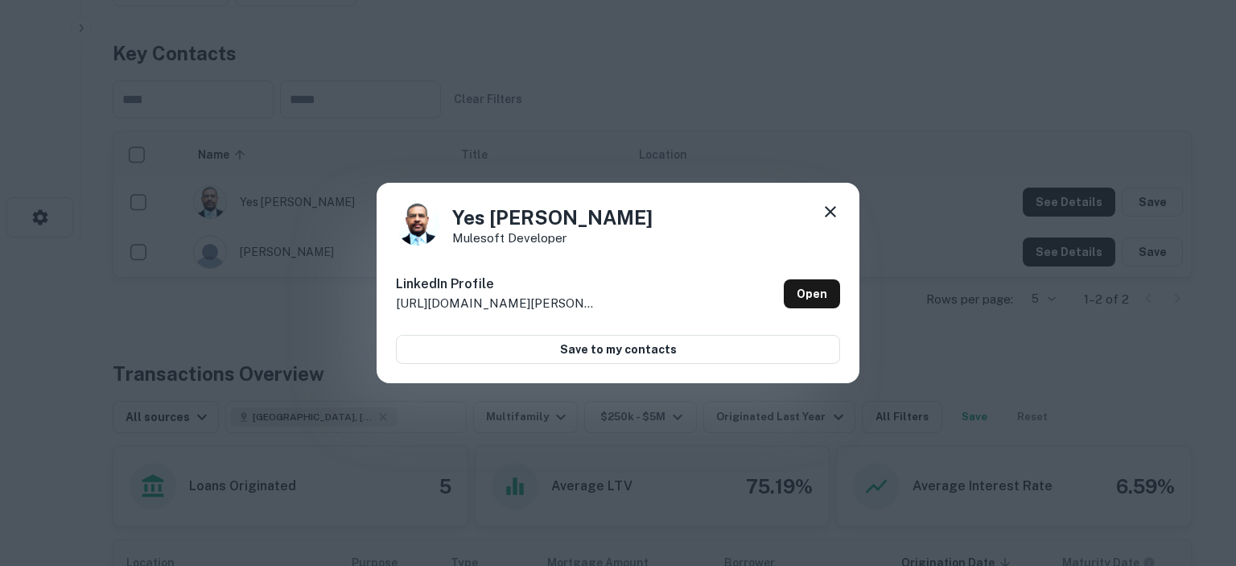
click at [827, 213] on icon at bounding box center [830, 211] width 19 height 19
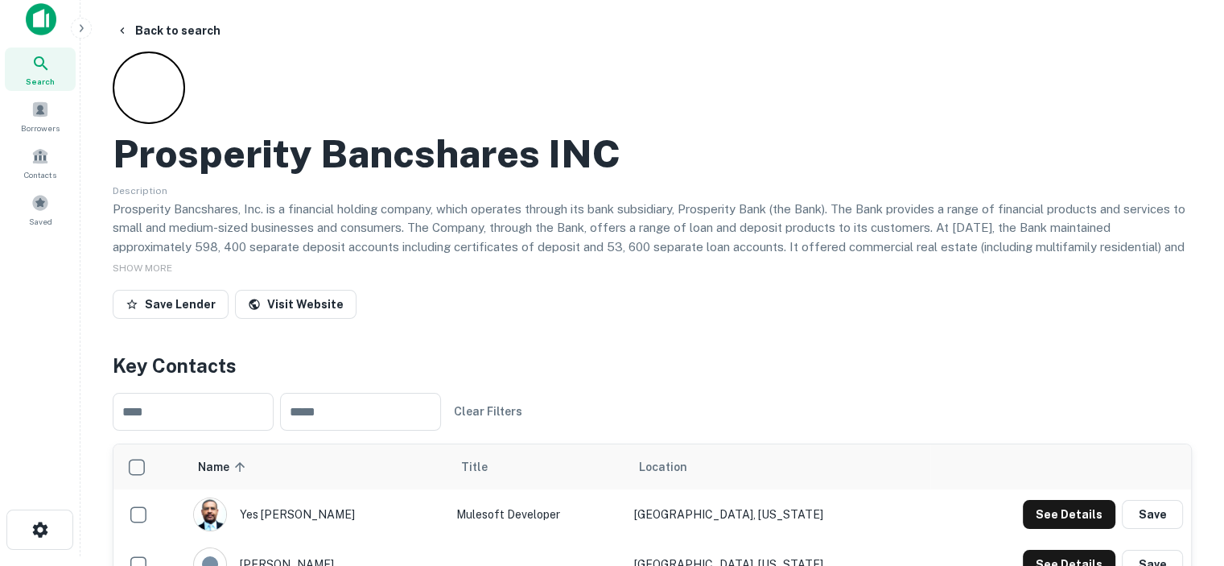
scroll to position [0, 0]
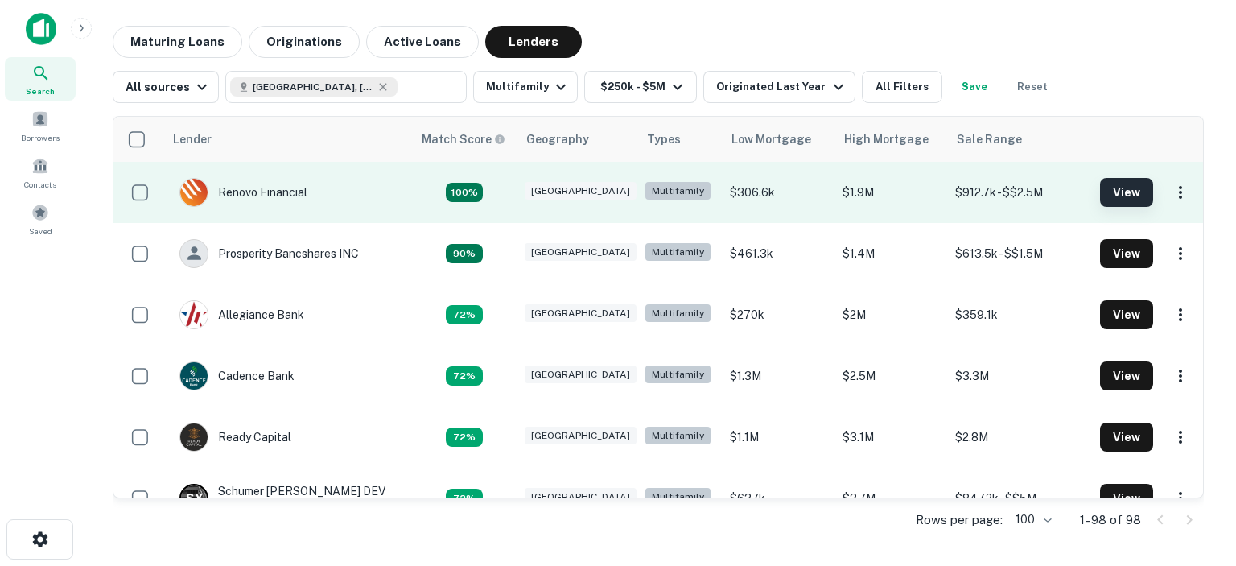
click at [1112, 198] on button "View" at bounding box center [1126, 192] width 53 height 29
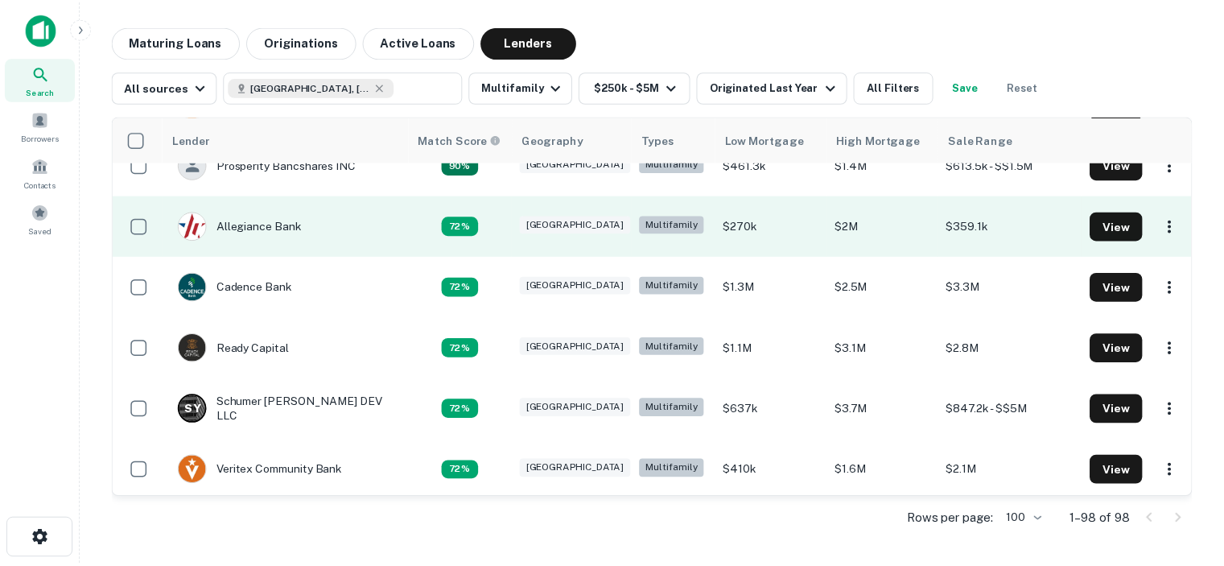
scroll to position [161, 0]
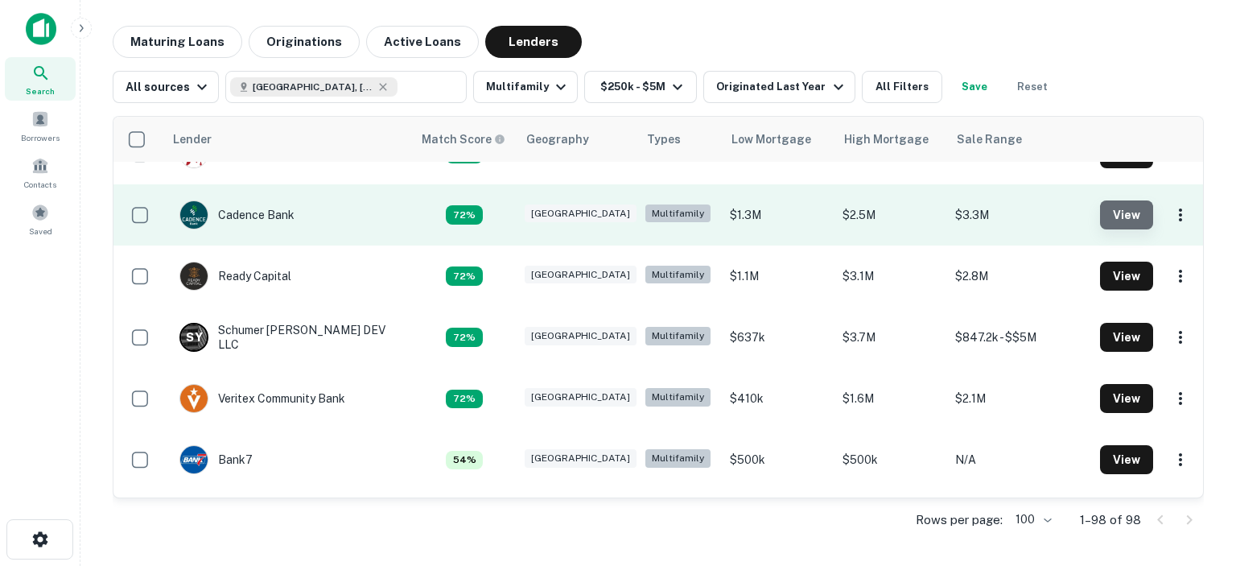
click at [1112, 212] on button "View" at bounding box center [1126, 214] width 53 height 29
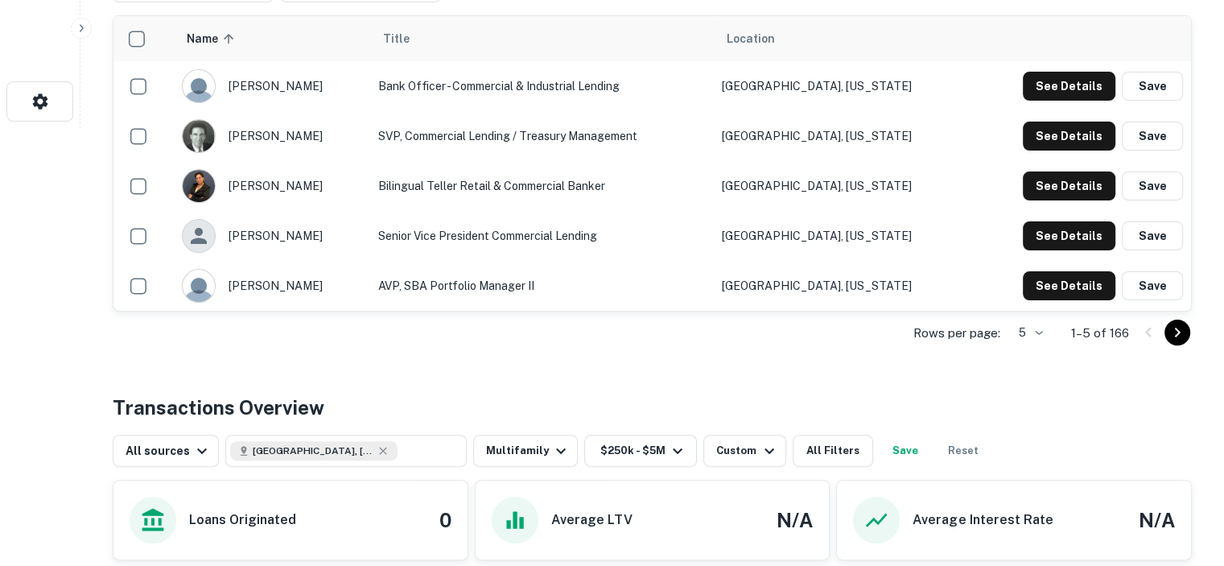
scroll to position [402, 0]
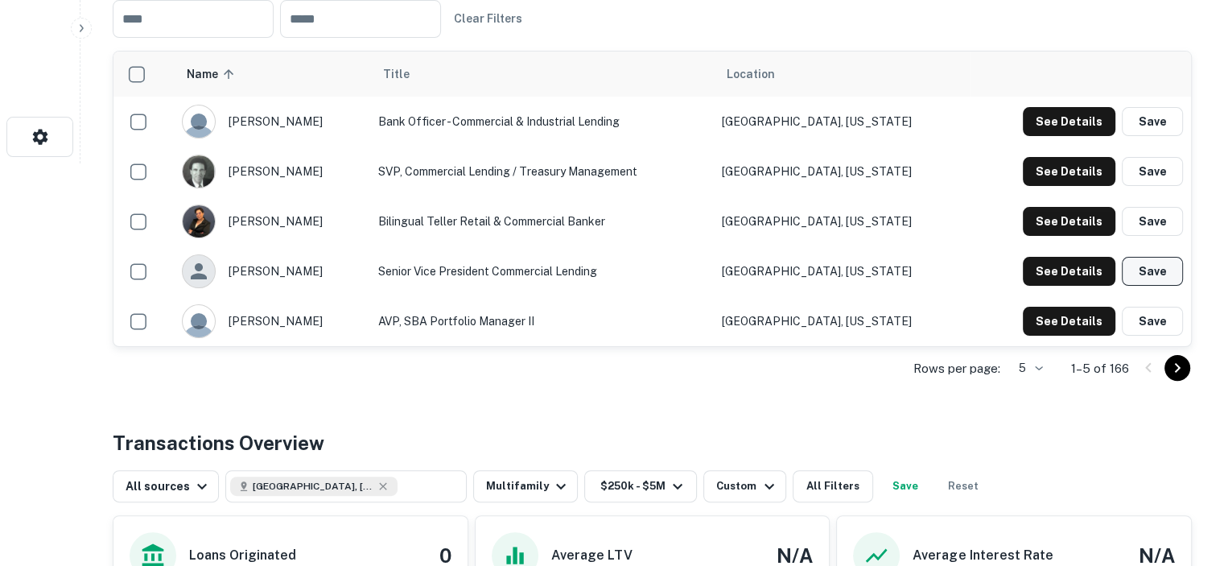
click at [1141, 271] on button "Save" at bounding box center [1151, 271] width 61 height 29
click at [1141, 271] on div "See Details Save" at bounding box center [1102, 271] width 160 height 29
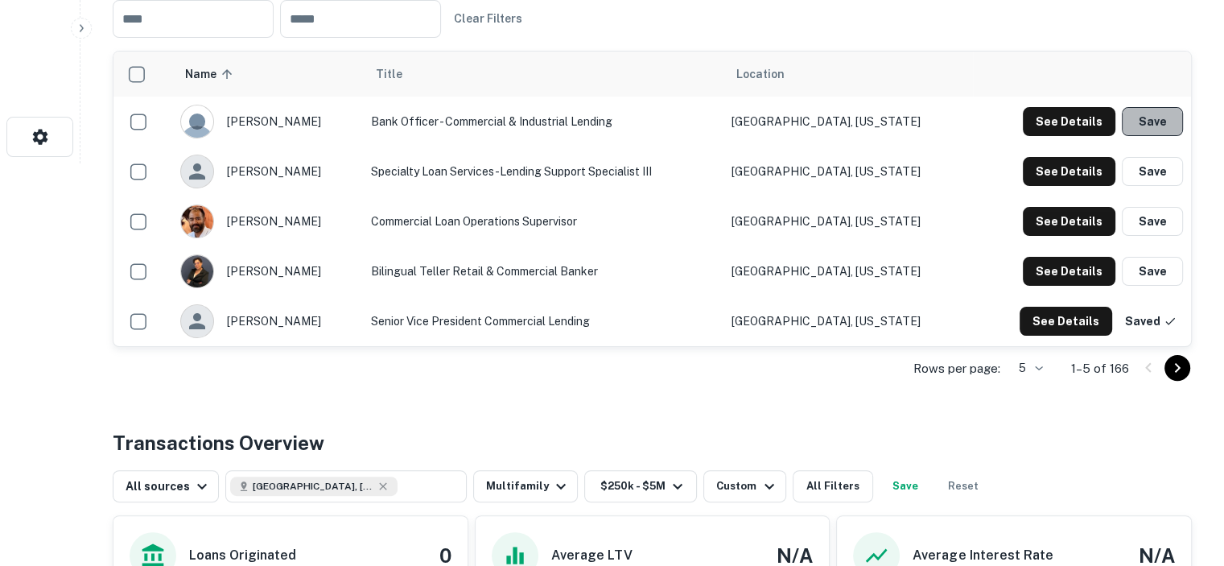
click at [1146, 119] on button "Save" at bounding box center [1151, 121] width 61 height 29
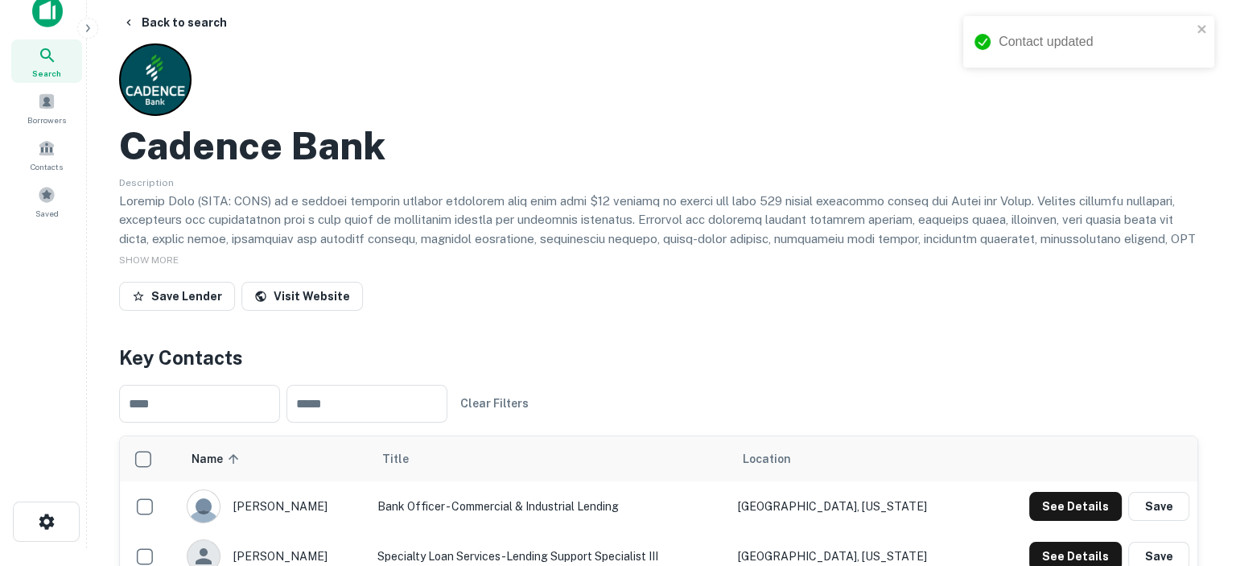
scroll to position [0, 0]
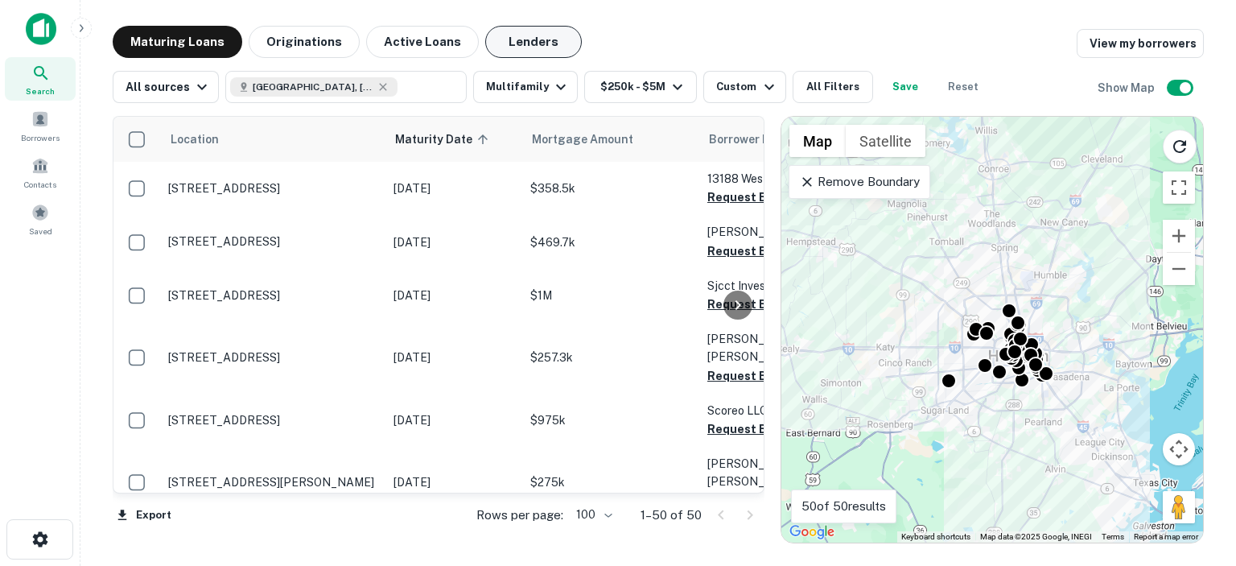
click at [507, 48] on button "Lenders" at bounding box center [533, 42] width 97 height 32
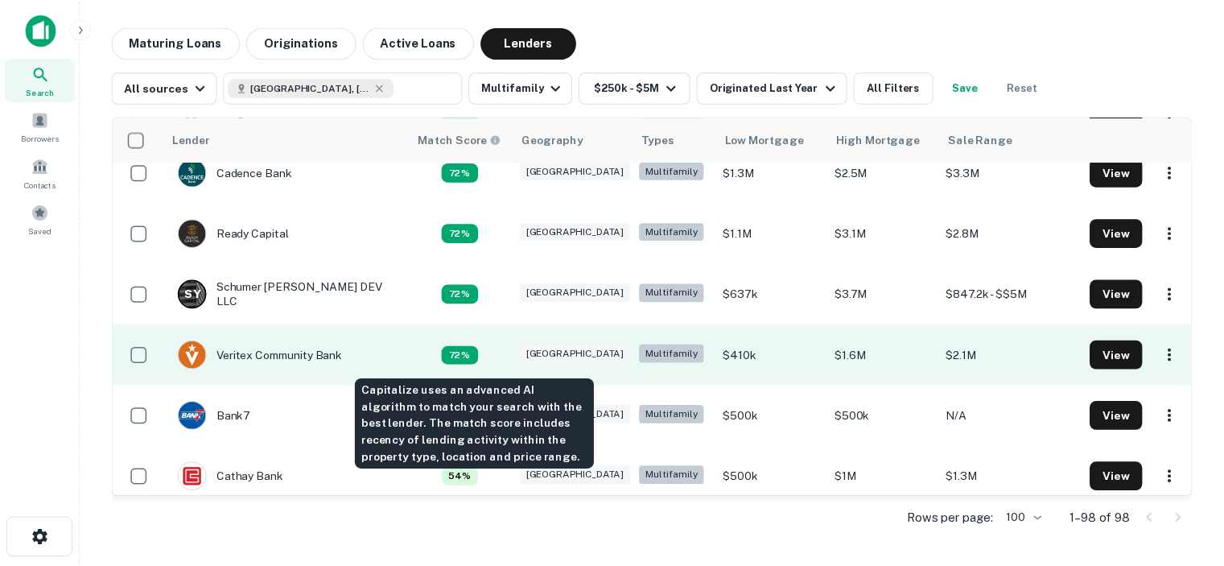
scroll to position [322, 0]
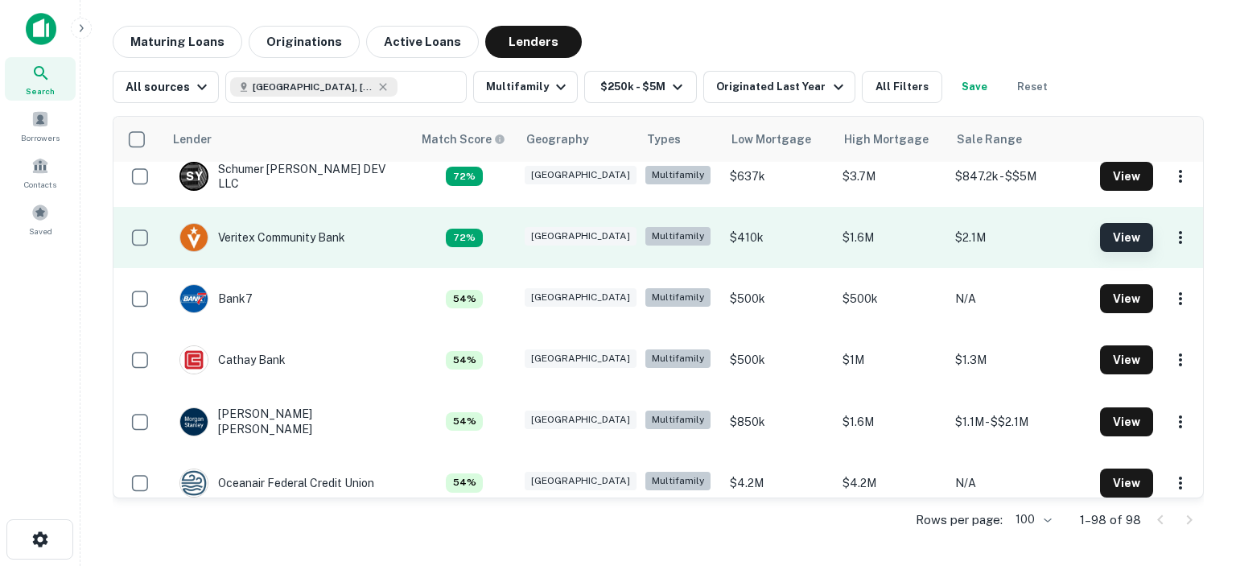
click at [1128, 234] on button "View" at bounding box center [1126, 237] width 53 height 29
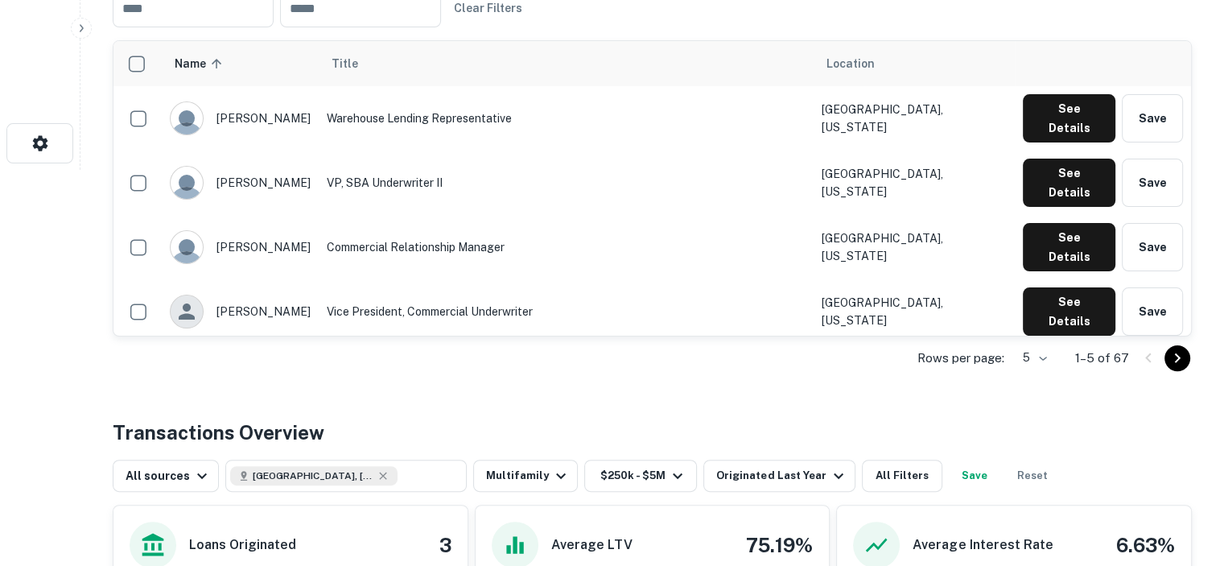
scroll to position [402, 0]
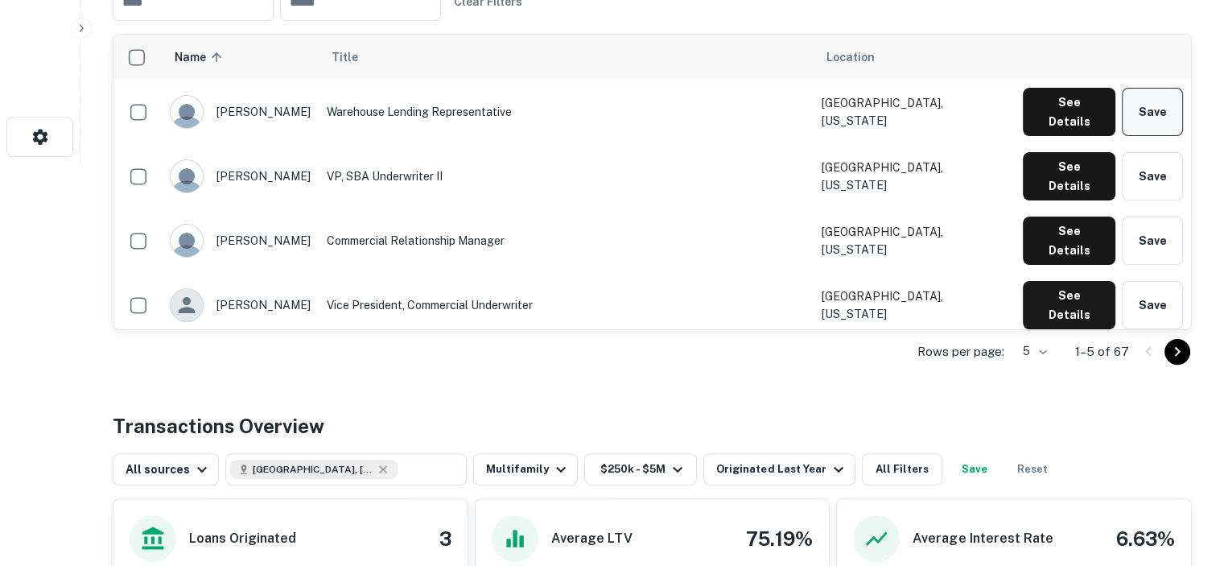
click at [1145, 109] on button "Save" at bounding box center [1151, 112] width 61 height 48
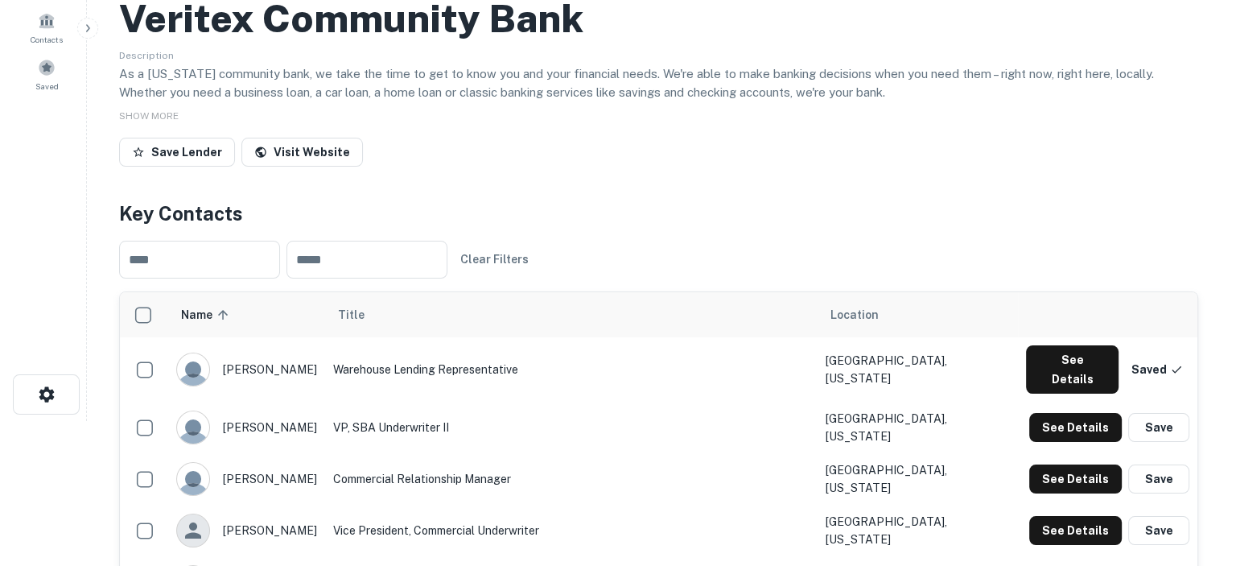
scroll to position [0, 0]
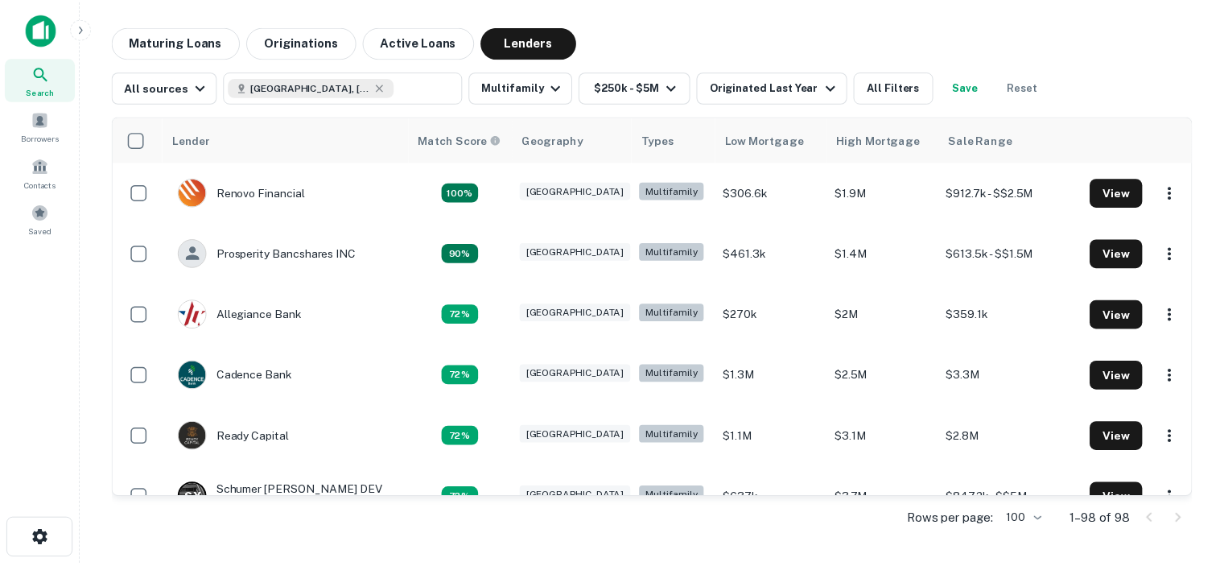
scroll to position [322, 0]
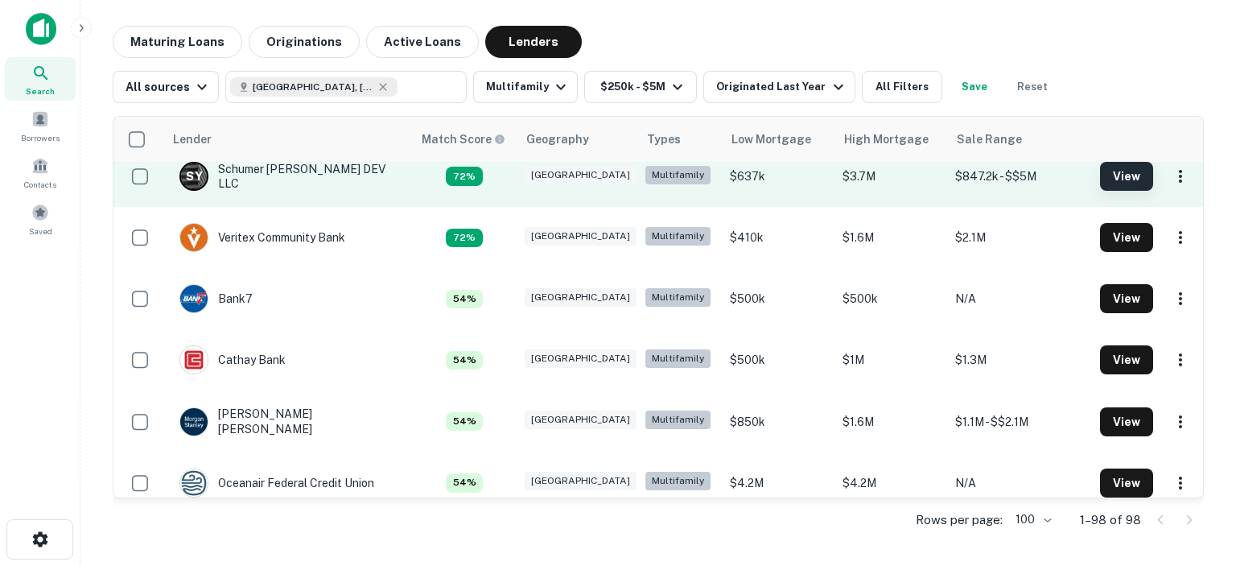
click at [1105, 183] on button "View" at bounding box center [1126, 176] width 53 height 29
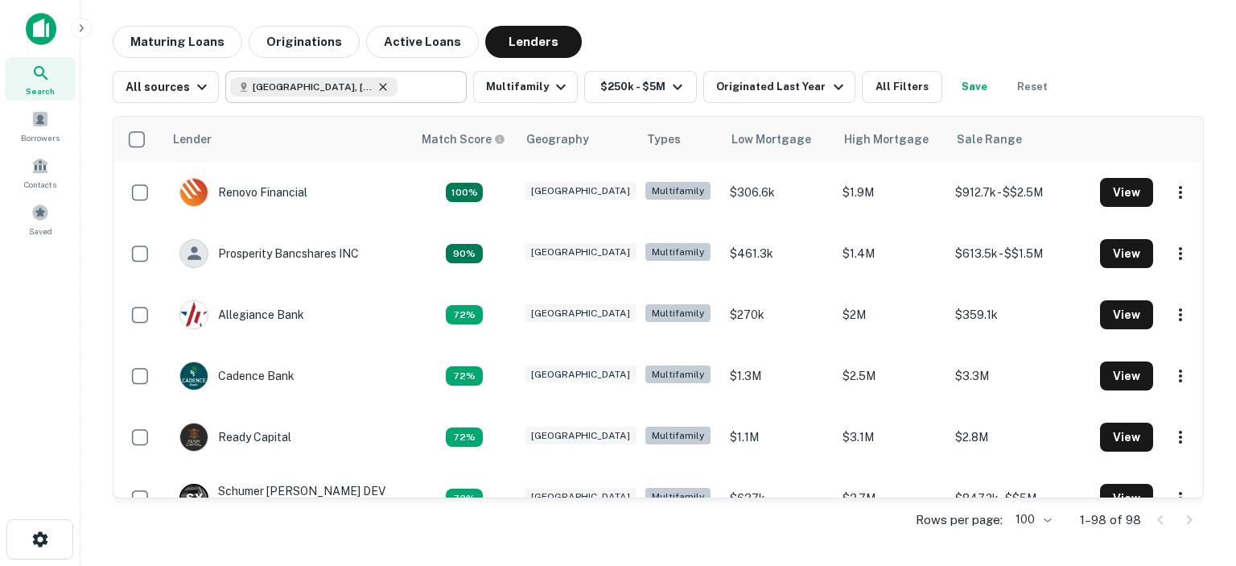
click at [380, 88] on icon at bounding box center [383, 86] width 7 height 7
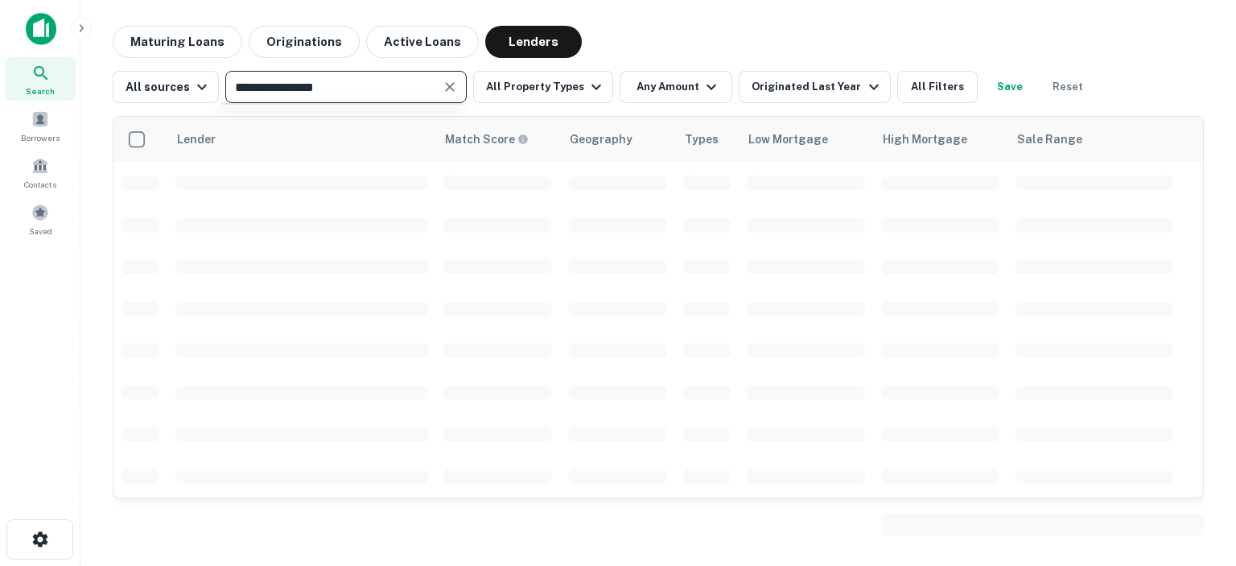
type input "**********"
click at [446, 84] on icon "Clear" at bounding box center [450, 87] width 10 height 10
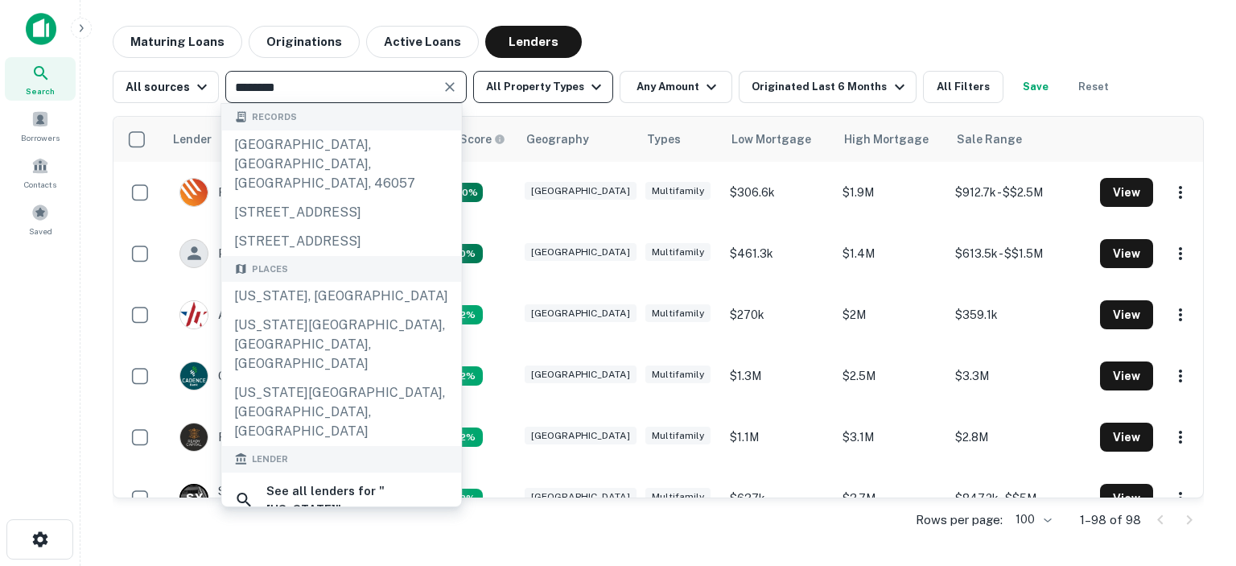
type input "********"
click at [591, 86] on icon "button" at bounding box center [596, 87] width 10 height 6
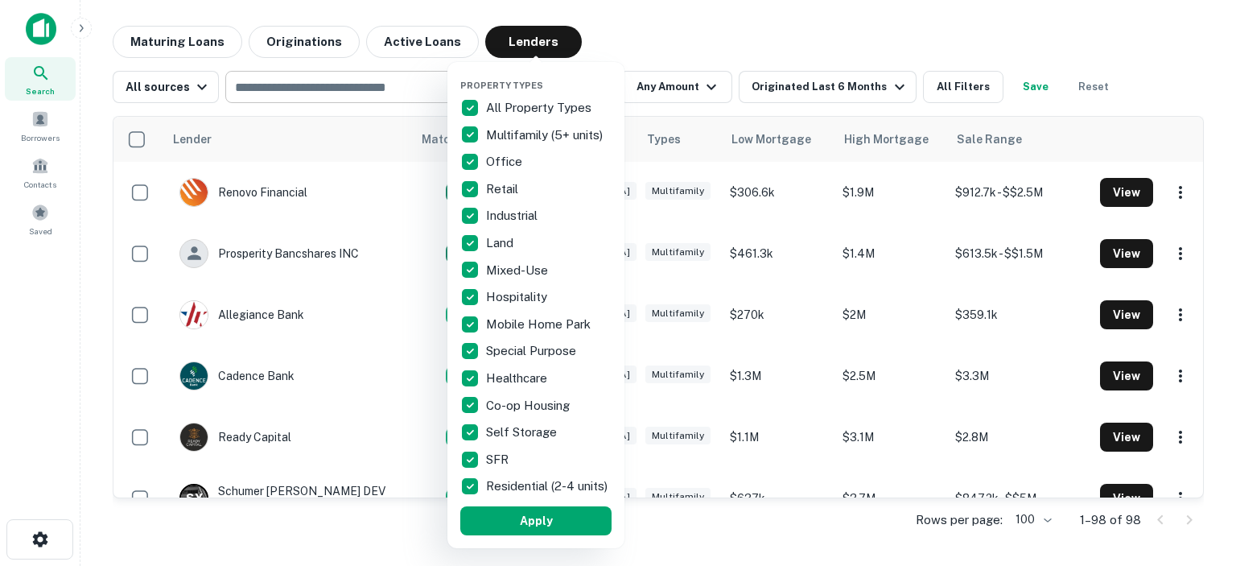
click at [323, 83] on div at bounding box center [618, 283] width 1236 height 566
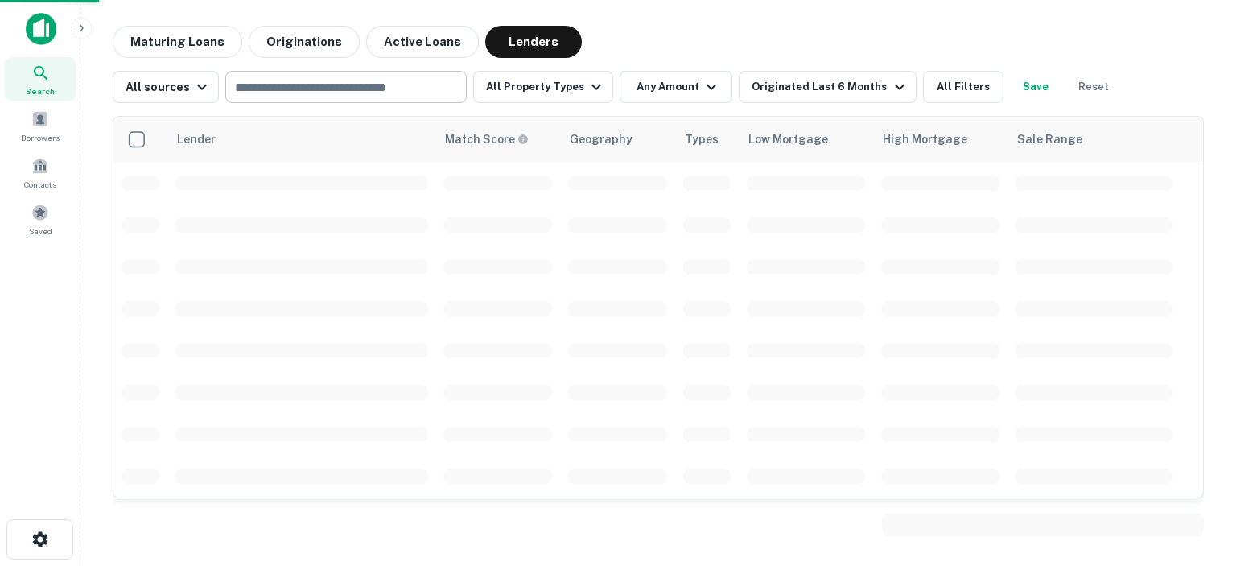
click at [290, 86] on div "Property Types All Property Types Multifamily (5+ units) Office Retail Industri…" at bounding box center [618, 283] width 1236 height 566
click at [306, 82] on input "text" at bounding box center [344, 87] width 229 height 23
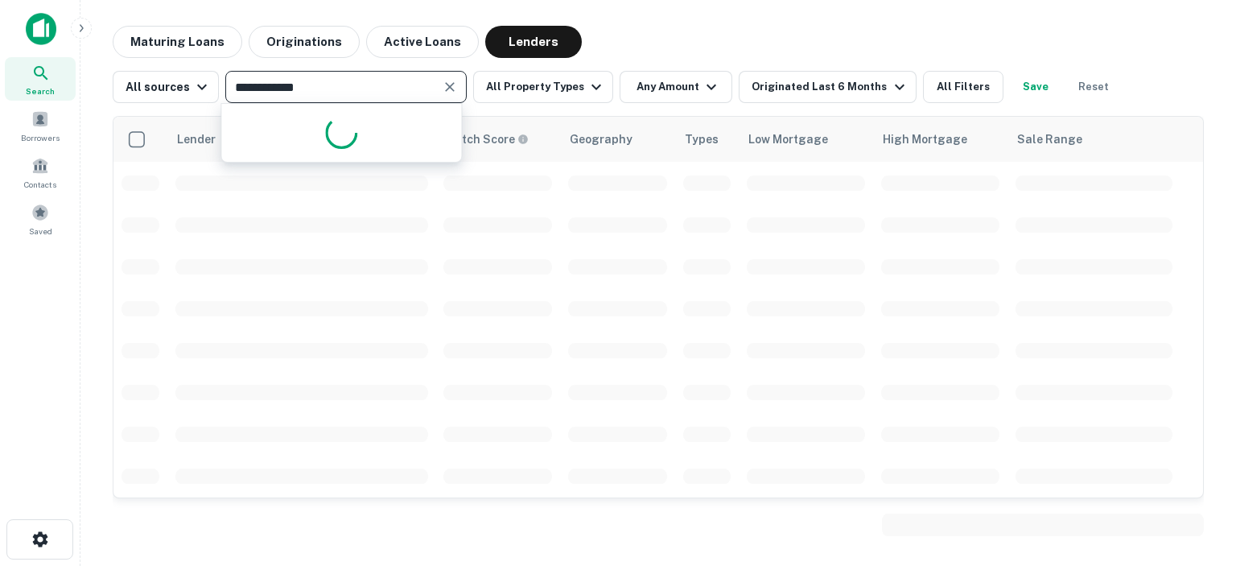
type input "**********"
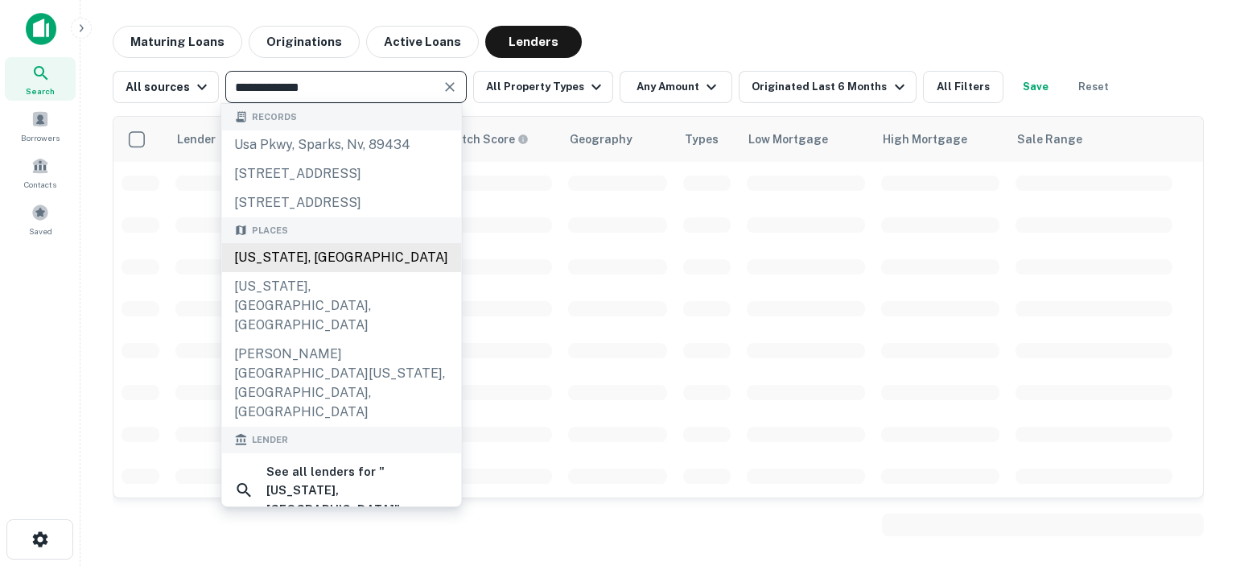
click at [285, 272] on div "Michigan, USA" at bounding box center [341, 257] width 240 height 29
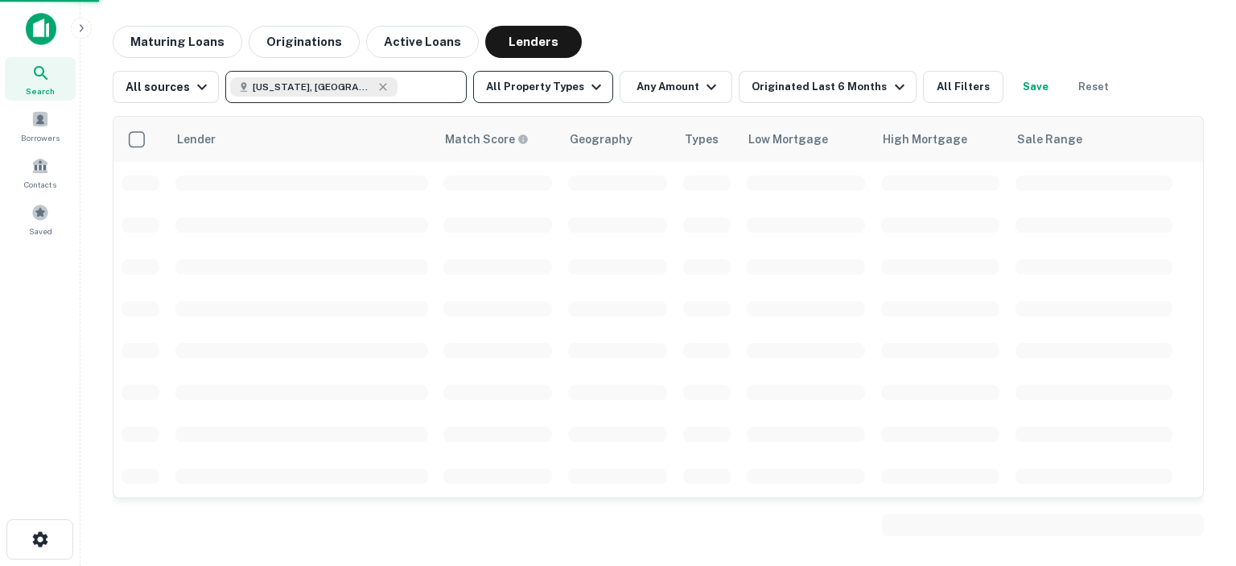
click at [586, 87] on icon "button" at bounding box center [595, 86] width 19 height 19
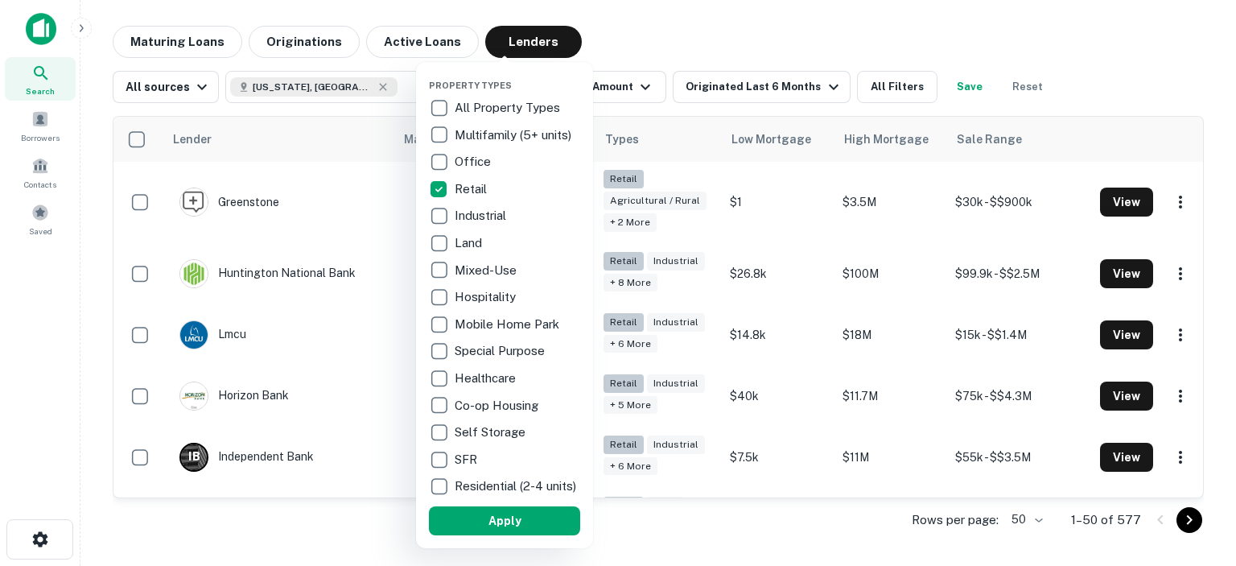
click at [605, 31] on div at bounding box center [618, 283] width 1236 height 566
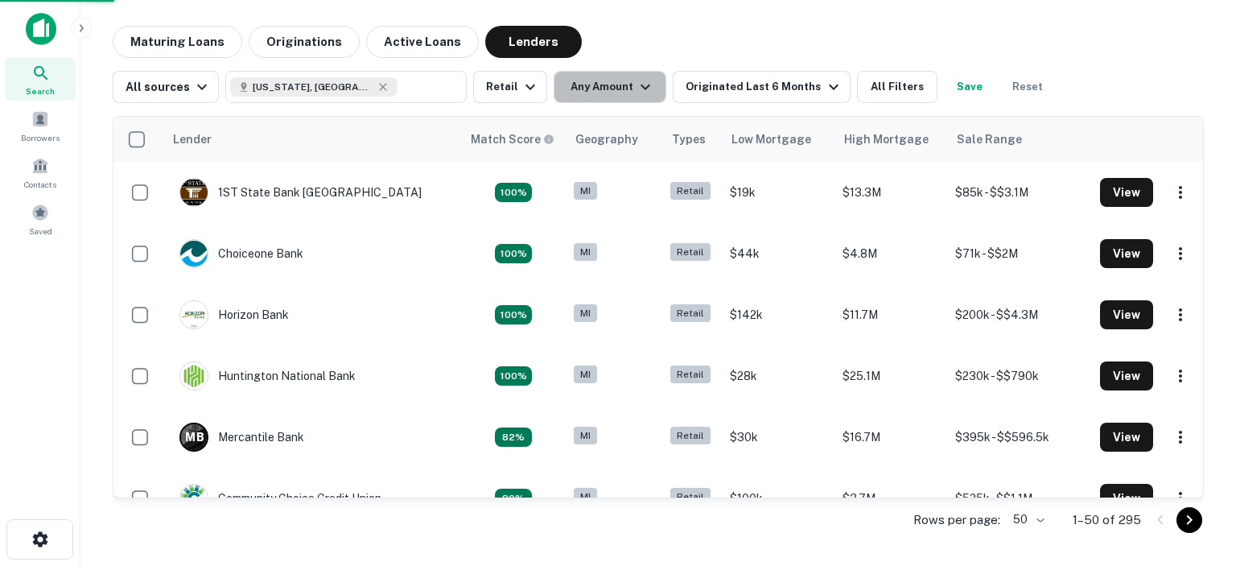
click at [636, 87] on icon "button" at bounding box center [645, 86] width 19 height 19
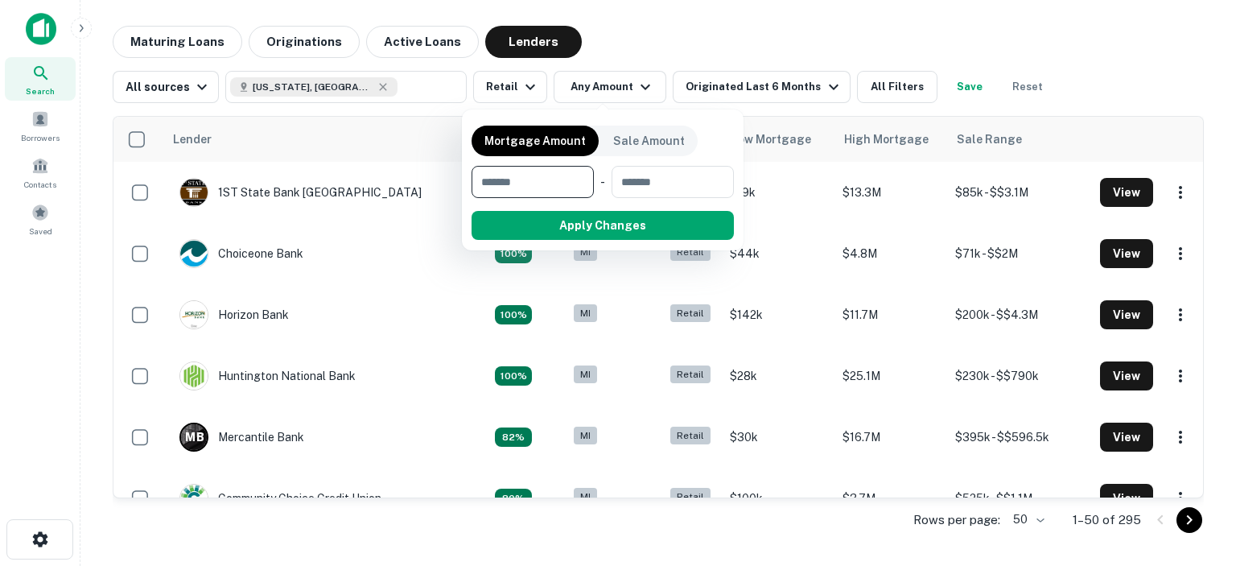
click at [537, 183] on input "number" at bounding box center [526, 182] width 111 height 32
click at [603, 43] on div at bounding box center [618, 283] width 1236 height 566
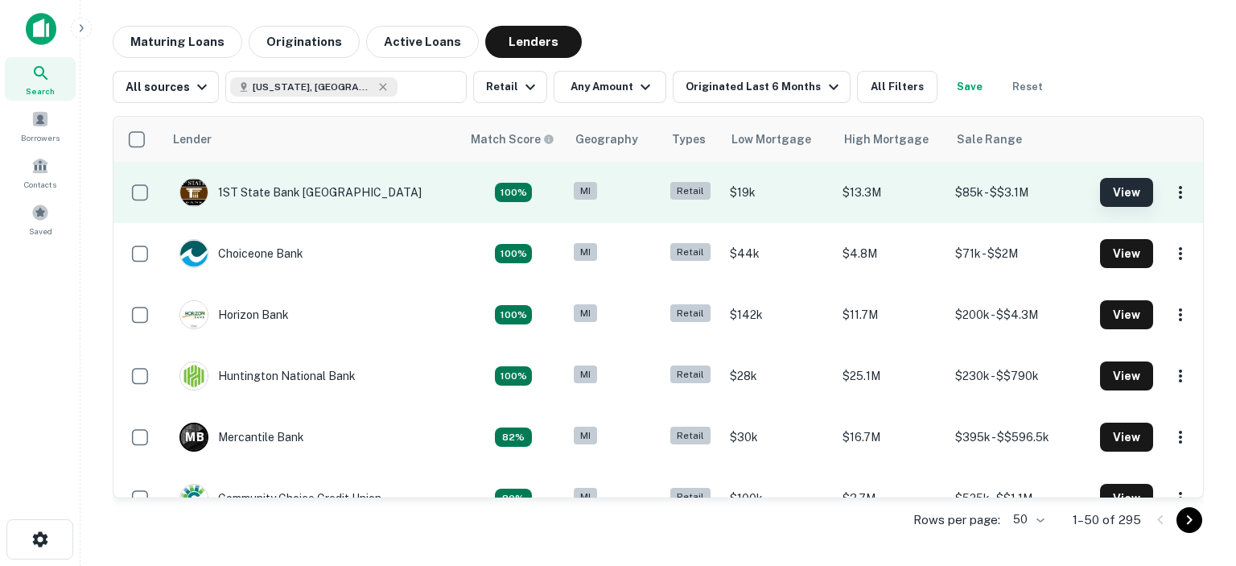
click at [1104, 191] on button "View" at bounding box center [1126, 192] width 53 height 29
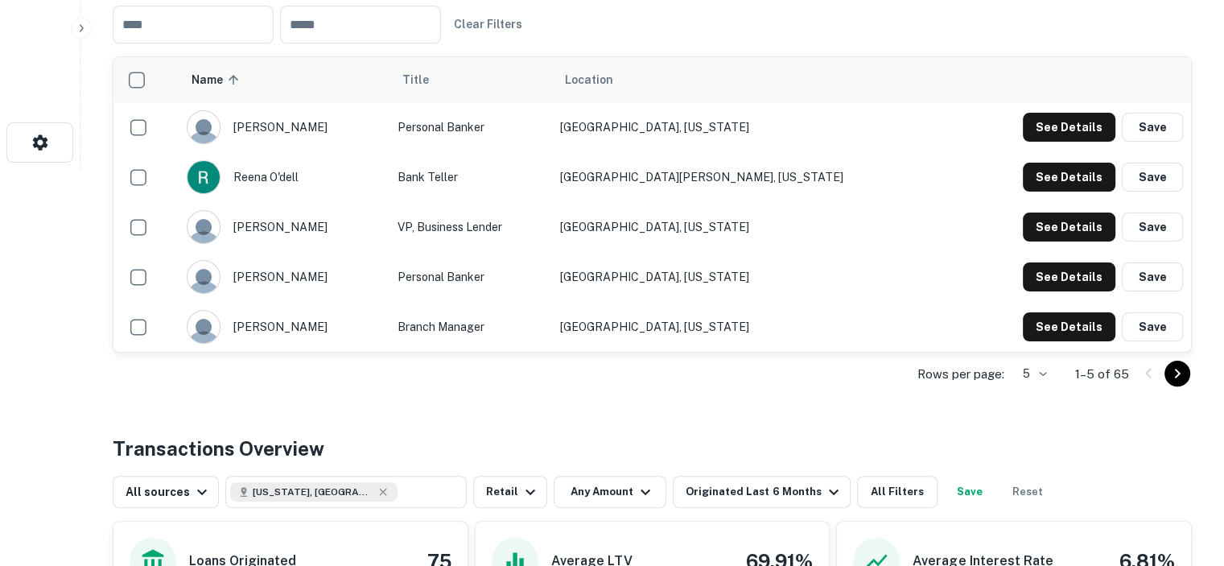
scroll to position [402, 0]
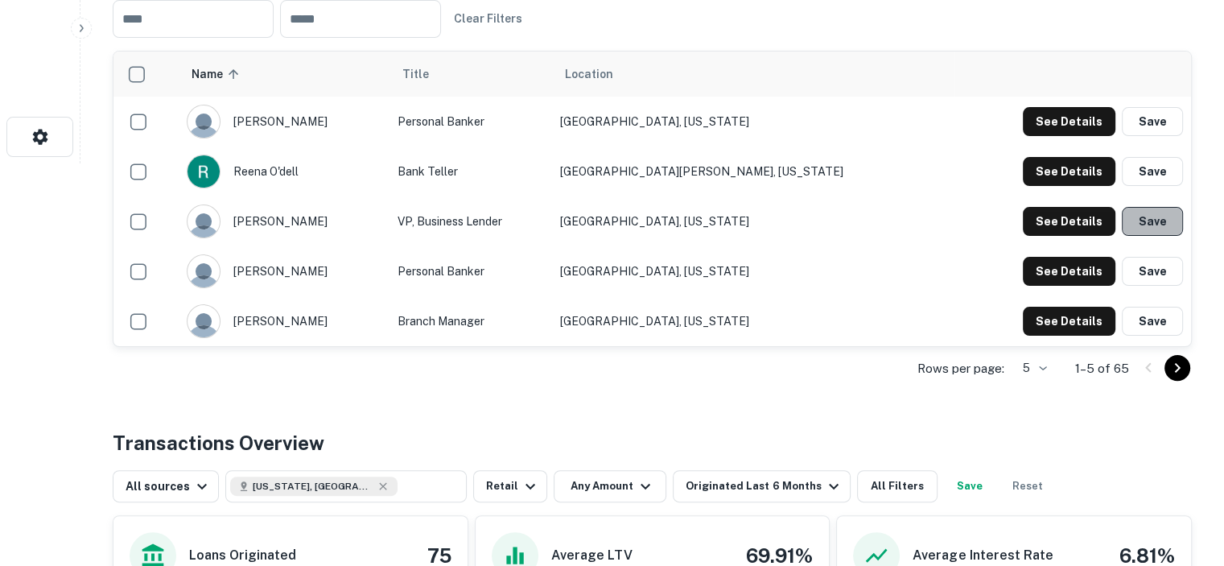
click at [1158, 221] on button "Save" at bounding box center [1151, 221] width 61 height 29
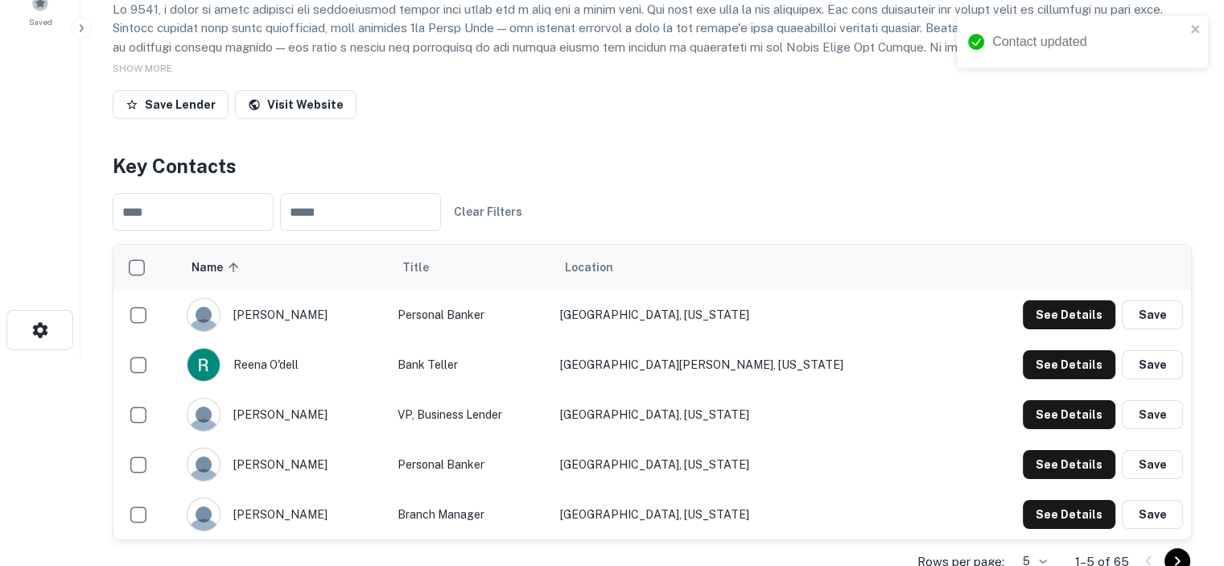
scroll to position [0, 0]
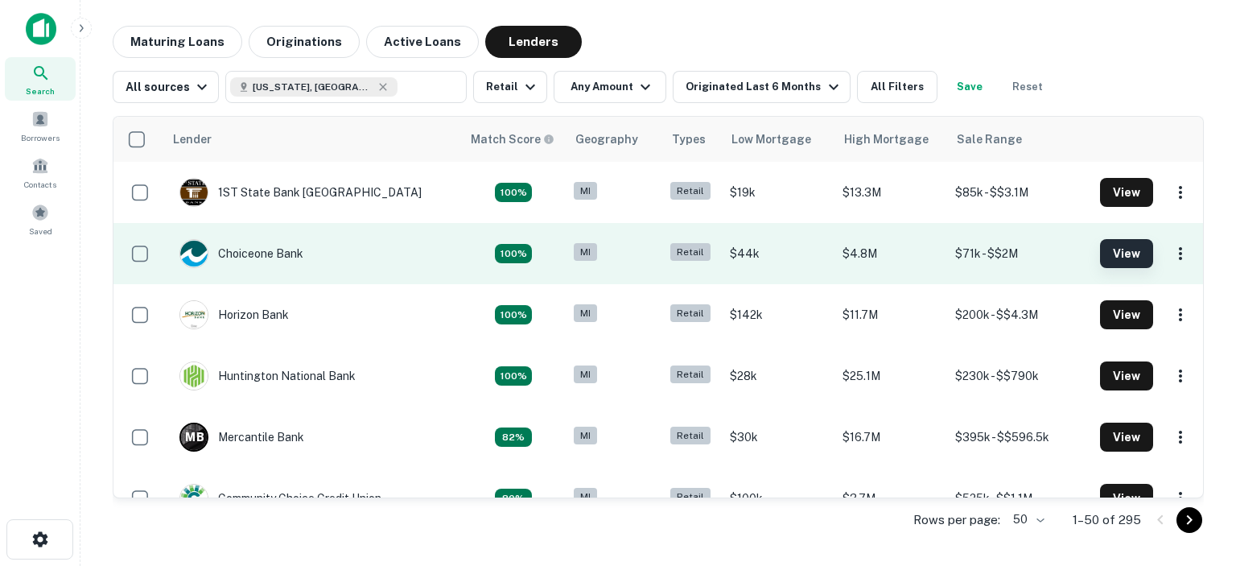
click at [1117, 256] on button "View" at bounding box center [1126, 253] width 53 height 29
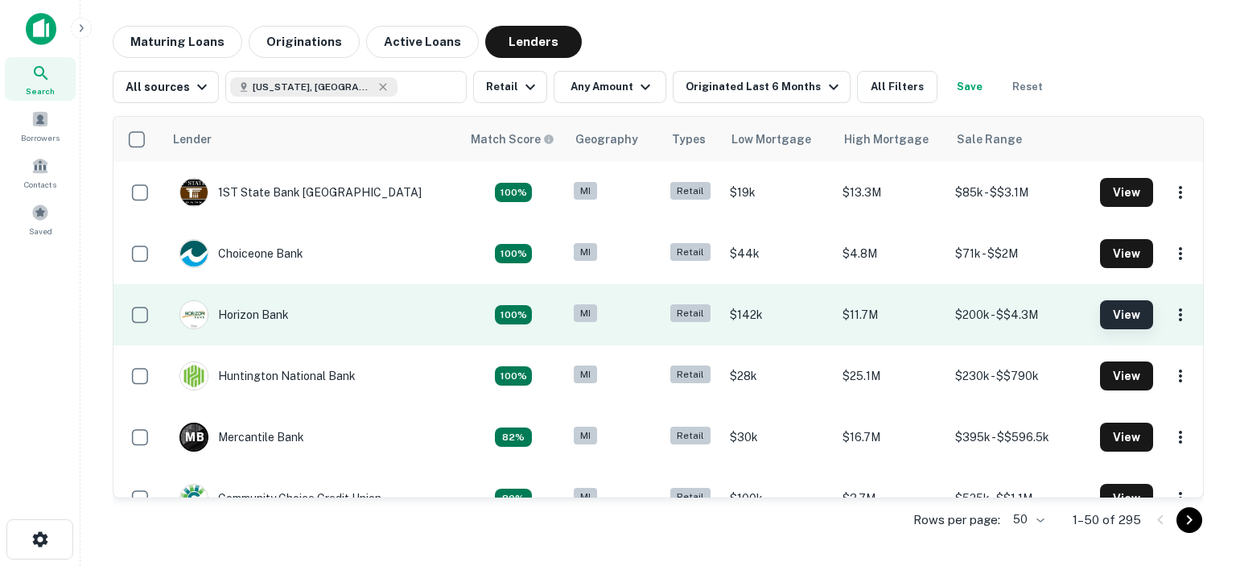
click at [1100, 307] on button "View" at bounding box center [1126, 314] width 53 height 29
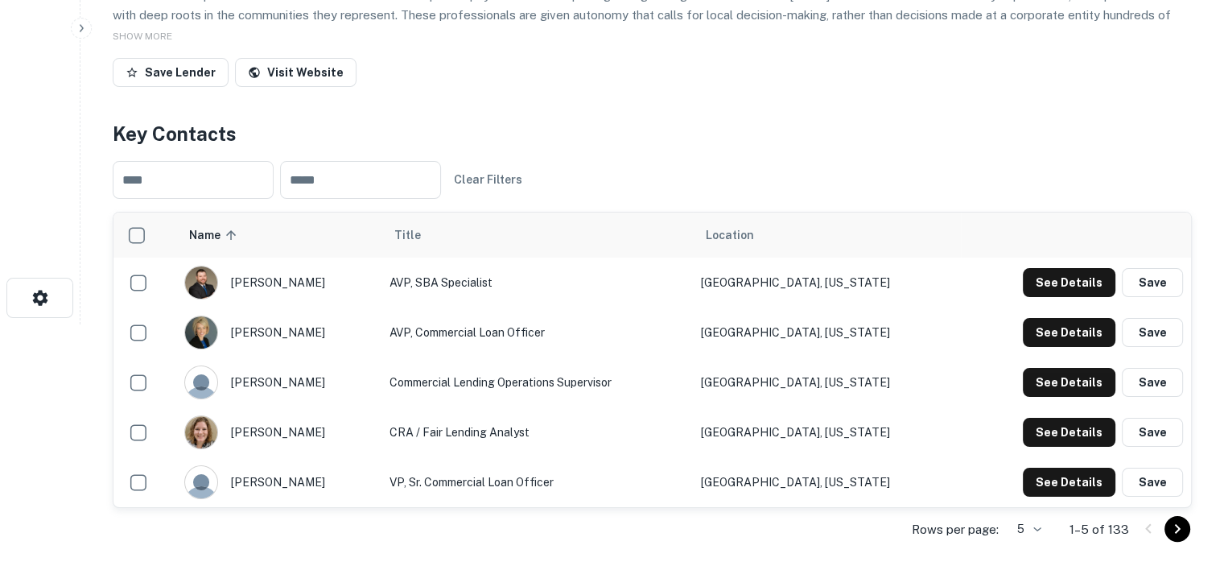
scroll to position [402, 0]
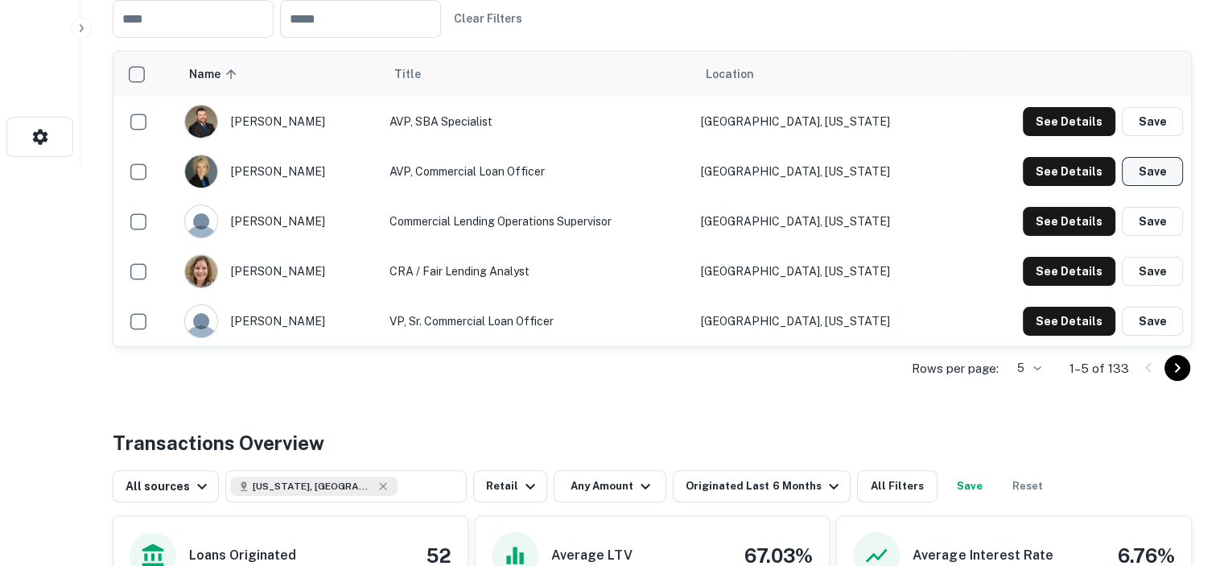
click at [1143, 172] on button "Save" at bounding box center [1151, 171] width 61 height 29
click at [1152, 321] on button "Save" at bounding box center [1151, 320] width 61 height 29
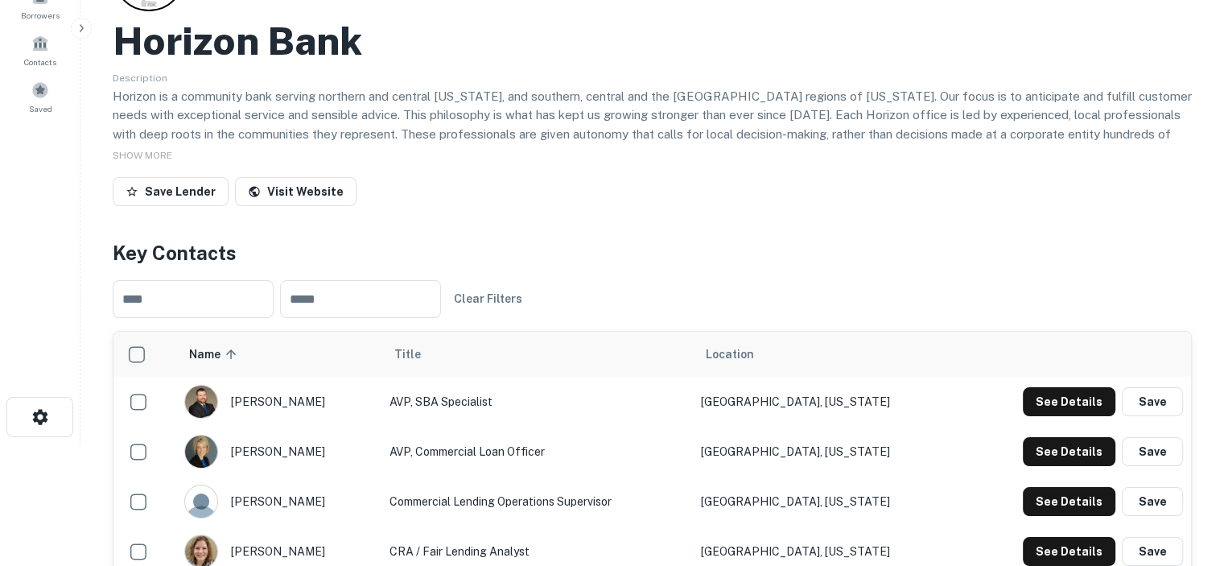
scroll to position [0, 0]
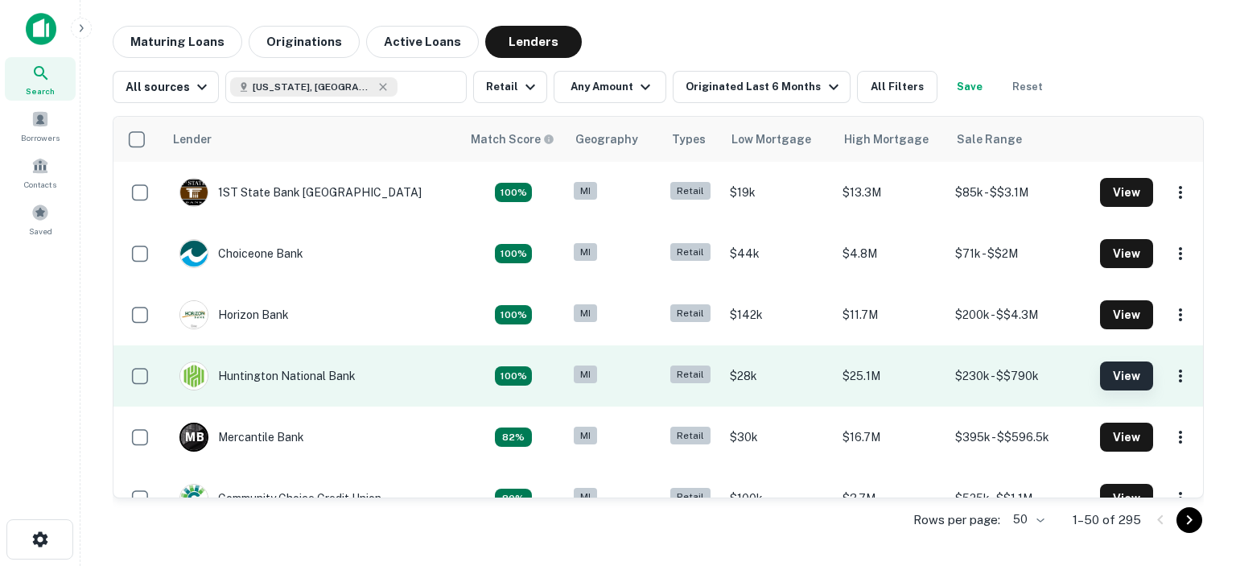
click at [1109, 382] on button "View" at bounding box center [1126, 375] width 53 height 29
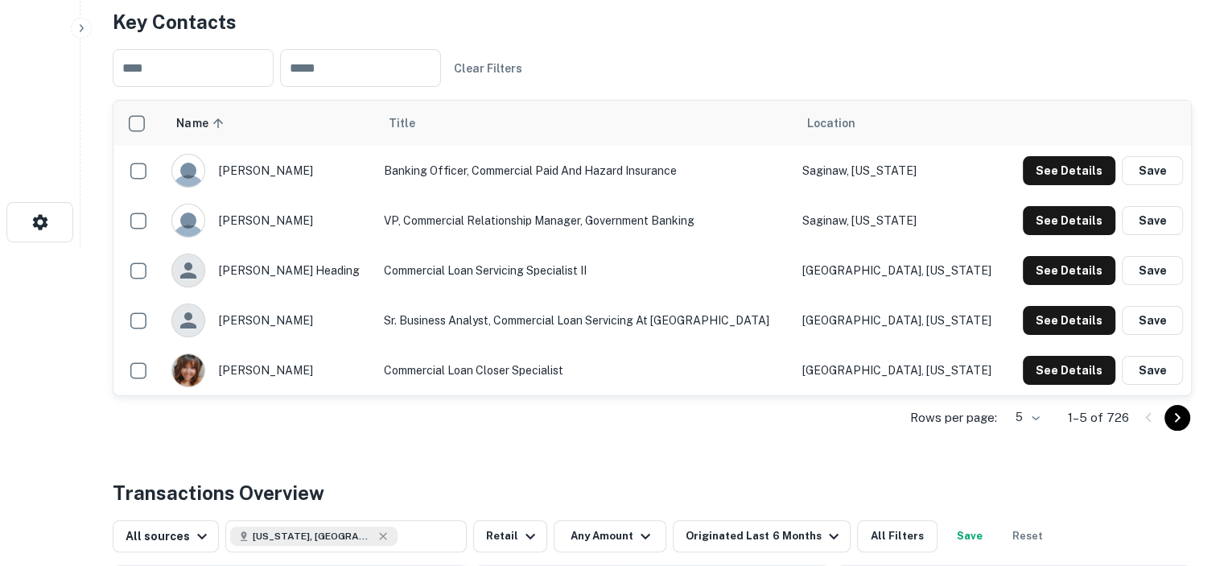
scroll to position [322, 0]
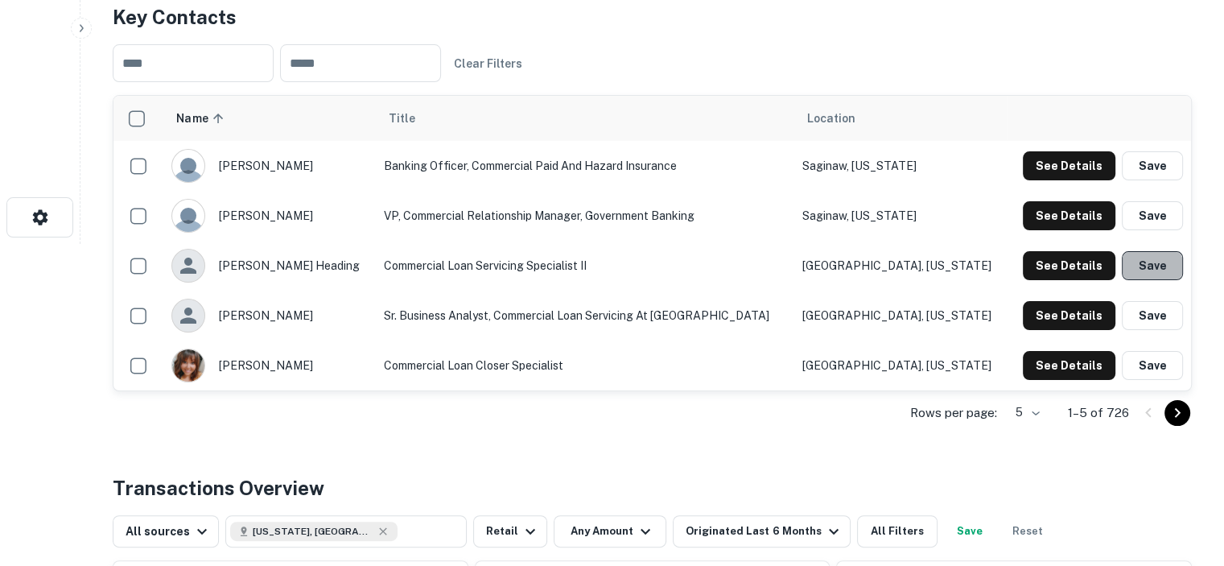
click at [1140, 263] on button "Save" at bounding box center [1151, 265] width 61 height 29
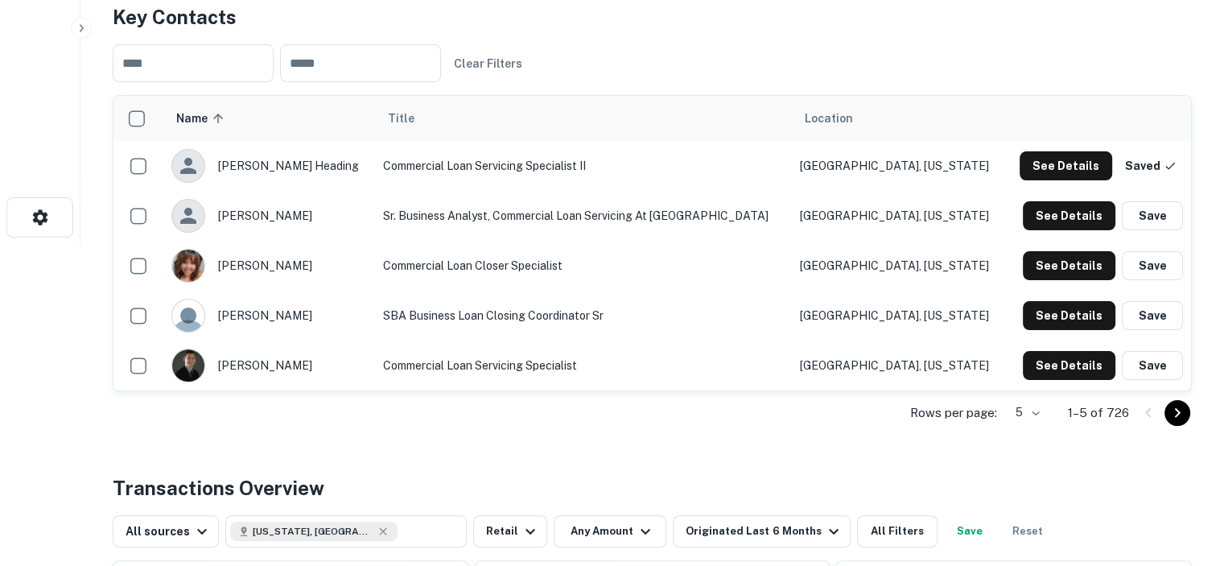
click at [1149, 364] on button "Save" at bounding box center [1151, 365] width 61 height 29
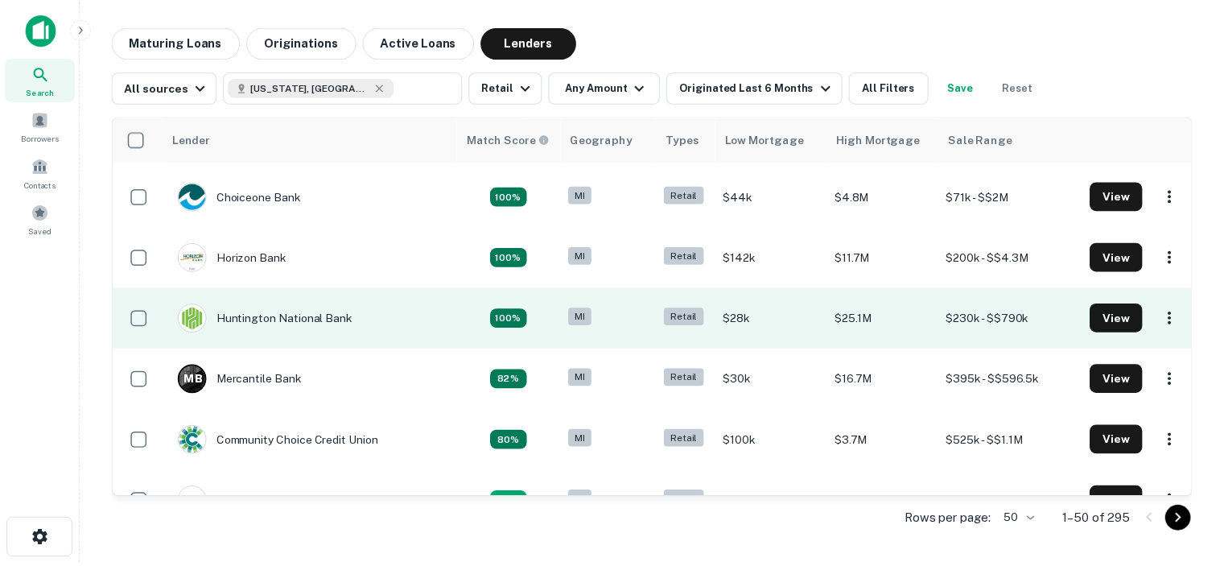
scroll to position [161, 0]
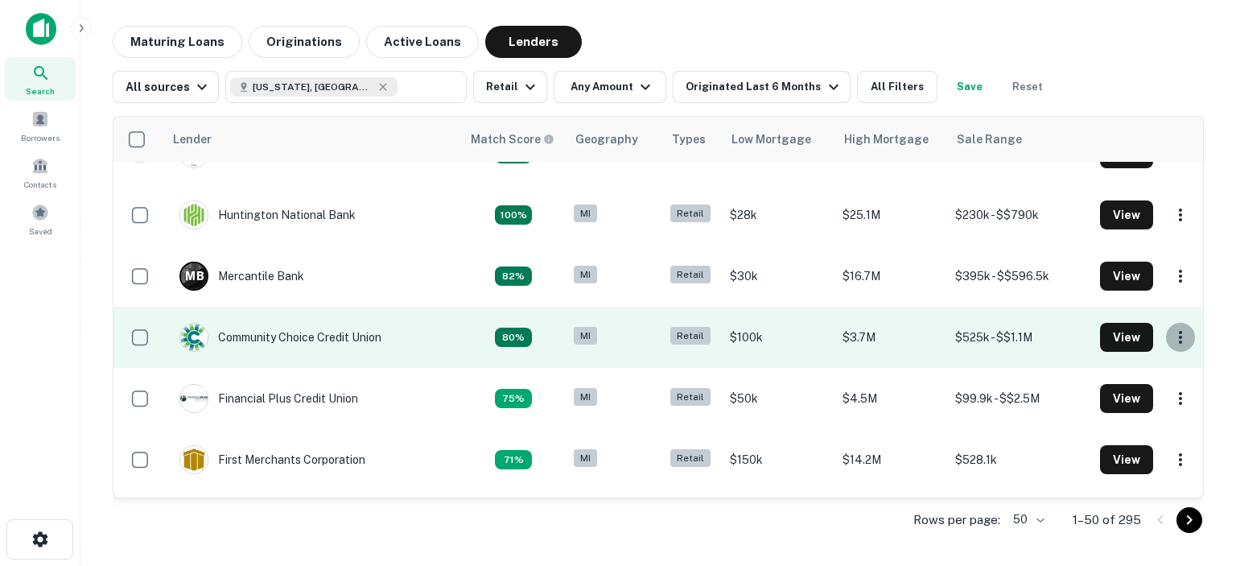
click at [1170, 334] on icon "button" at bounding box center [1179, 336] width 19 height 19
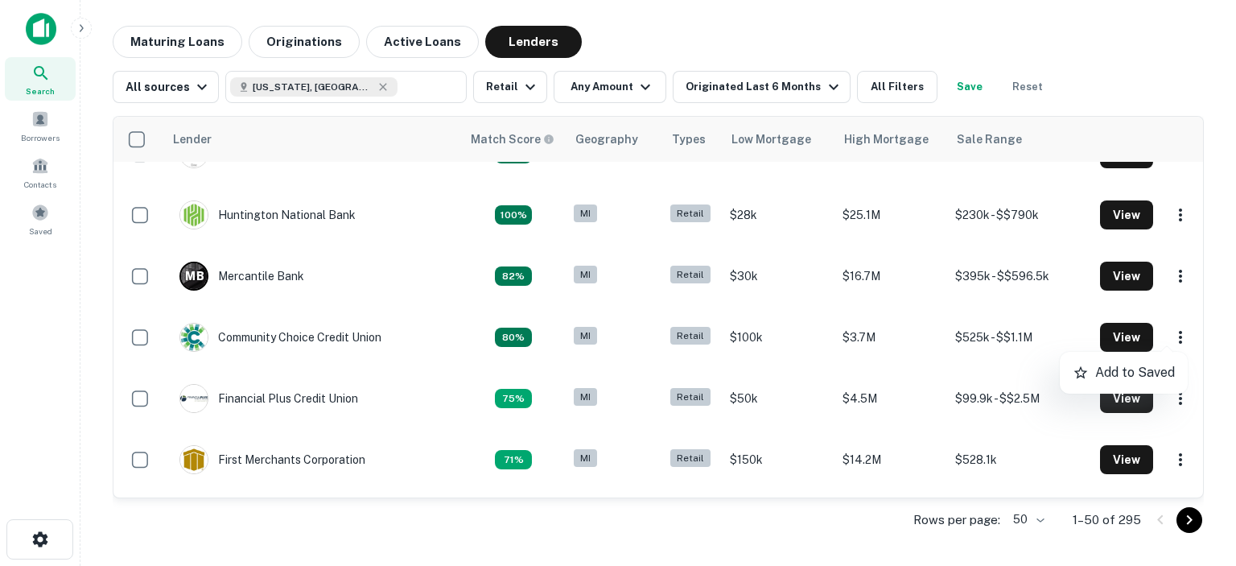
click at [1121, 275] on div at bounding box center [618, 283] width 1236 height 566
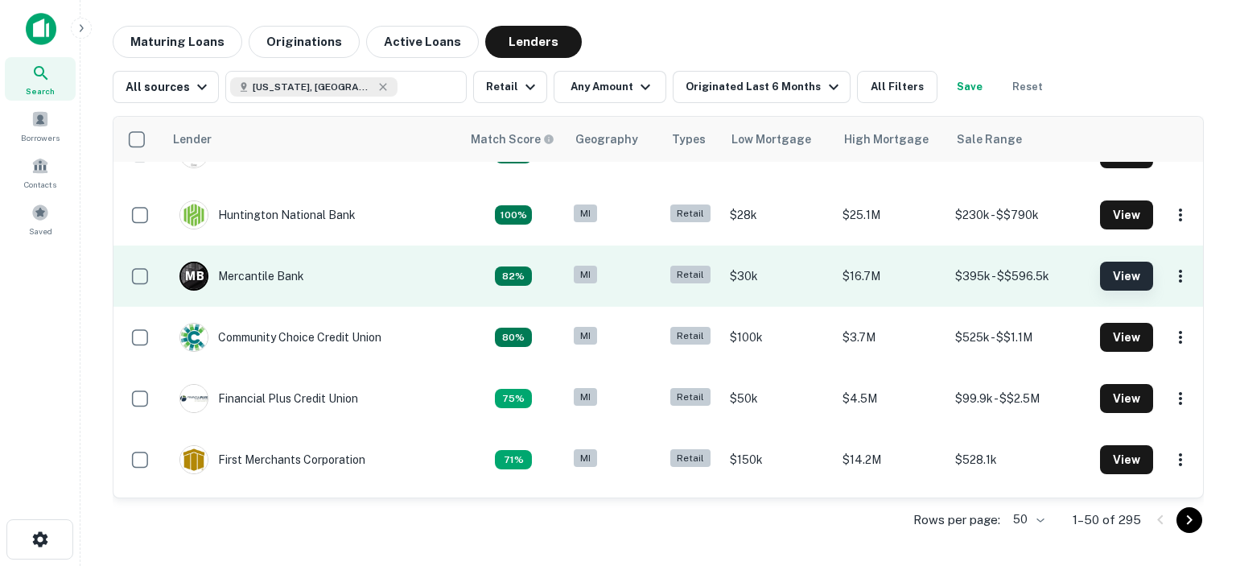
click at [1107, 274] on button "View" at bounding box center [1126, 275] width 53 height 29
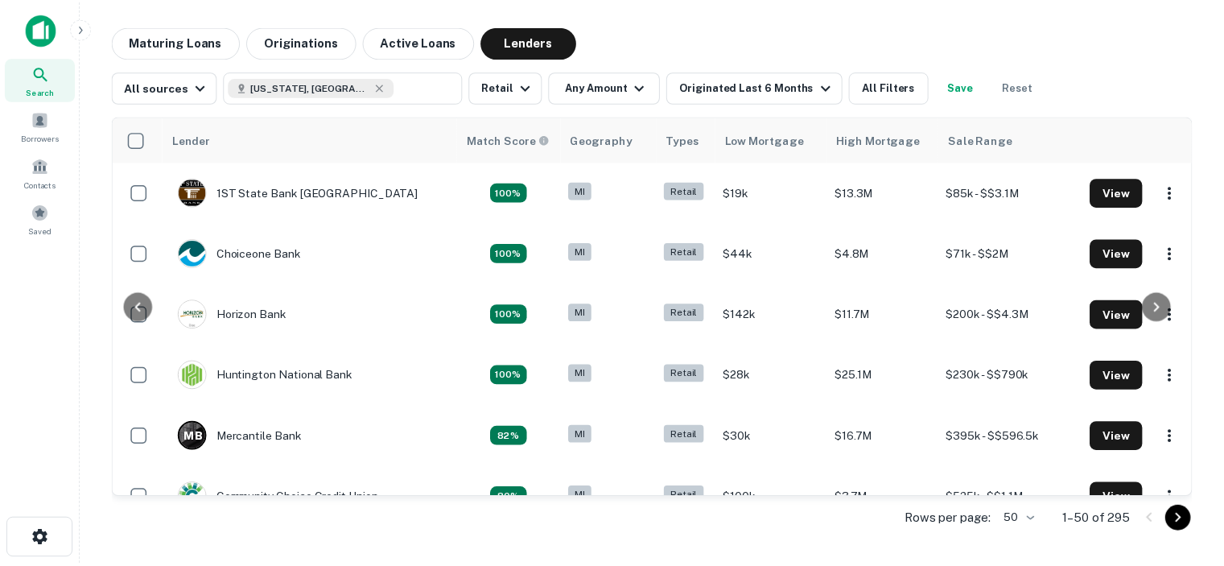
scroll to position [161, 0]
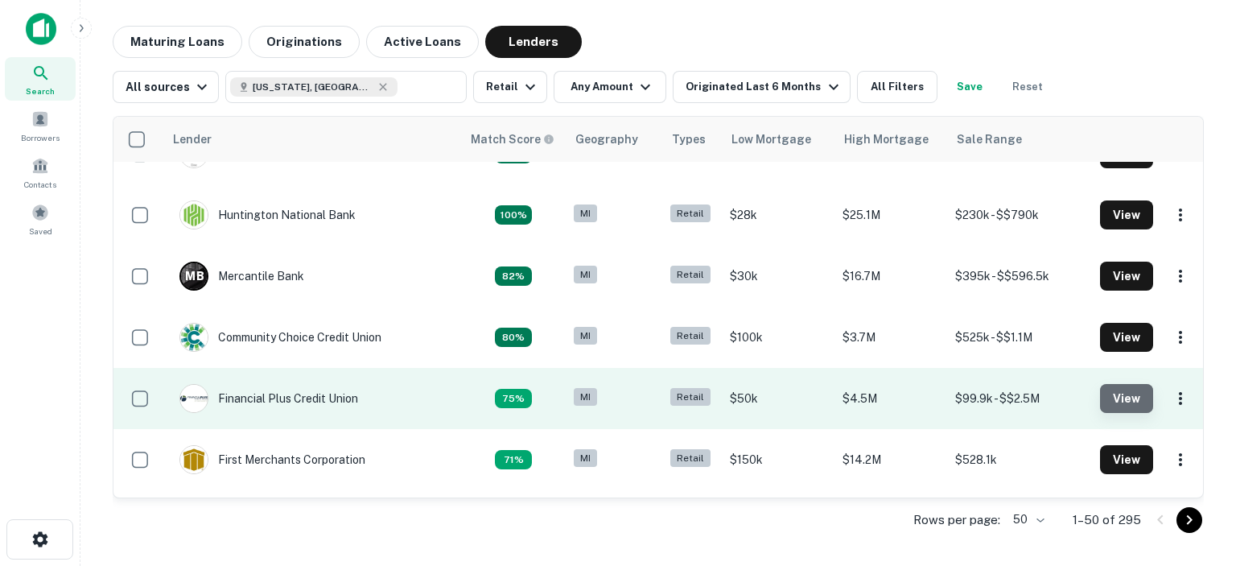
click at [1100, 390] on button "View" at bounding box center [1126, 398] width 53 height 29
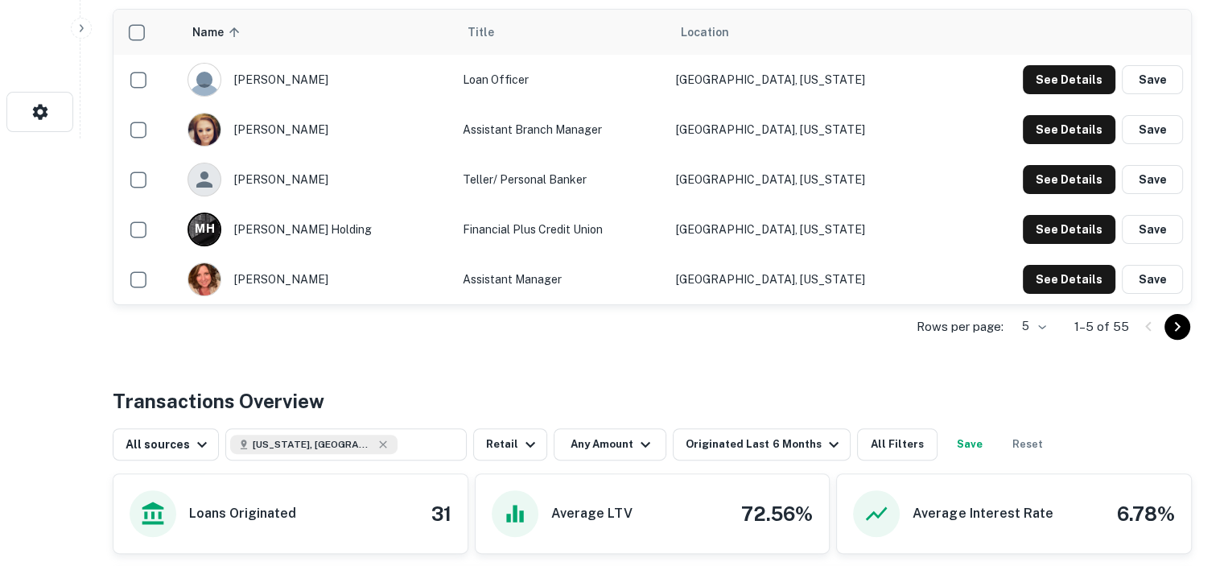
scroll to position [402, 0]
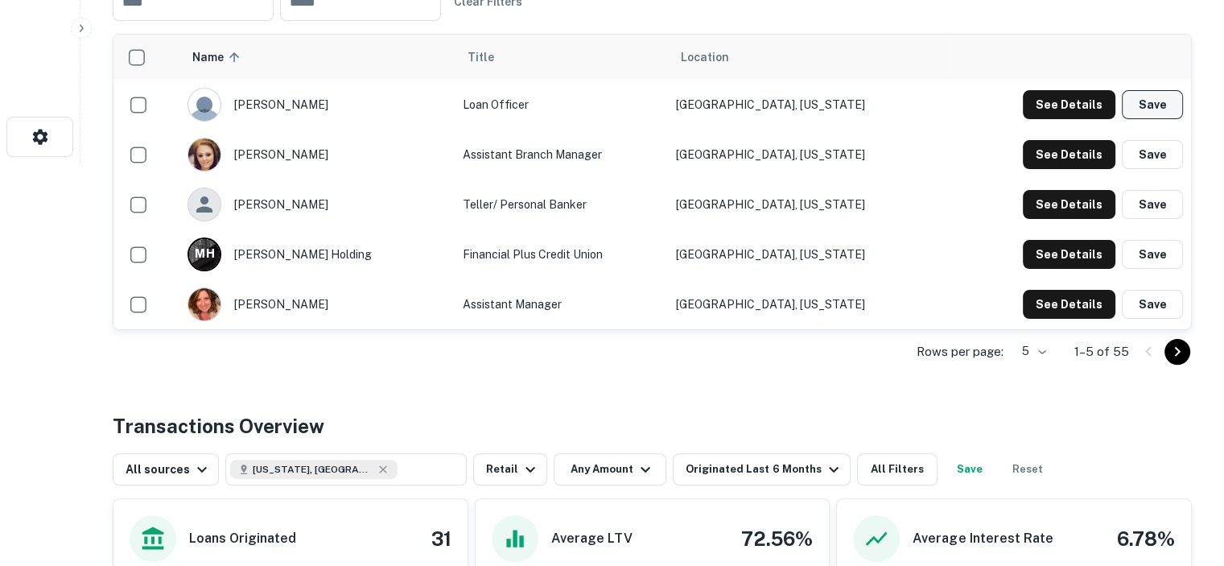
click at [1152, 98] on button "Save" at bounding box center [1151, 104] width 61 height 29
click at [1176, 345] on icon "Go to next page" at bounding box center [1176, 351] width 19 height 19
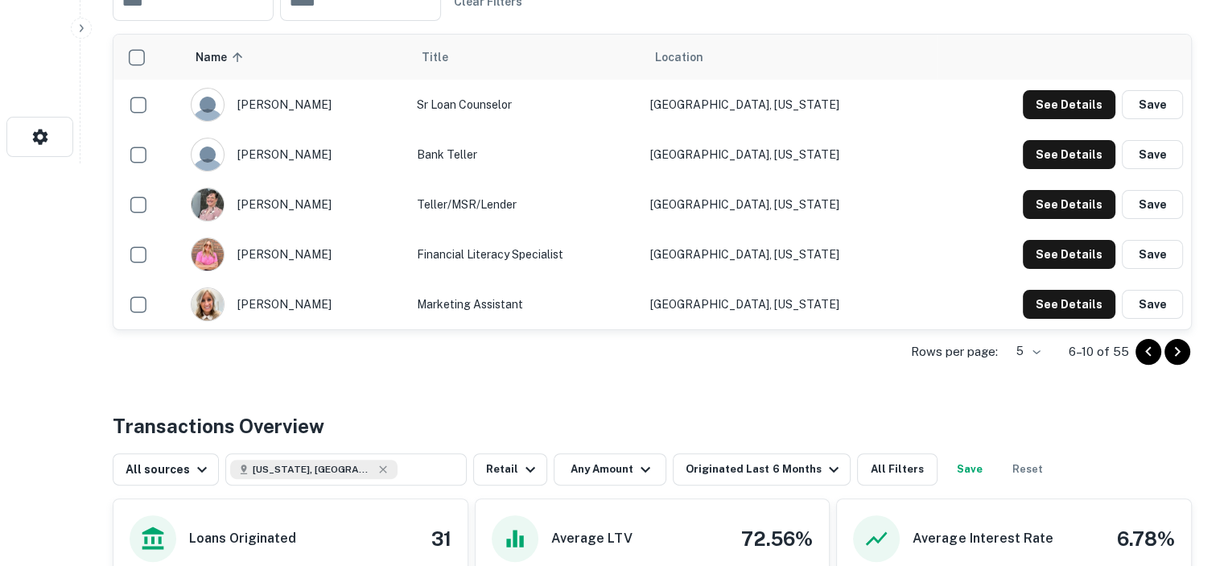
click at [1176, 352] on icon "Go to next page" at bounding box center [1177, 351] width 6 height 10
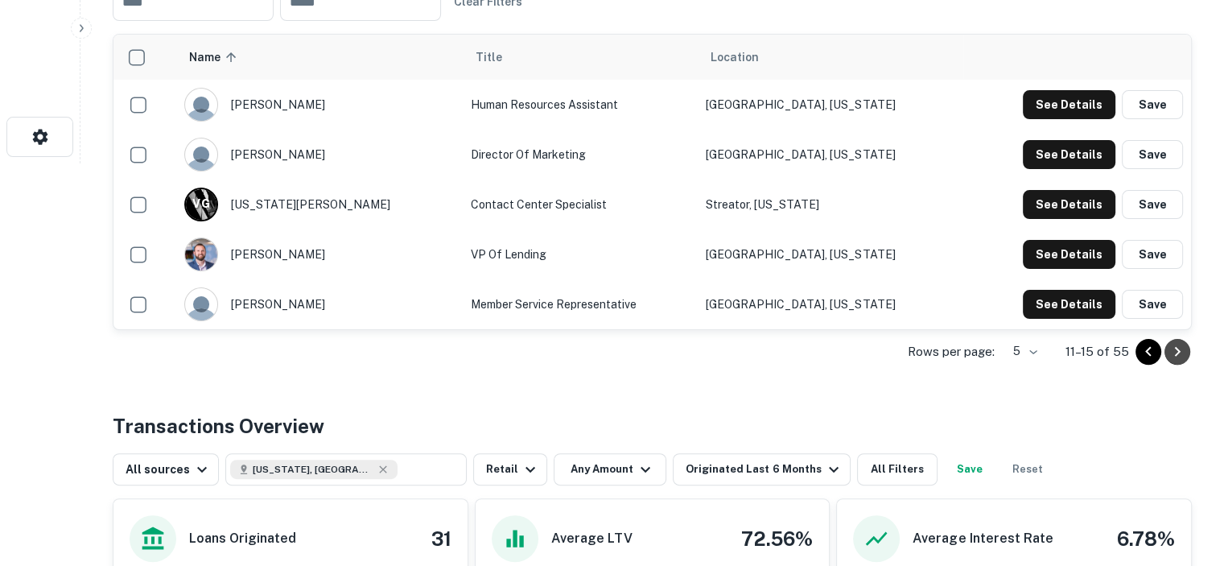
click at [1176, 352] on icon "Go to next page" at bounding box center [1177, 351] width 6 height 10
click at [1176, 440] on div "All sources Michigan, USA ​ Retail Any Amount Originated Last 6 Months All Filt…" at bounding box center [652, 462] width 1079 height 45
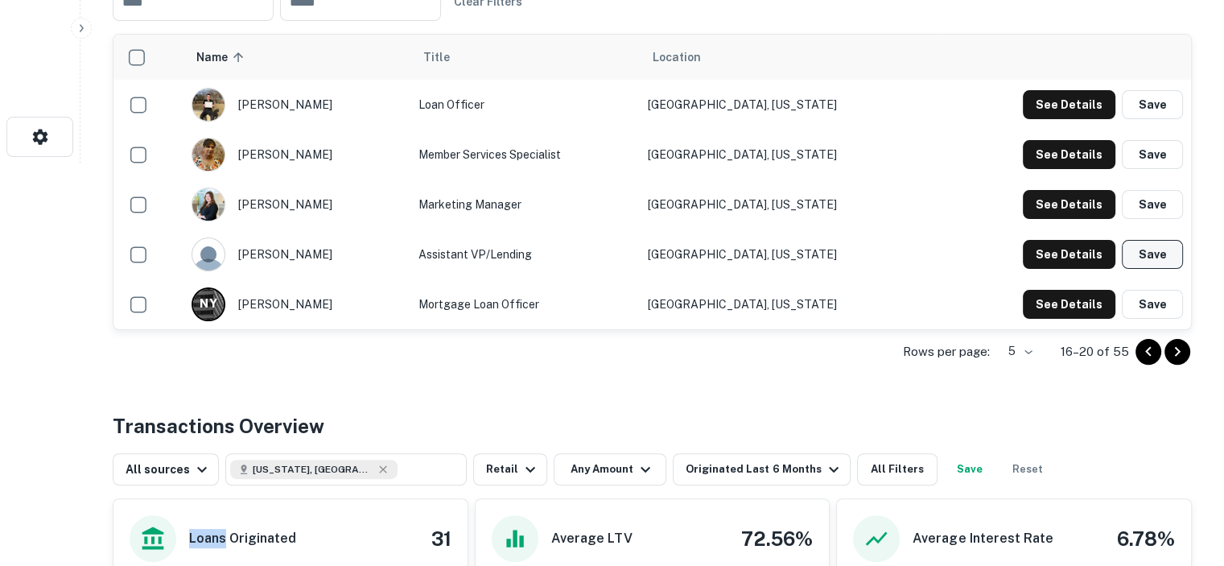
click at [1157, 250] on button "Save" at bounding box center [1151, 254] width 61 height 29
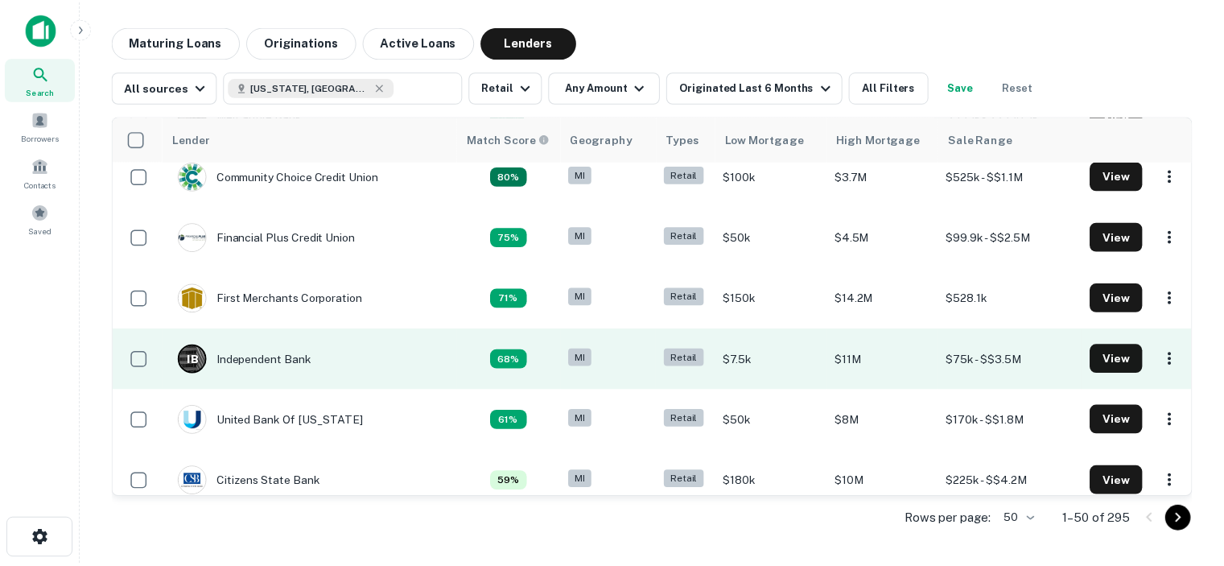
scroll to position [402, 0]
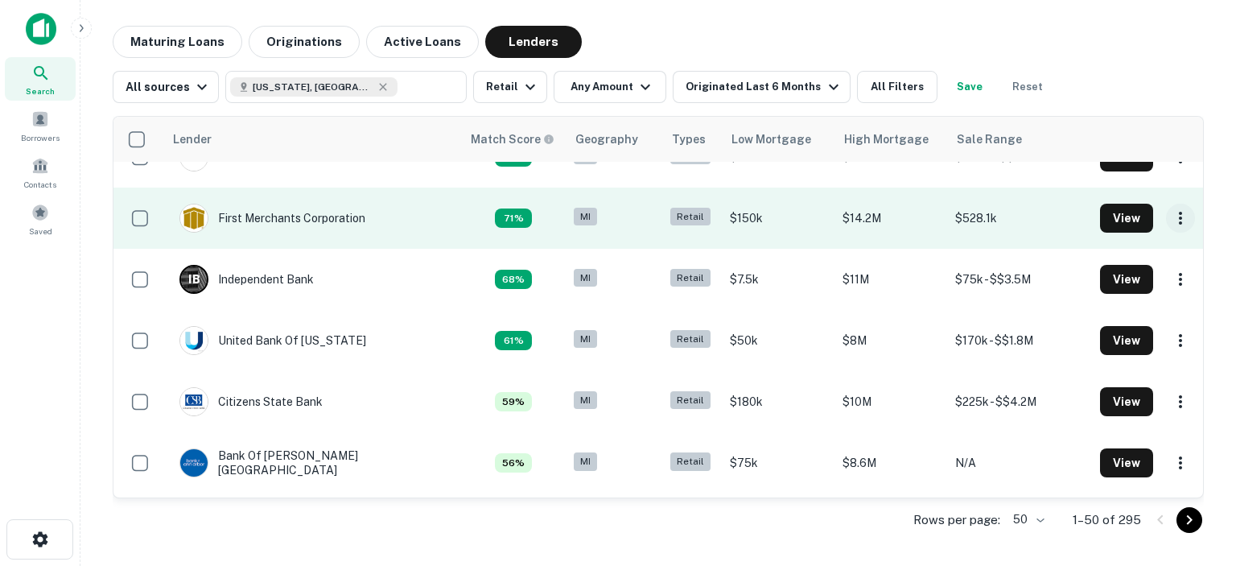
click at [1170, 216] on icon "button" at bounding box center [1179, 217] width 19 height 19
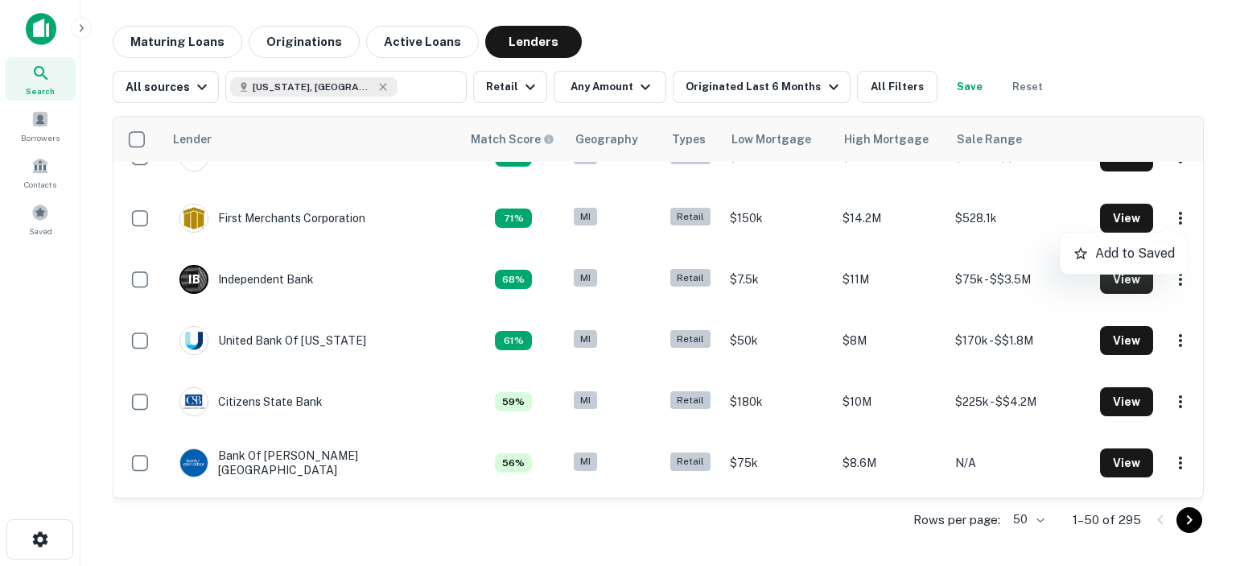
click at [1113, 216] on div at bounding box center [618, 283] width 1236 height 566
click at [1113, 216] on button "View" at bounding box center [1126, 218] width 53 height 29
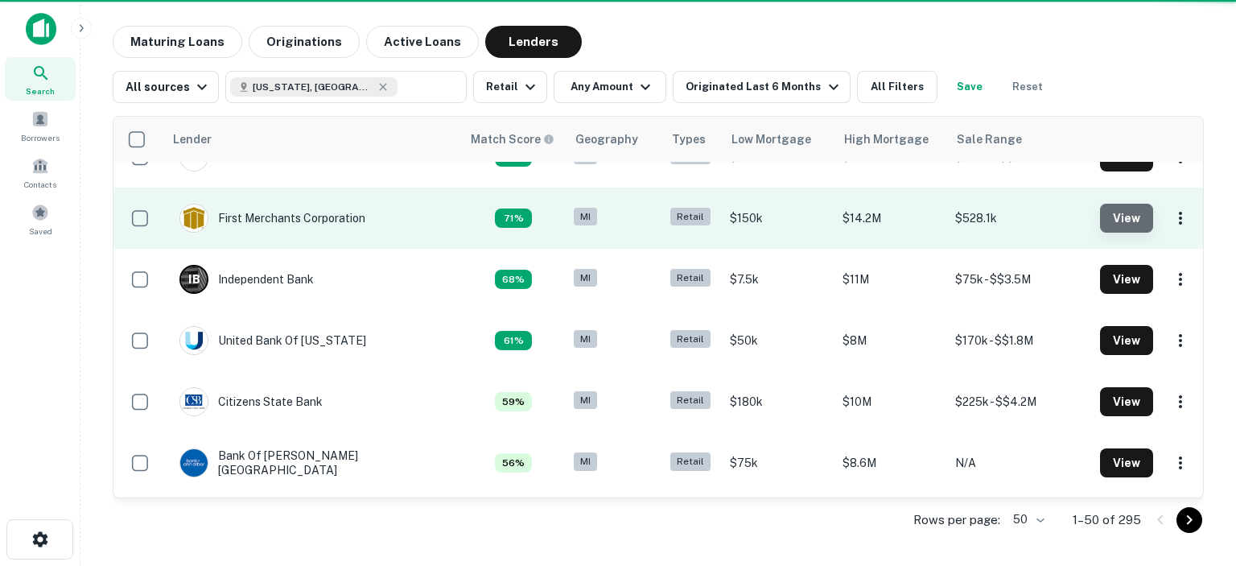
click at [1113, 216] on button "View" at bounding box center [1126, 218] width 53 height 29
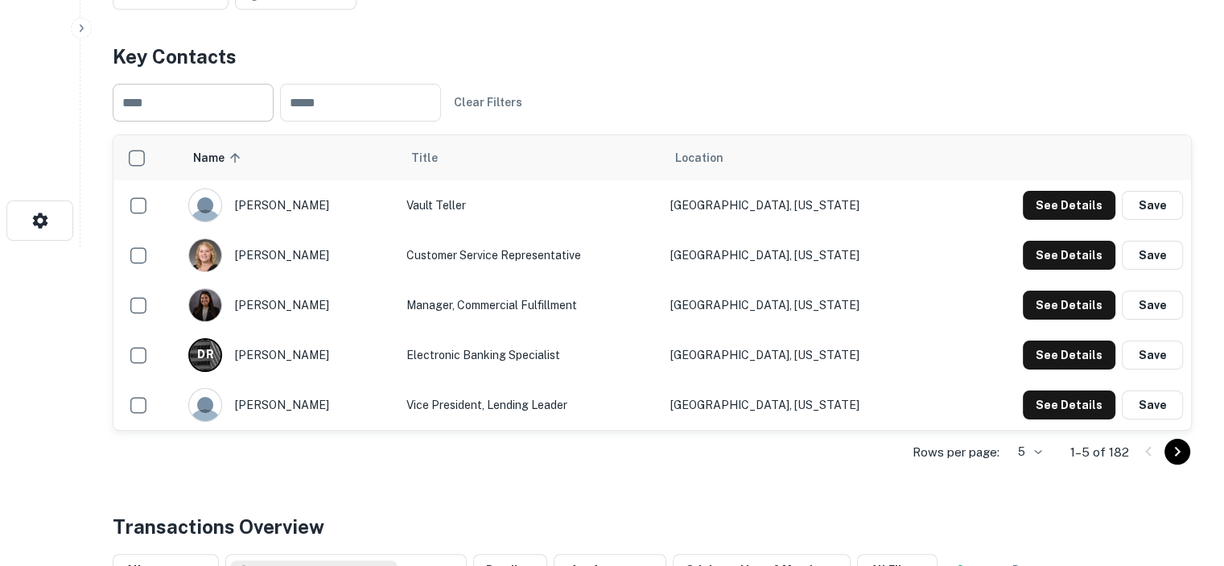
scroll to position [402, 0]
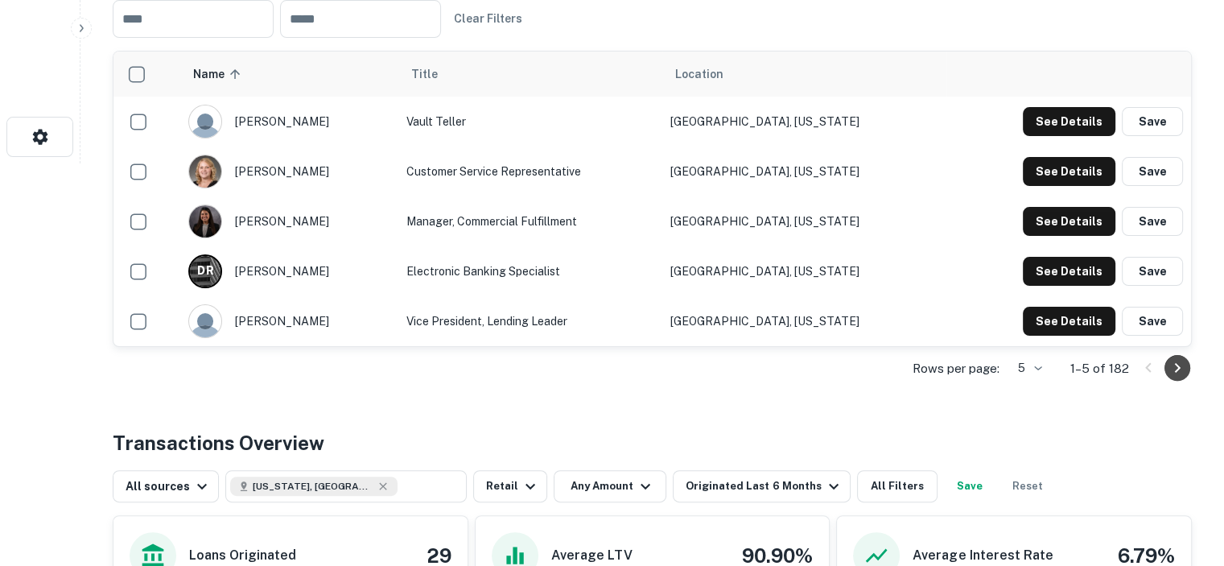
click at [1170, 368] on icon "Go to next page" at bounding box center [1176, 367] width 19 height 19
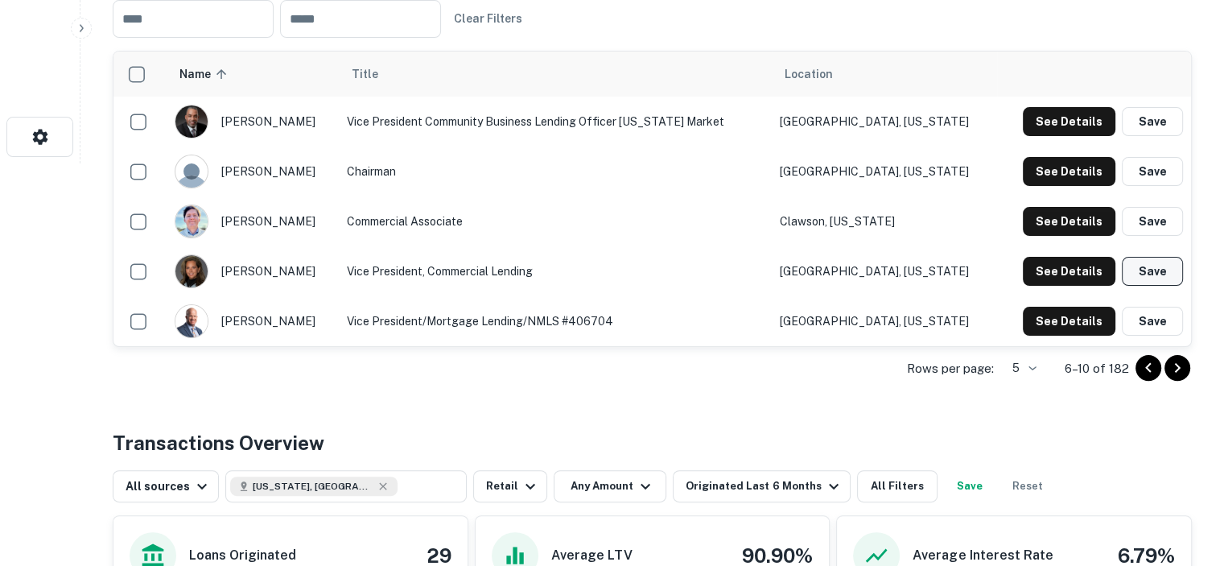
click at [1157, 270] on button "Save" at bounding box center [1151, 271] width 61 height 29
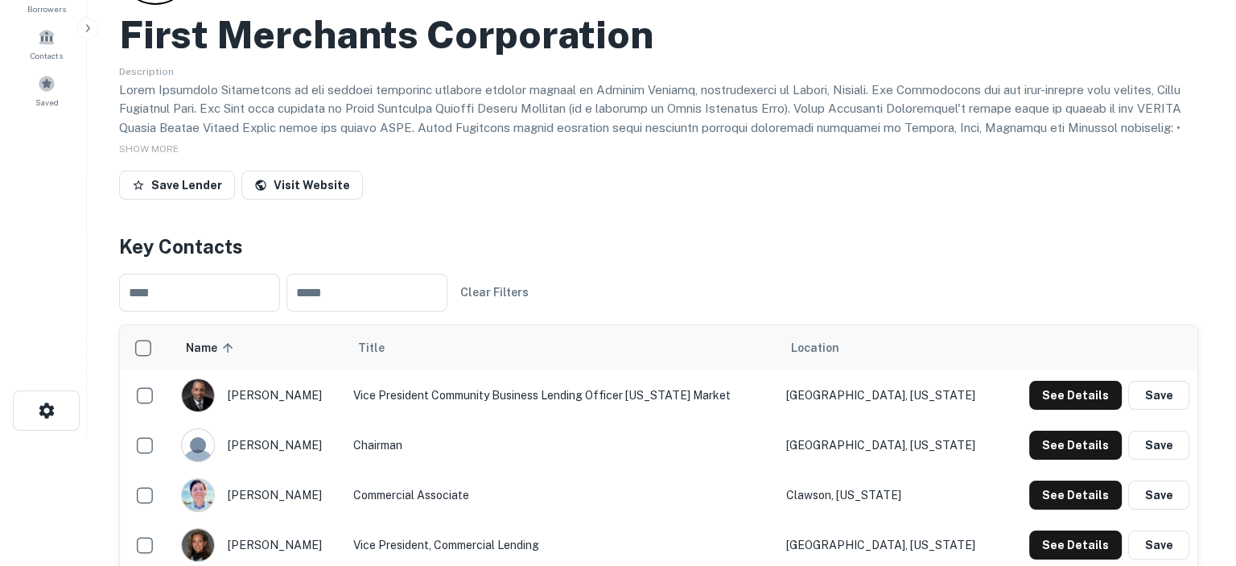
scroll to position [0, 0]
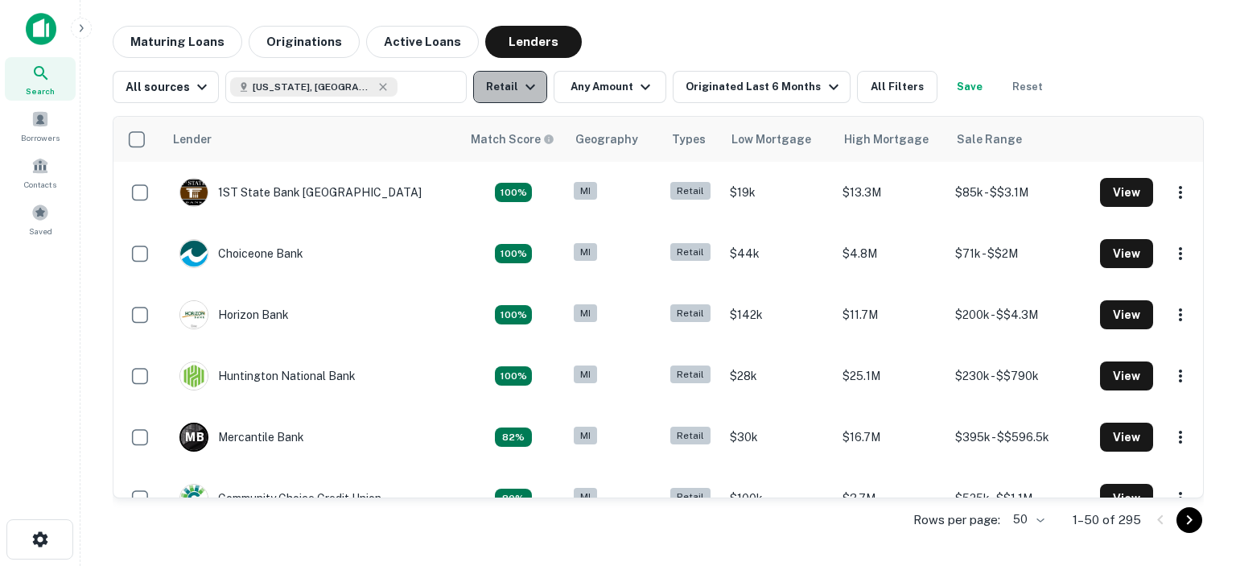
click at [521, 85] on icon "button" at bounding box center [529, 86] width 19 height 19
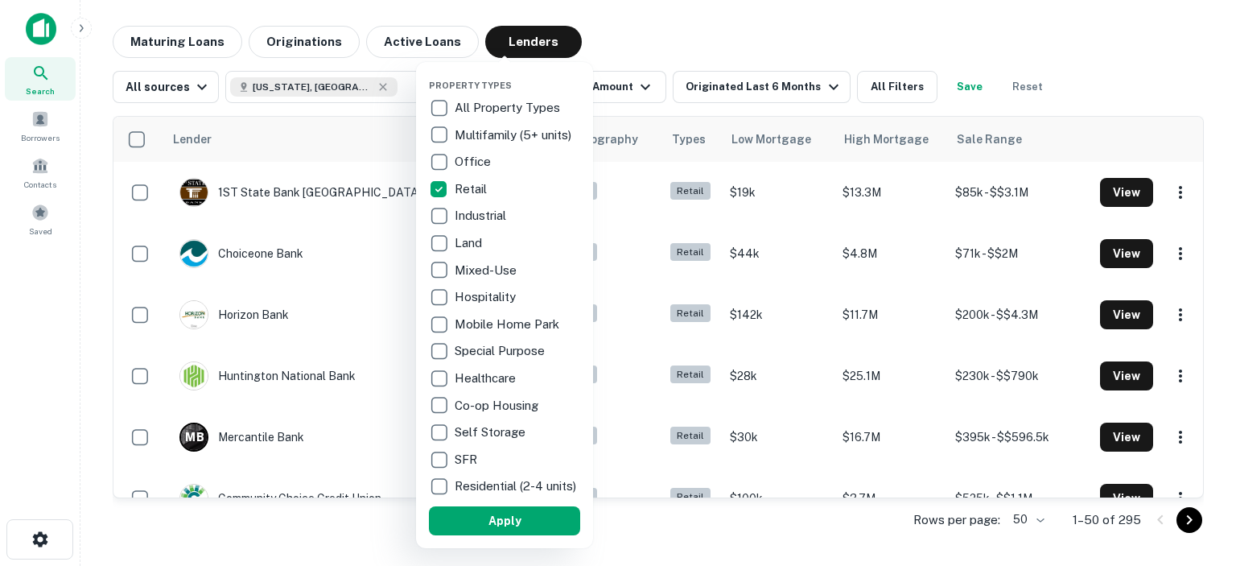
click at [647, 25] on div at bounding box center [618, 283] width 1236 height 566
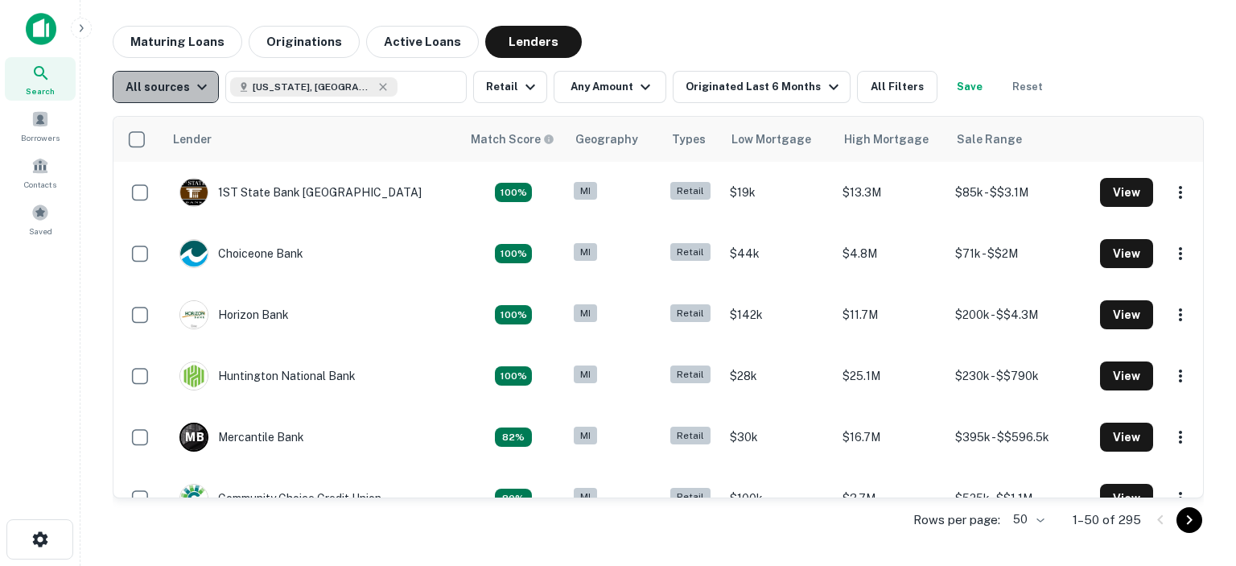
click at [203, 90] on icon "button" at bounding box center [201, 86] width 19 height 19
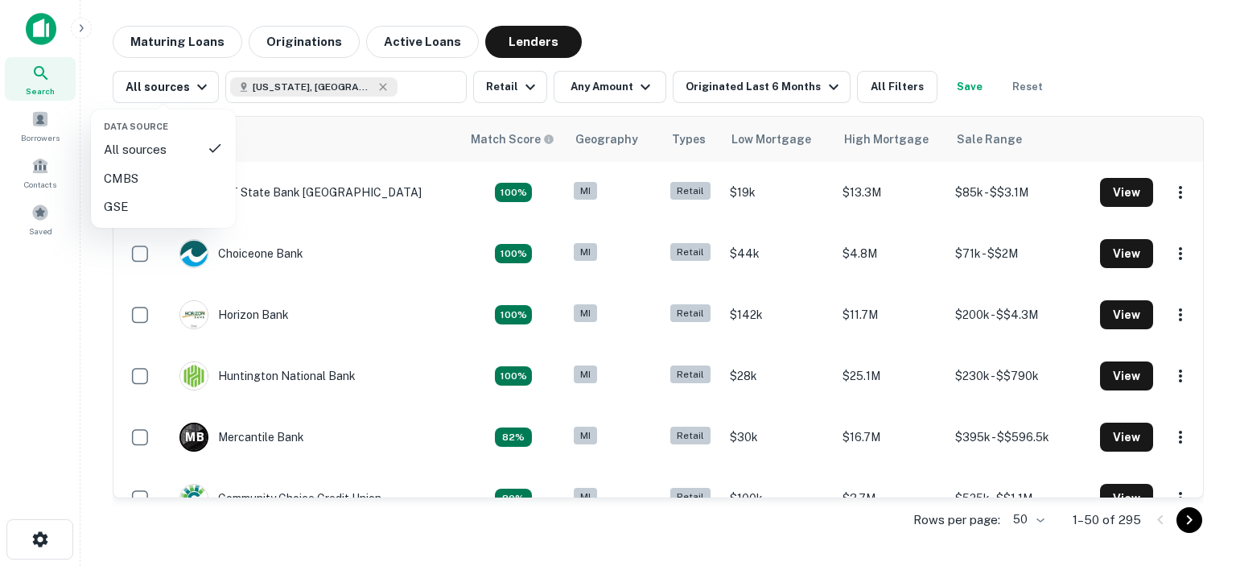
click at [681, 39] on div at bounding box center [618, 283] width 1236 height 566
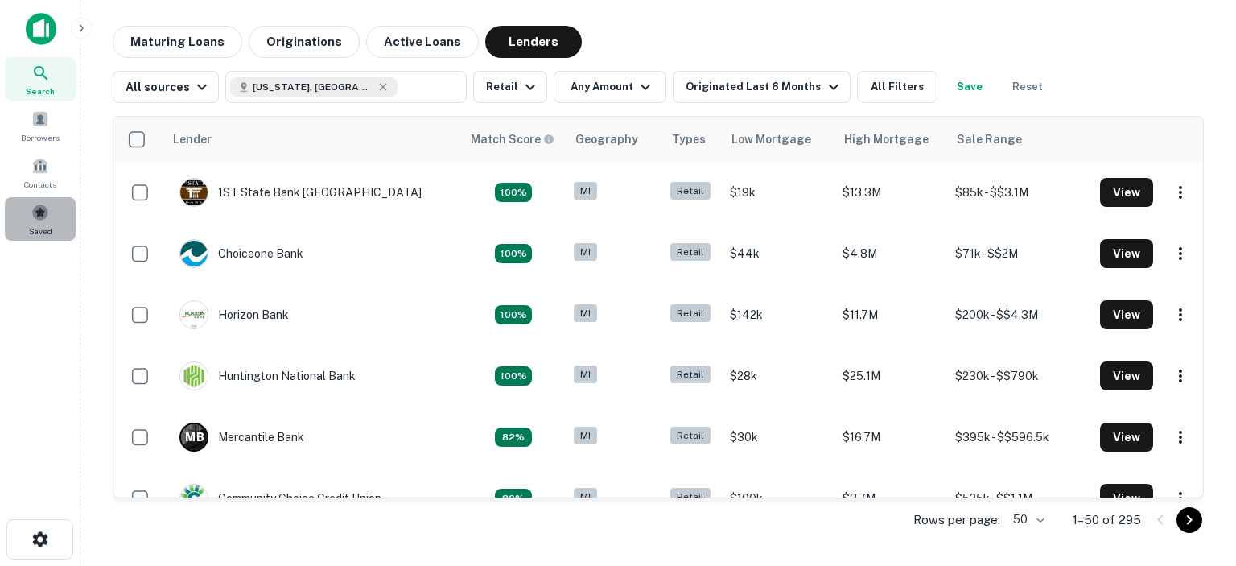
click at [39, 212] on span at bounding box center [40, 213] width 18 height 18
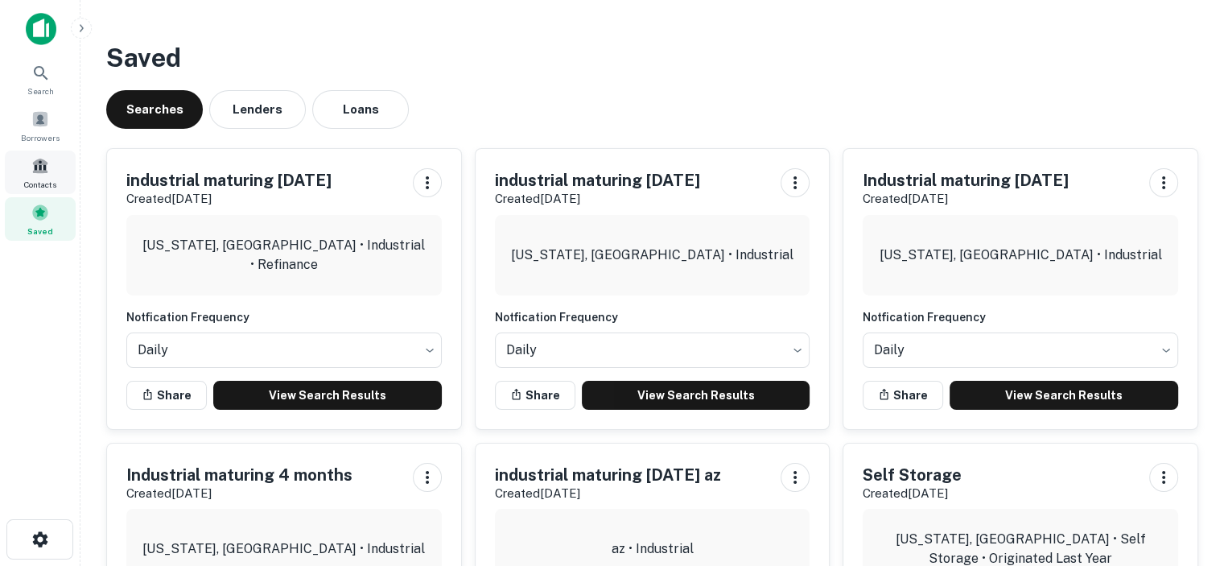
click at [42, 167] on span at bounding box center [40, 166] width 18 height 18
